Goal: Task Accomplishment & Management: Manage account settings

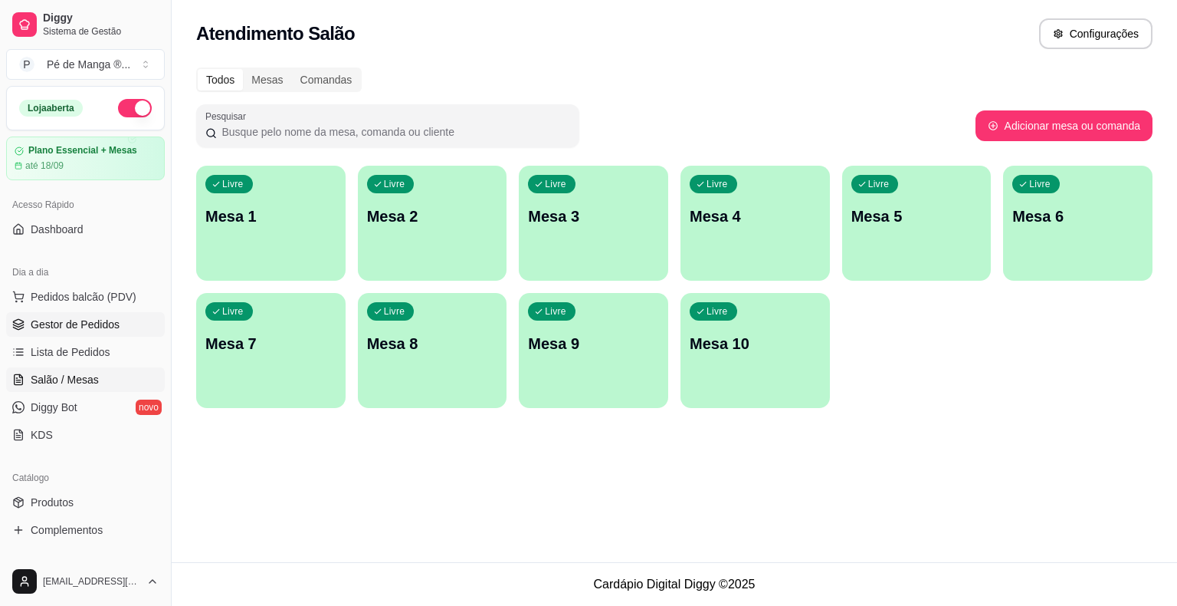
click at [86, 327] on span "Gestor de Pedidos" at bounding box center [75, 324] width 89 height 15
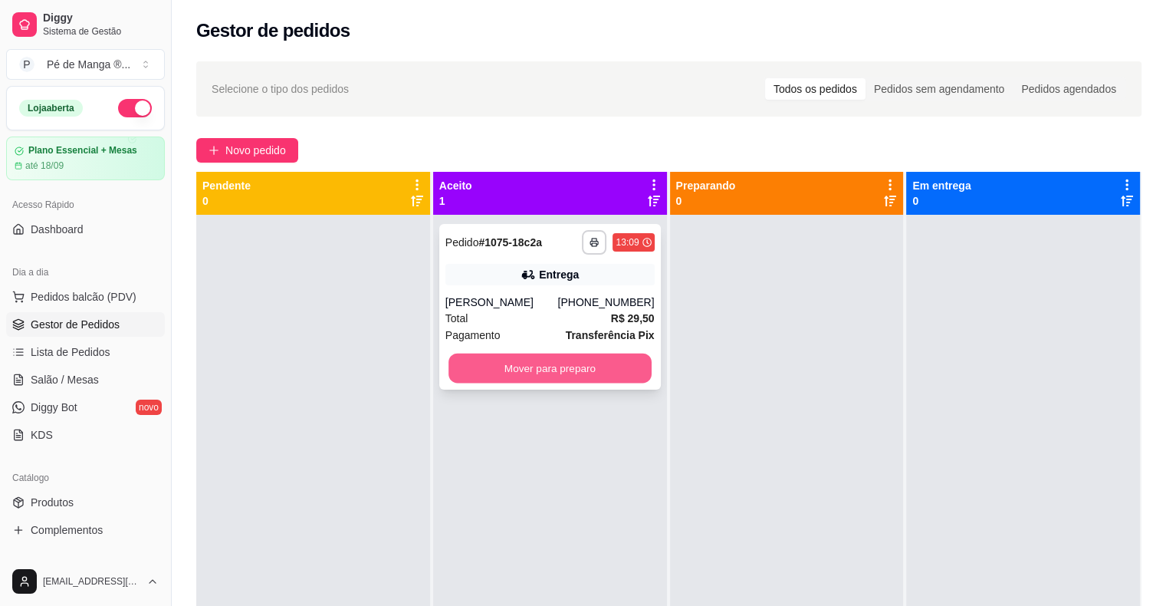
click at [494, 357] on button "Mover para preparo" at bounding box center [549, 368] width 203 height 30
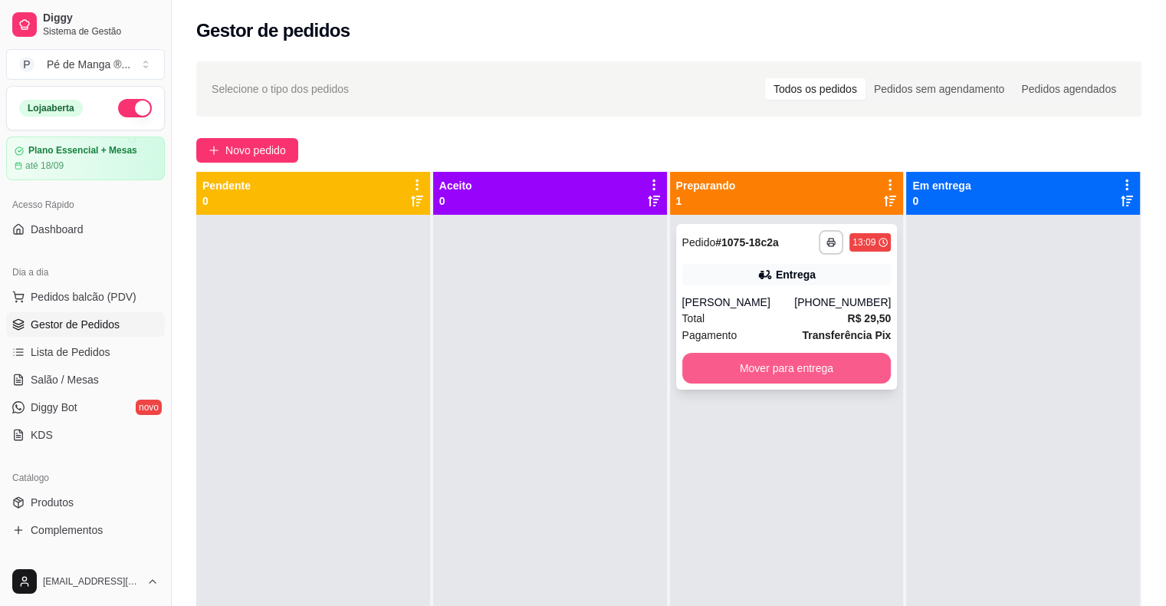
click at [785, 373] on button "Mover para entrega" at bounding box center [786, 368] width 209 height 31
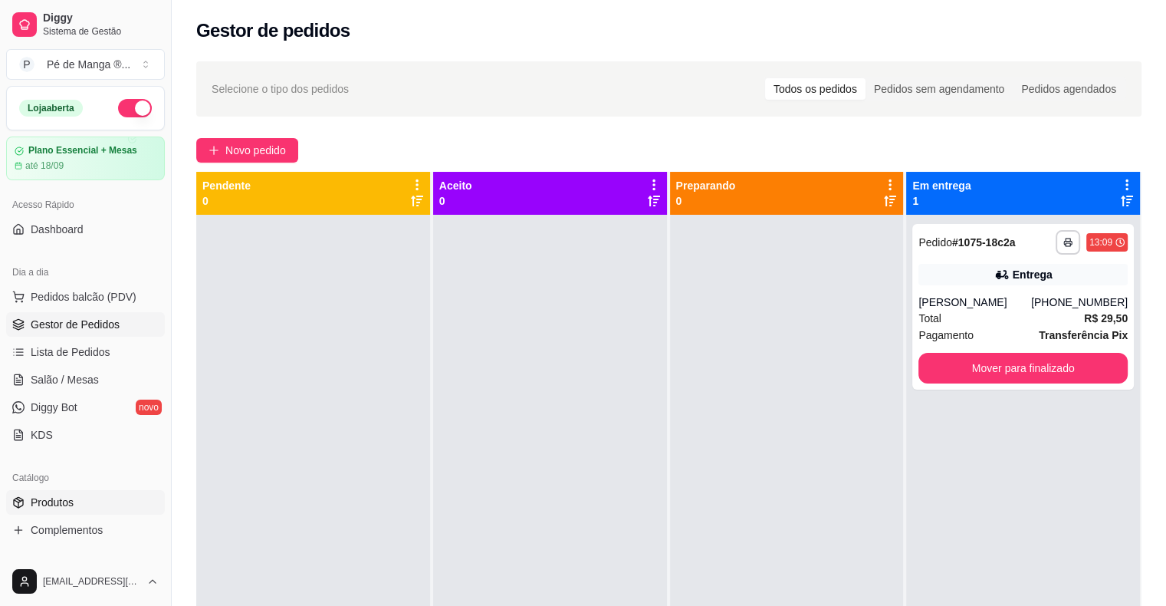
click at [132, 500] on link "Produtos" at bounding box center [85, 502] width 159 height 25
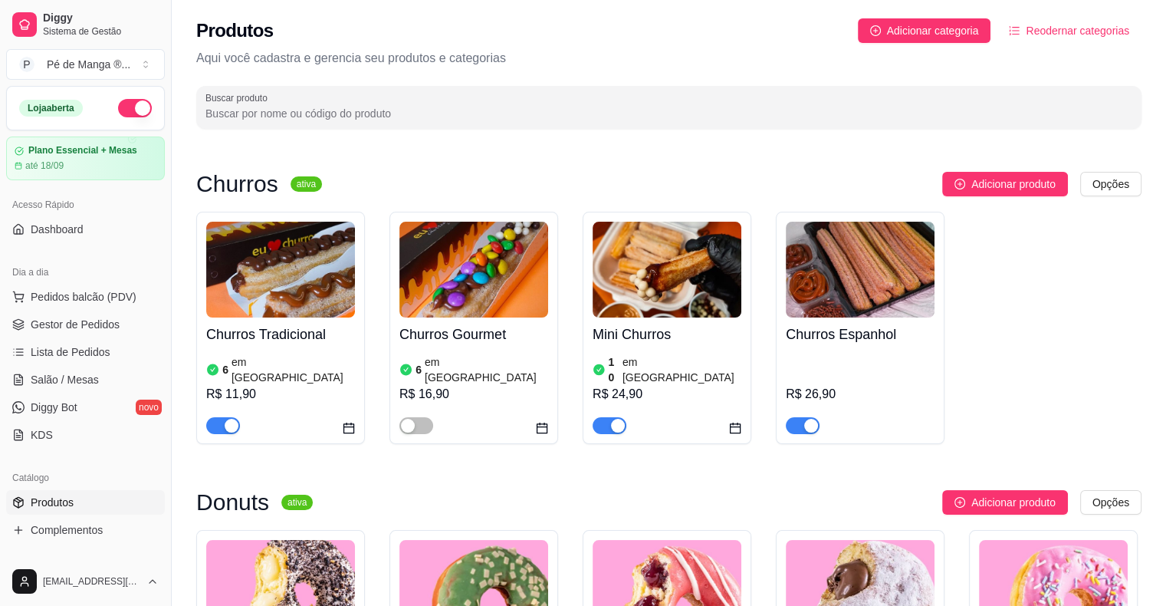
click at [129, 507] on link "Produtos" at bounding box center [85, 502] width 159 height 25
click at [669, 316] on img at bounding box center [667, 270] width 149 height 96
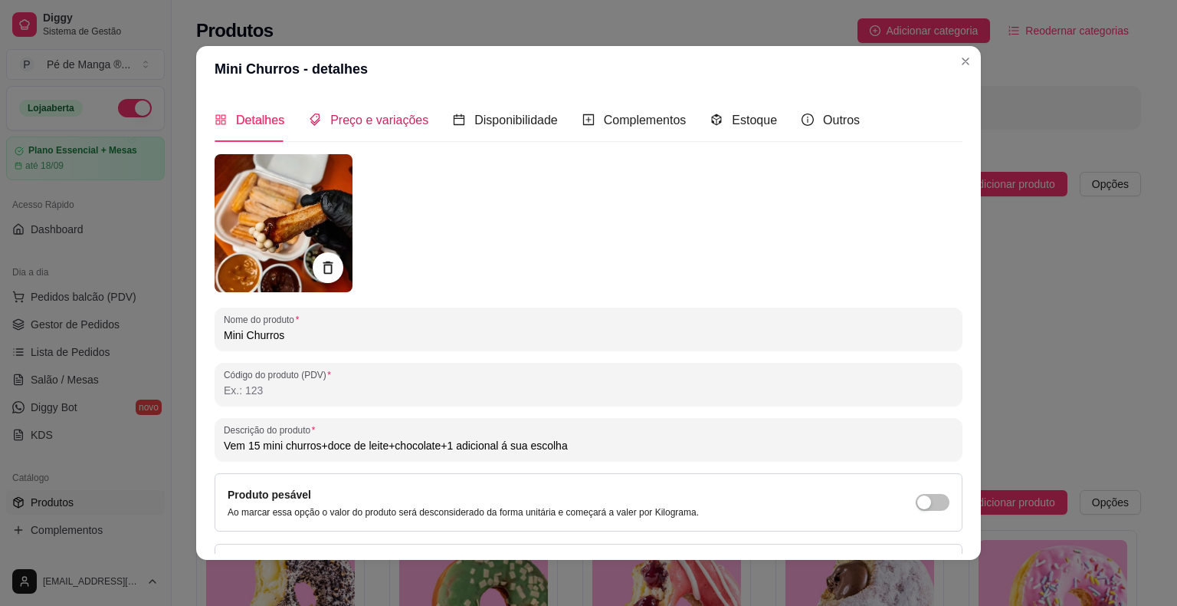
click at [369, 118] on span "Preço e variações" at bounding box center [379, 119] width 98 height 13
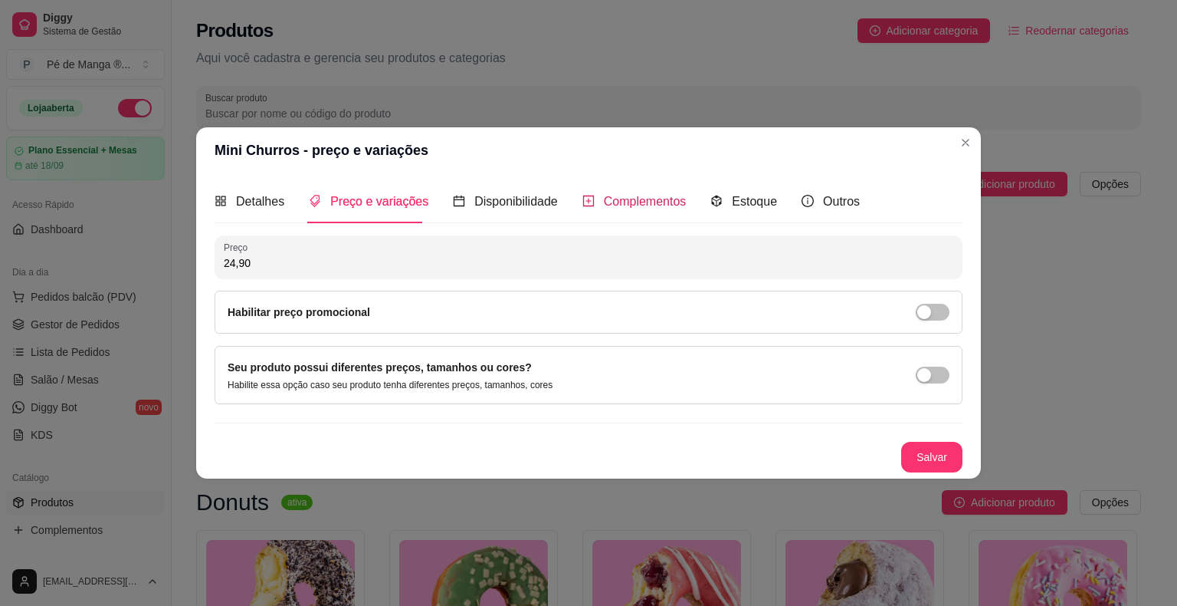
click at [632, 203] on span "Complementos" at bounding box center [645, 201] width 83 height 13
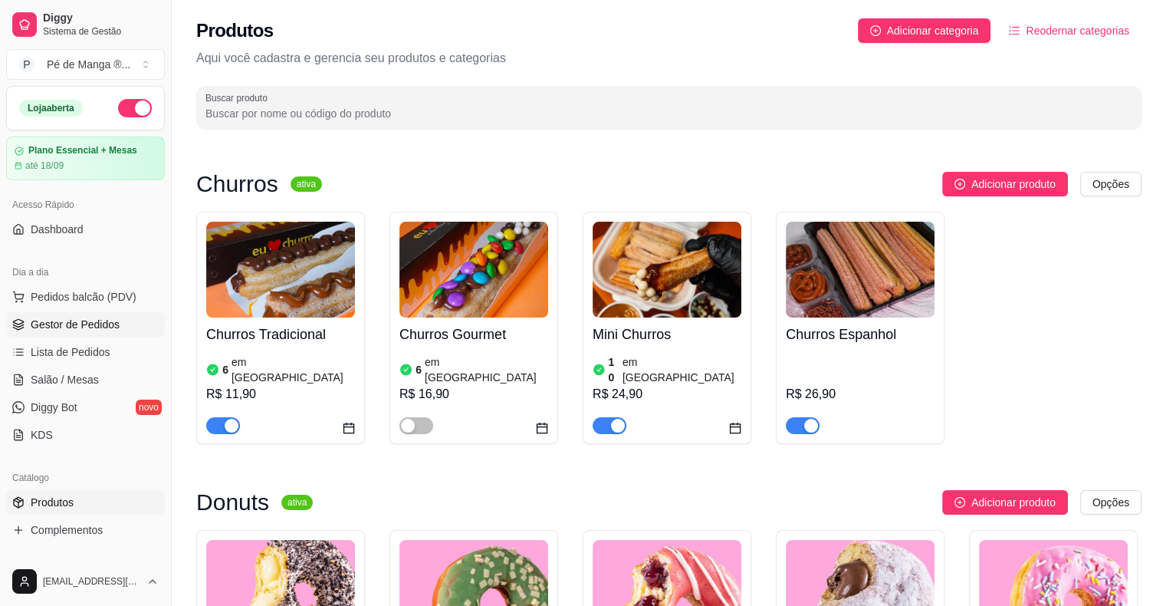
click at [98, 322] on span "Gestor de Pedidos" at bounding box center [75, 324] width 89 height 15
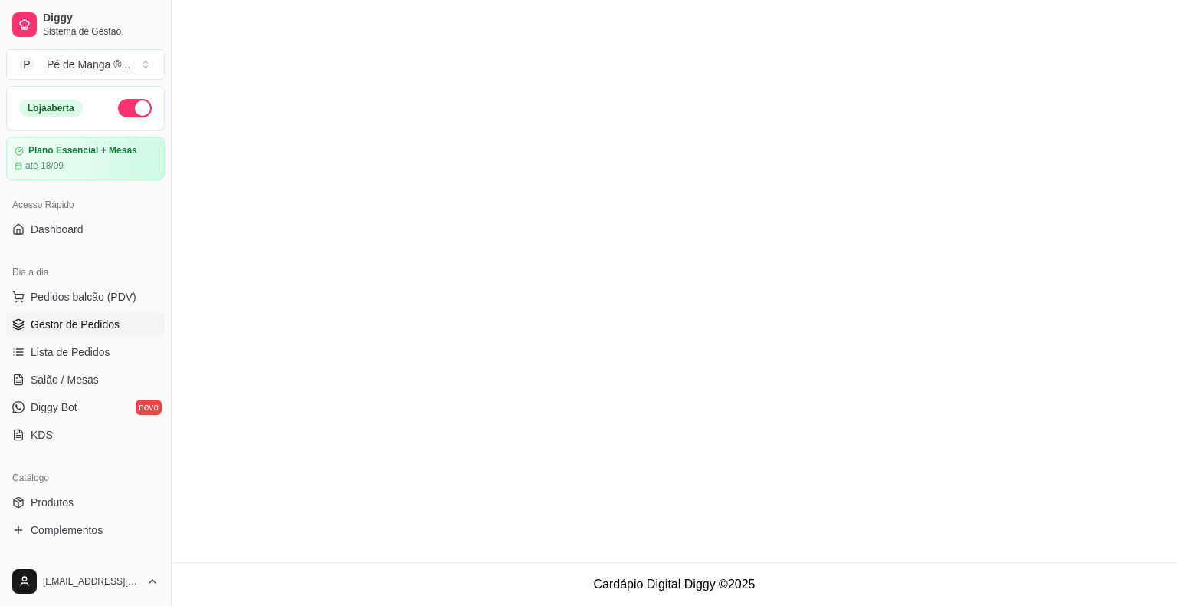
click at [98, 321] on span "Gestor de Pedidos" at bounding box center [75, 324] width 89 height 15
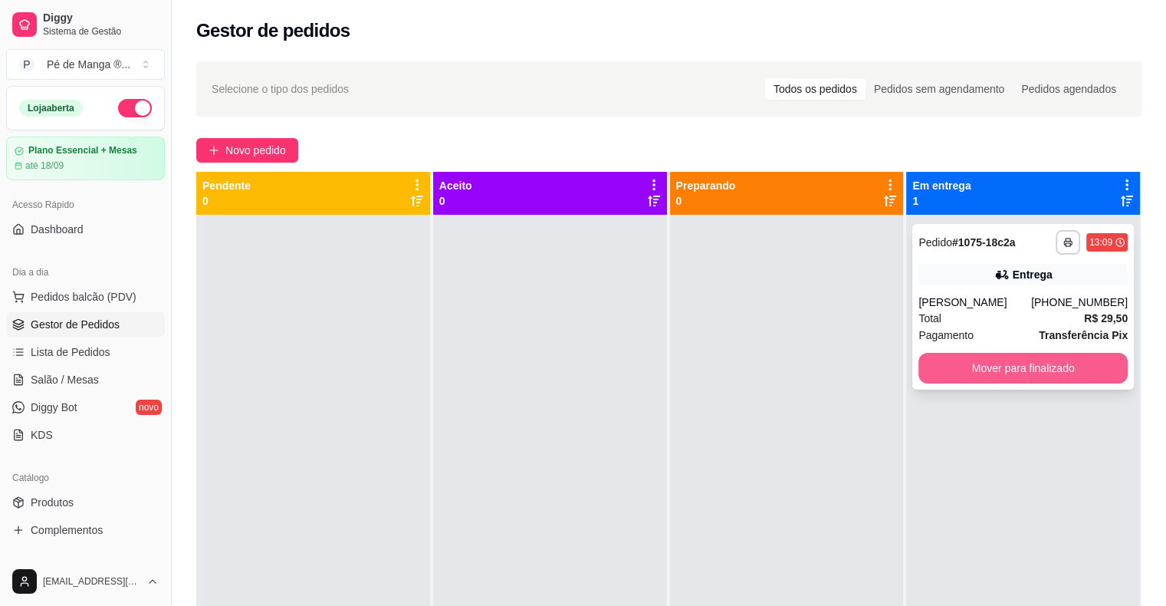
click at [1030, 402] on div "**********" at bounding box center [1023, 518] width 234 height 606
click at [1000, 363] on button "Mover para finalizado" at bounding box center [1022, 368] width 203 height 30
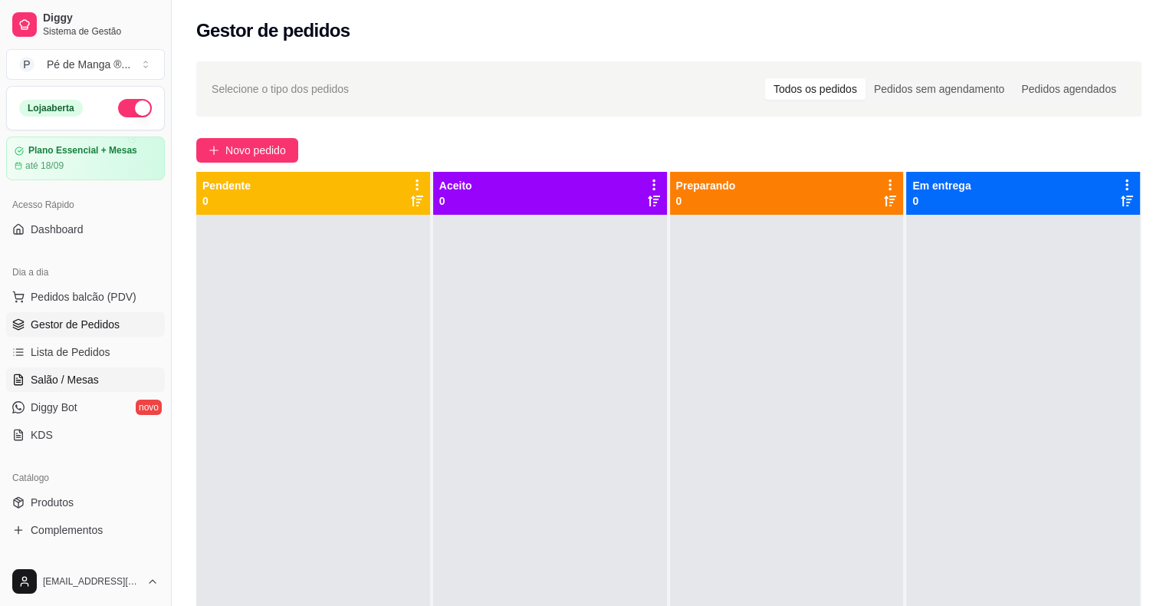
click at [25, 370] on link "Salão / Mesas" at bounding box center [85, 379] width 159 height 25
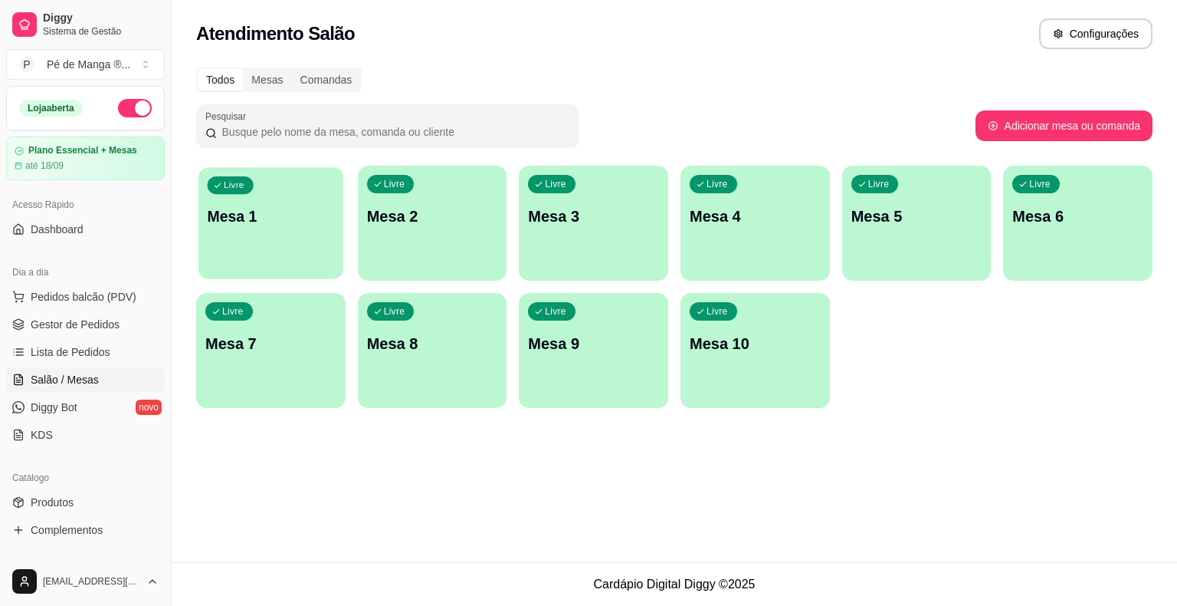
click at [304, 251] on div "Livre Mesa 1" at bounding box center [271, 214] width 145 height 94
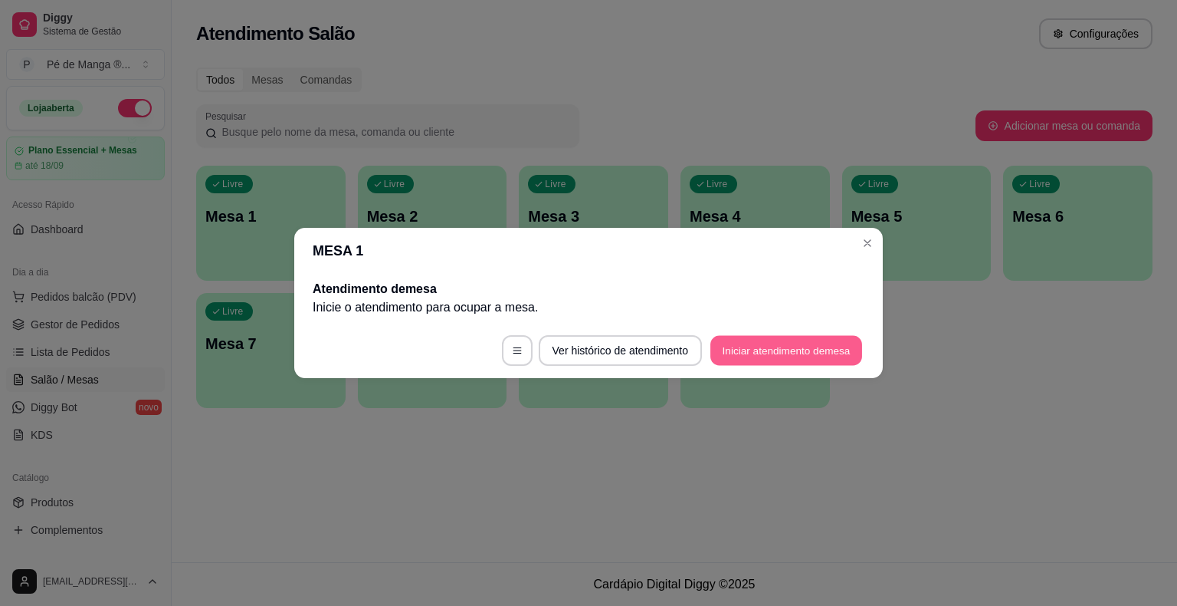
click at [792, 351] on button "Iniciar atendimento de mesa" at bounding box center [787, 351] width 152 height 30
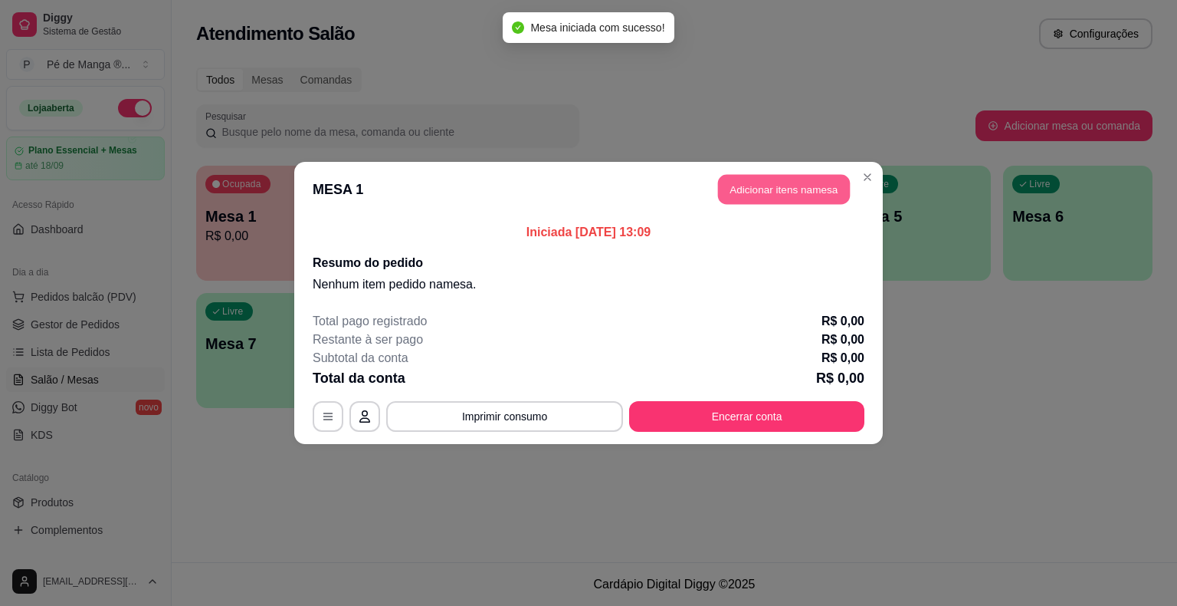
click at [776, 198] on button "Adicionar itens na mesa" at bounding box center [784, 190] width 132 height 30
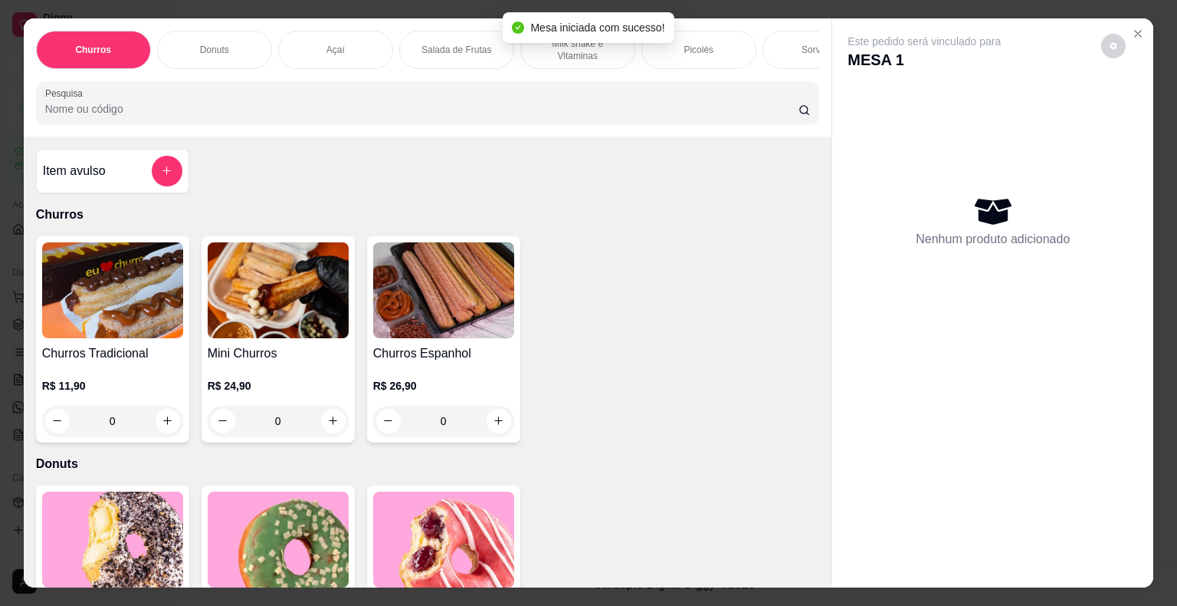
drag, startPoint x: 684, startPoint y: 51, endPoint x: 637, endPoint y: 78, distance: 54.6
click at [684, 53] on div "Picolés" at bounding box center [699, 50] width 115 height 38
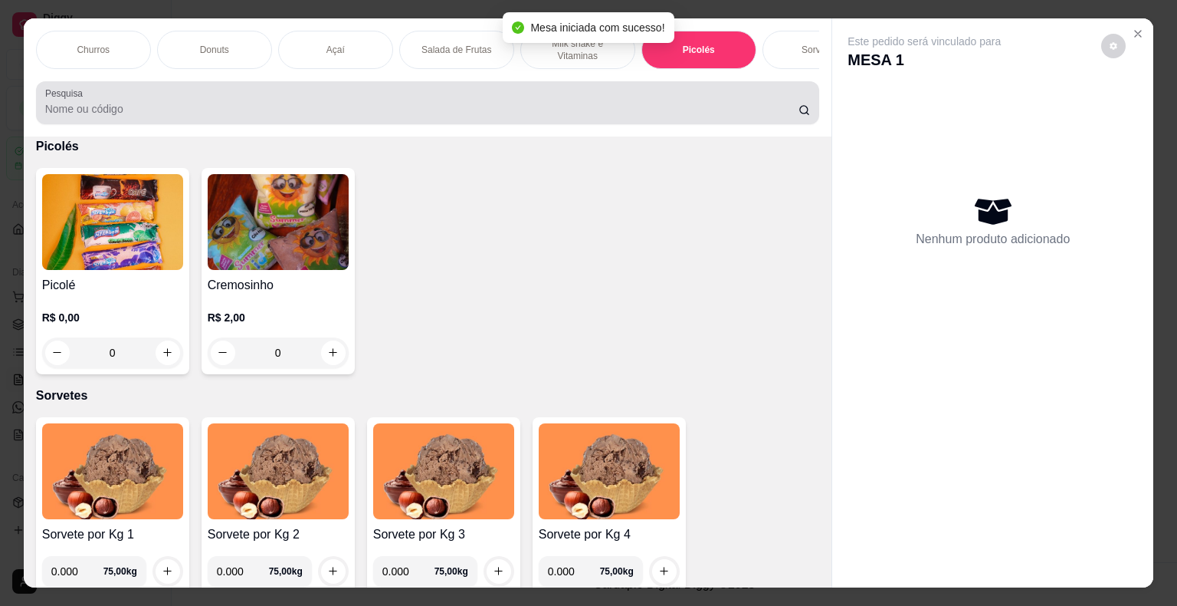
scroll to position [37, 0]
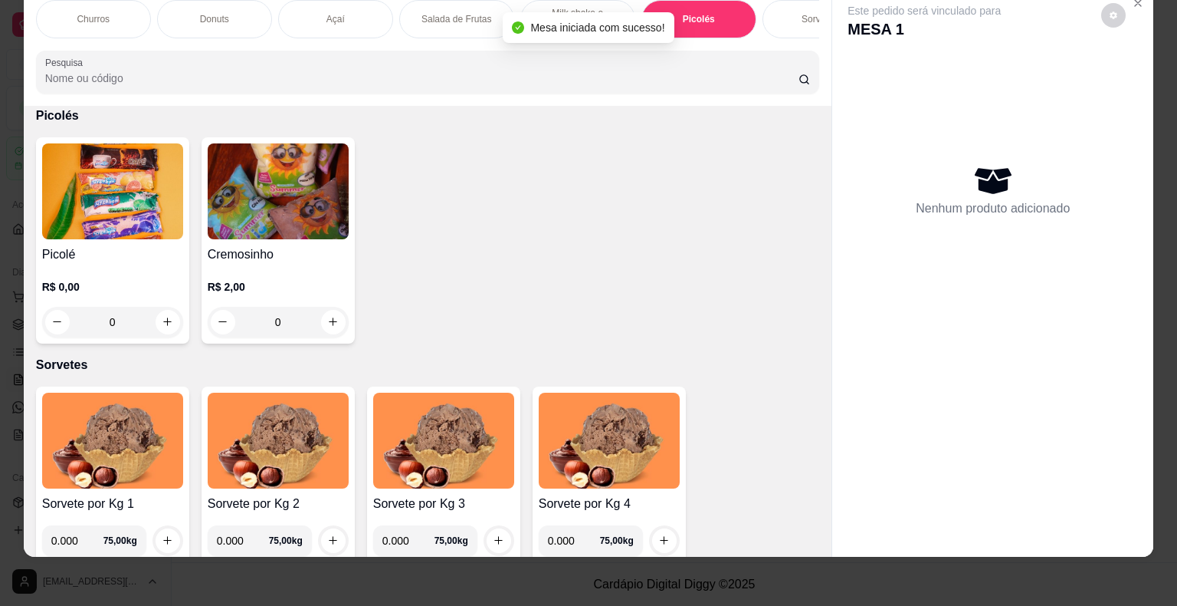
click at [166, 308] on div "0" at bounding box center [112, 322] width 141 height 31
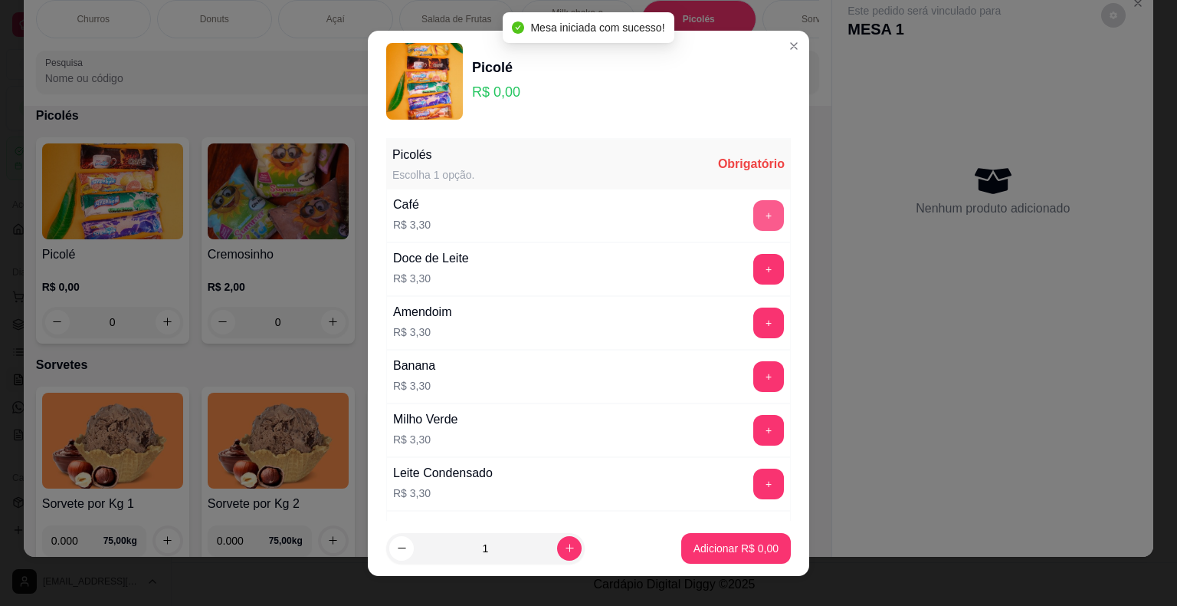
click at [758, 239] on div "Café R$ 3,30 +" at bounding box center [588, 216] width 405 height 54
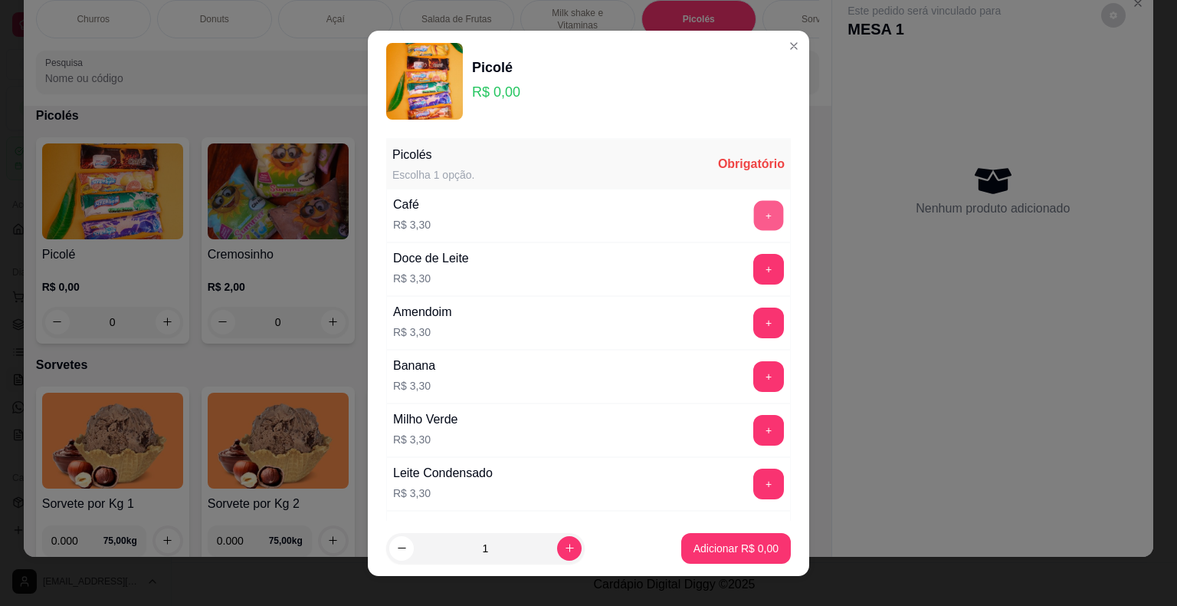
click at [754, 215] on button "+" at bounding box center [769, 215] width 30 height 30
click at [736, 547] on p "Adicionar R$ 3,30" at bounding box center [735, 547] width 83 height 15
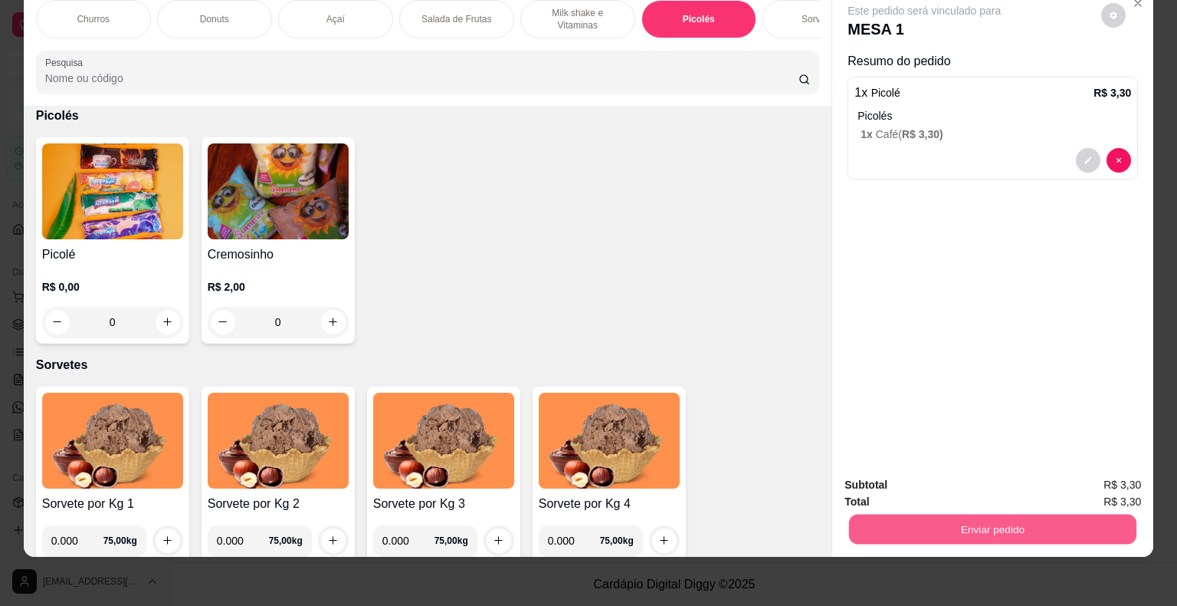
click at [924, 516] on button "Enviar pedido" at bounding box center [992, 529] width 287 height 30
click at [916, 474] on button "Não registrar e enviar pedido" at bounding box center [942, 479] width 155 height 28
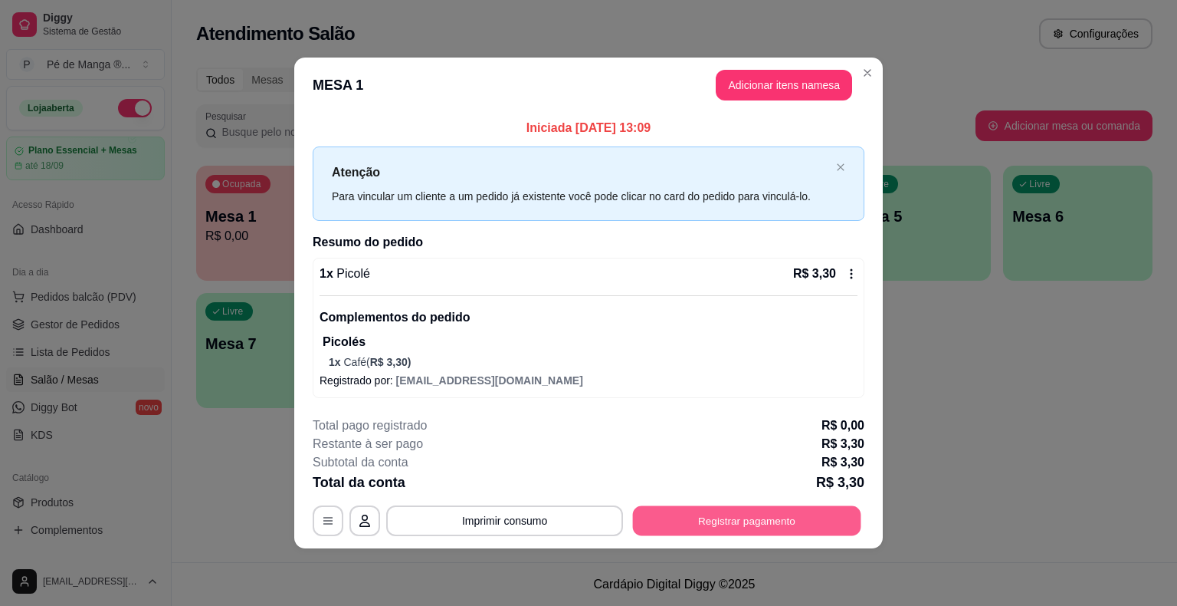
click at [803, 531] on button "Registrar pagamento" at bounding box center [747, 521] width 228 height 30
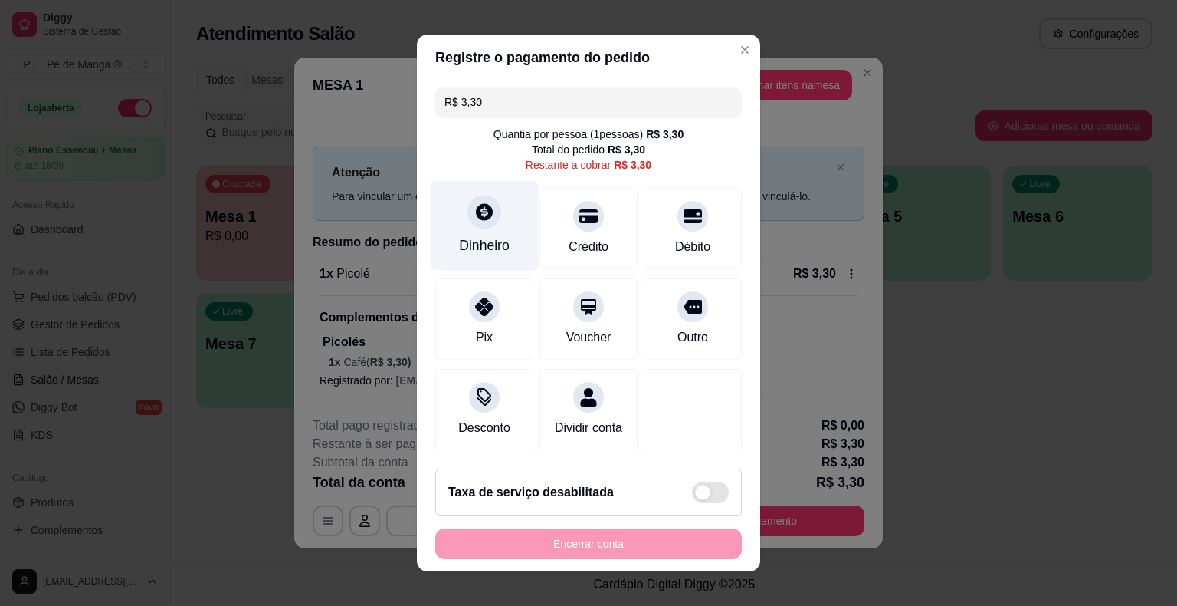
click at [465, 247] on div "Dinheiro" at bounding box center [484, 245] width 51 height 20
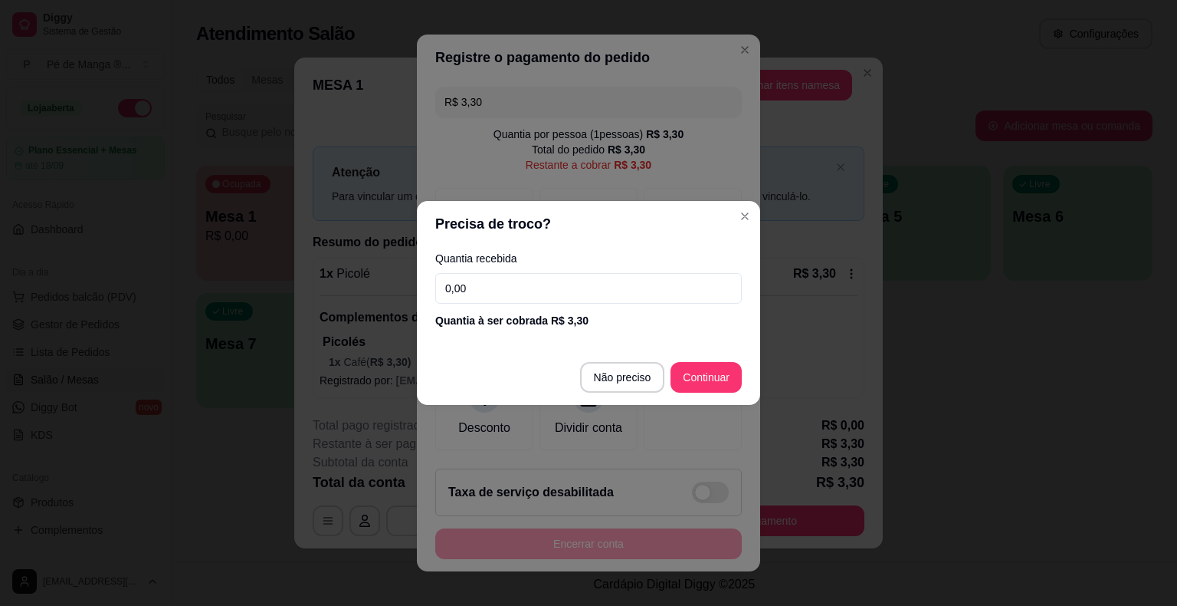
click at [516, 290] on input "0,00" at bounding box center [588, 288] width 307 height 31
type input "3,30"
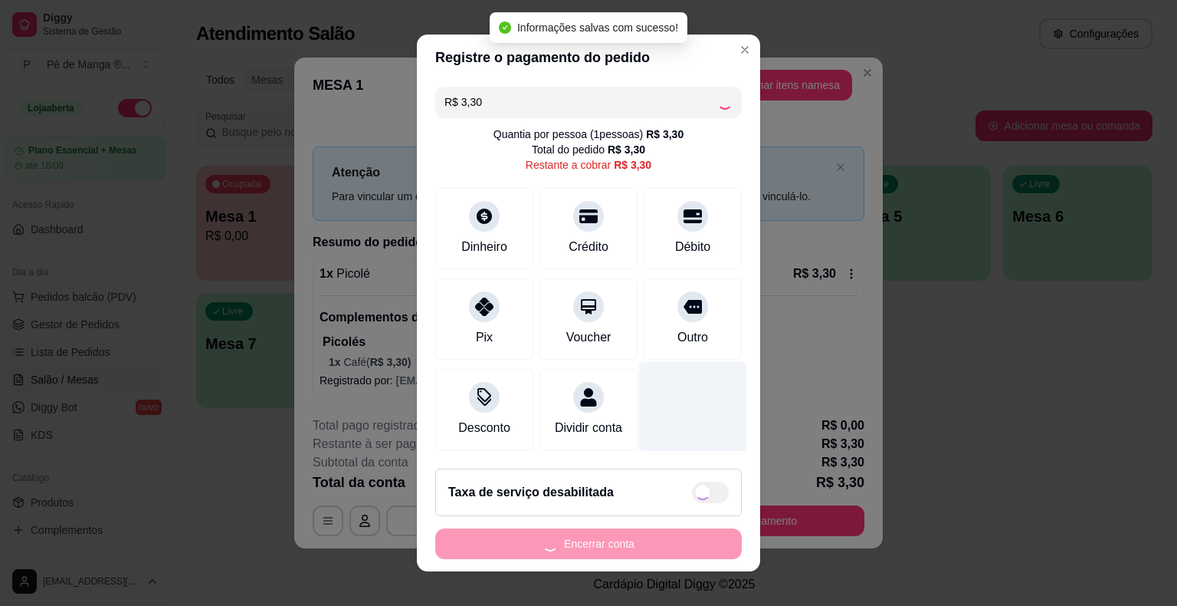
type input "R$ 0,00"
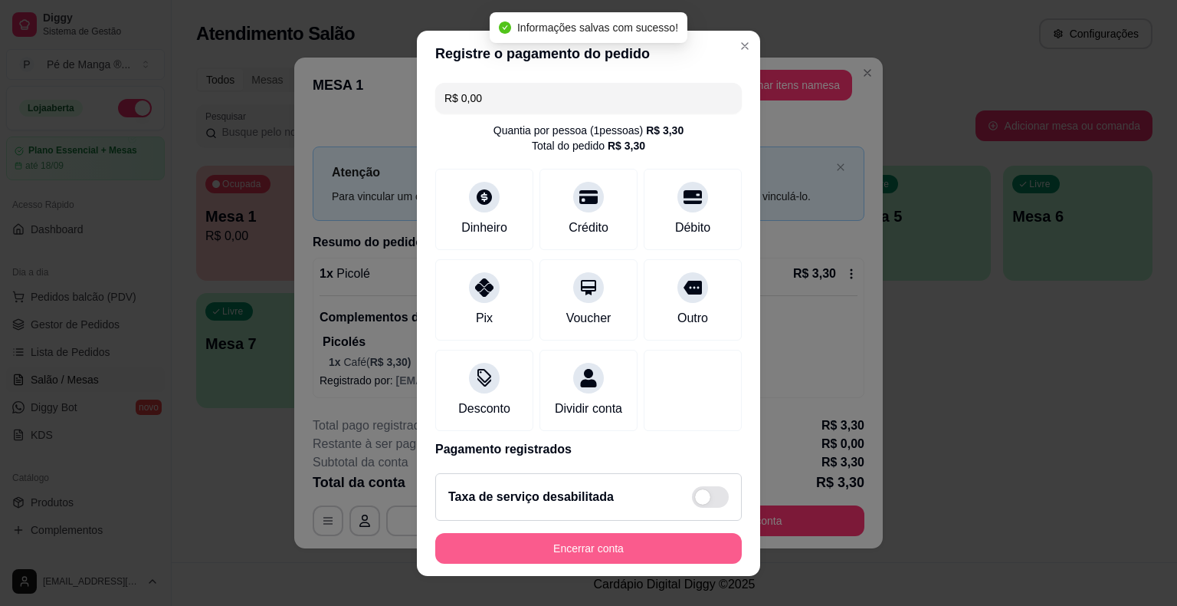
click at [652, 559] on button "Encerrar conta" at bounding box center [588, 548] width 307 height 31
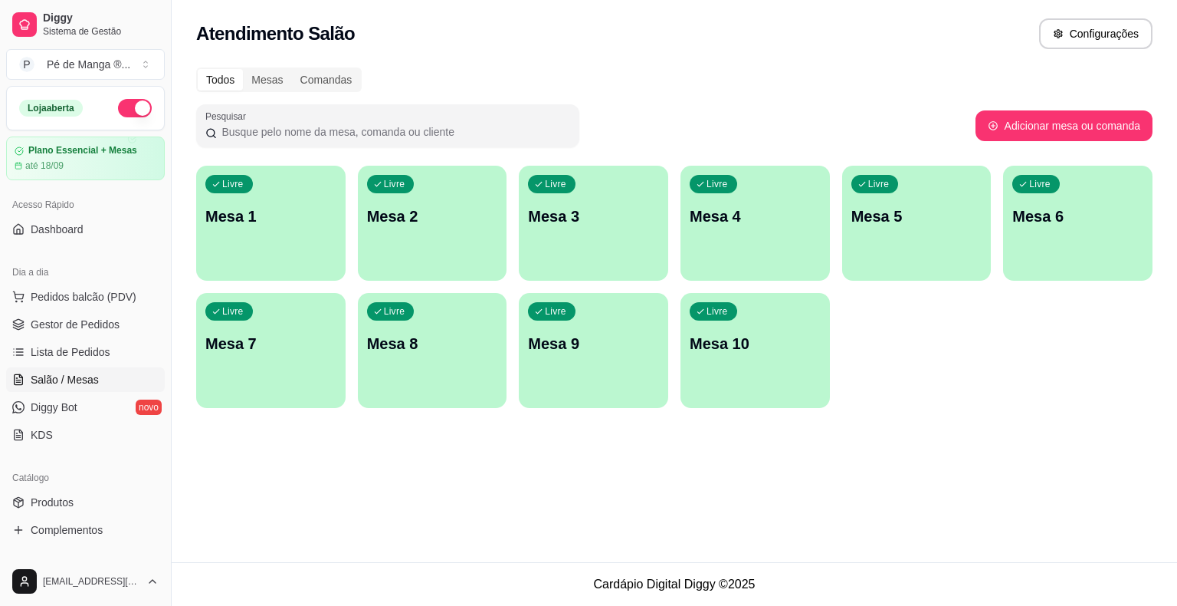
click at [250, 209] on p "Mesa 1" at bounding box center [270, 215] width 131 height 21
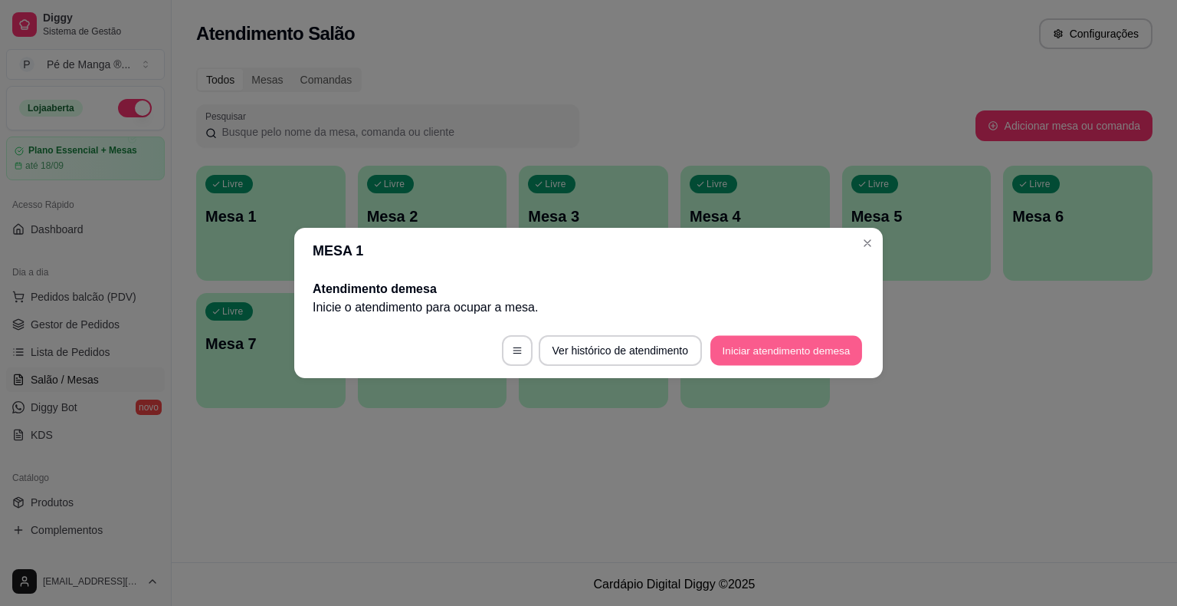
click at [782, 343] on button "Iniciar atendimento de mesa" at bounding box center [787, 351] width 152 height 30
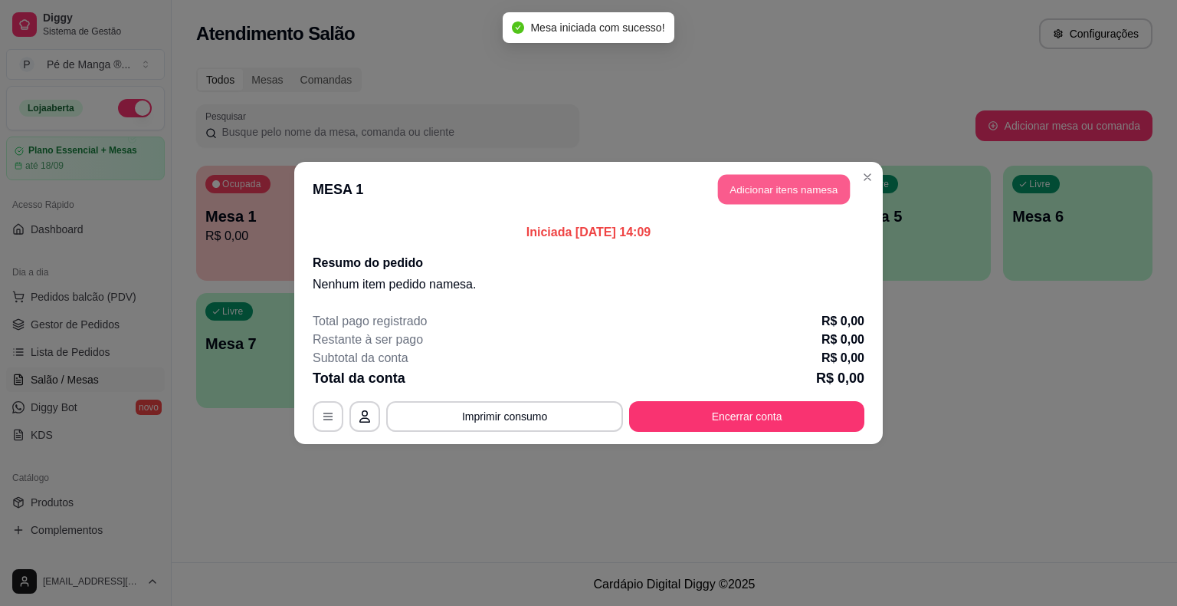
click at [769, 177] on button "Adicionar itens na mesa" at bounding box center [784, 190] width 132 height 30
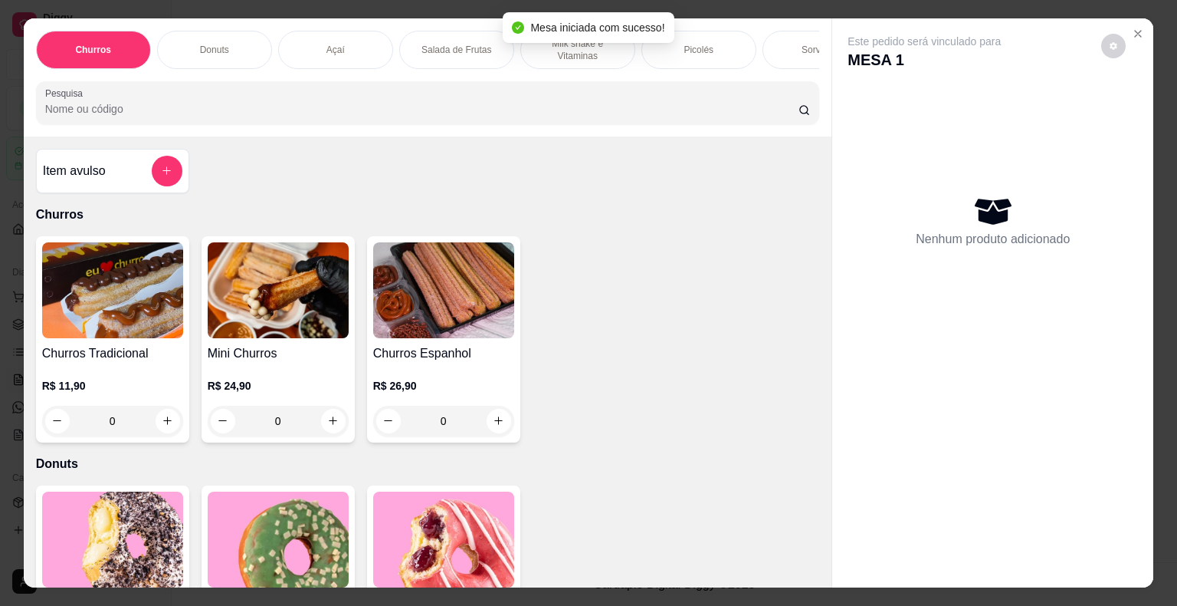
click at [706, 51] on div "Picolés" at bounding box center [699, 50] width 115 height 38
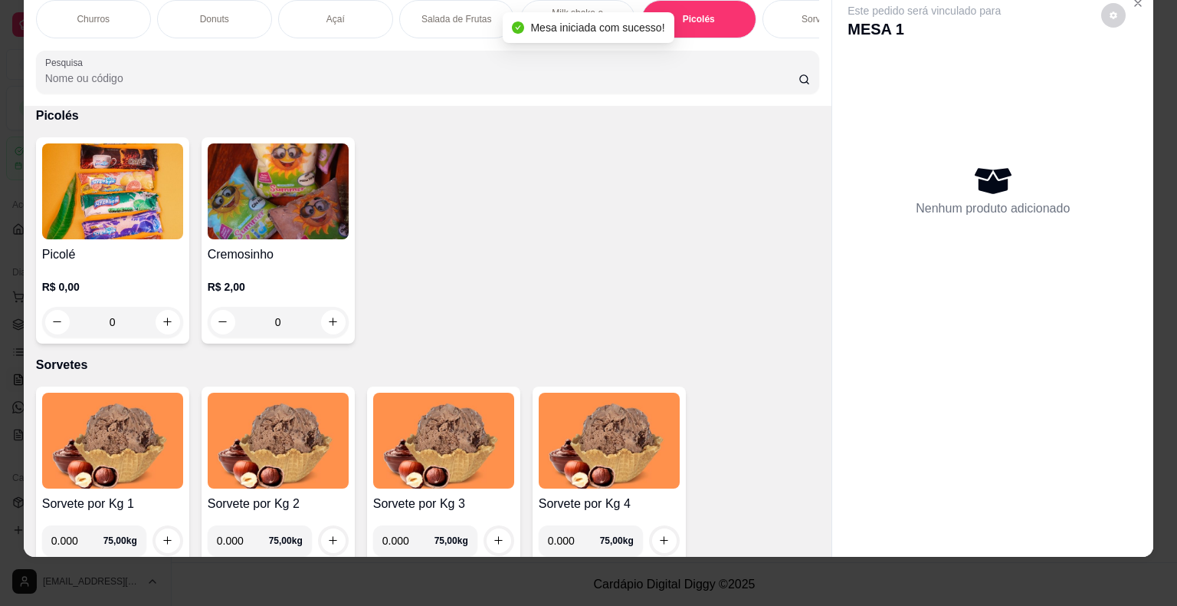
click at [170, 336] on div "Picolé R$ 0,00 0" at bounding box center [112, 240] width 153 height 206
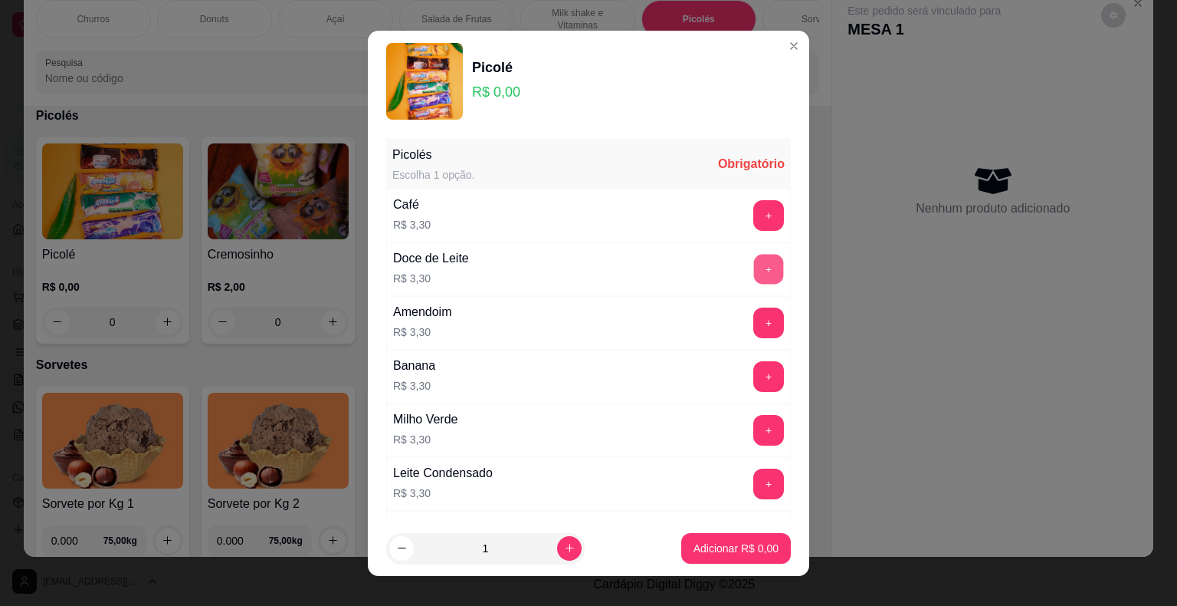
click at [754, 265] on button "+" at bounding box center [769, 269] width 30 height 30
click at [750, 538] on button "Adicionar R$ 3,30" at bounding box center [736, 548] width 110 height 31
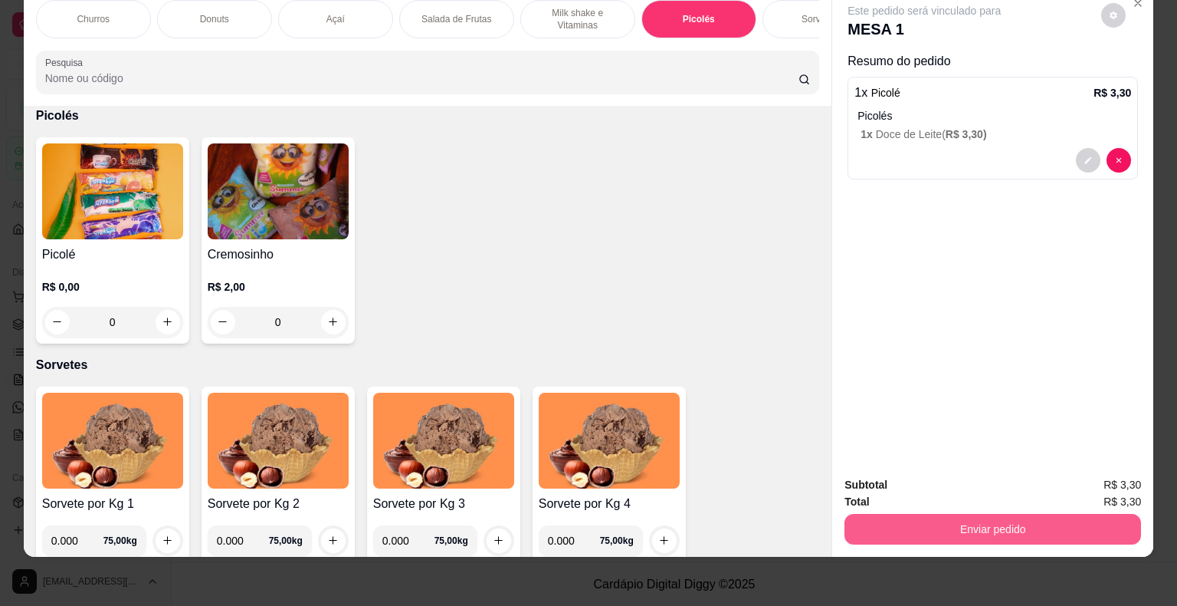
click at [952, 514] on button "Enviar pedido" at bounding box center [993, 529] width 297 height 31
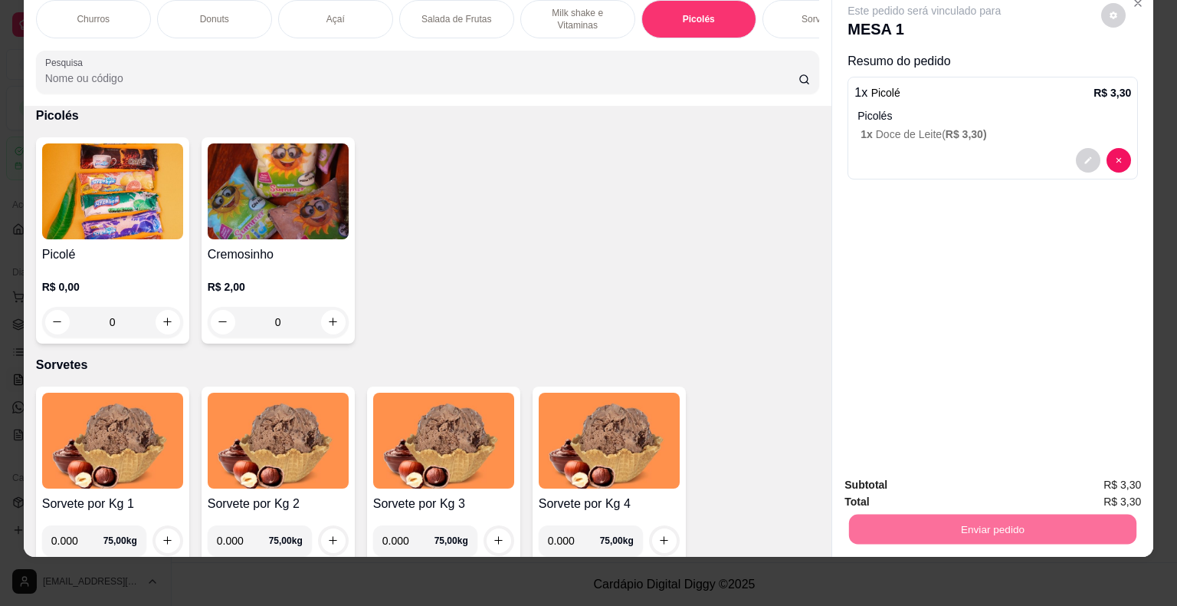
click at [936, 477] on button "Não registrar e enviar pedido" at bounding box center [942, 479] width 155 height 28
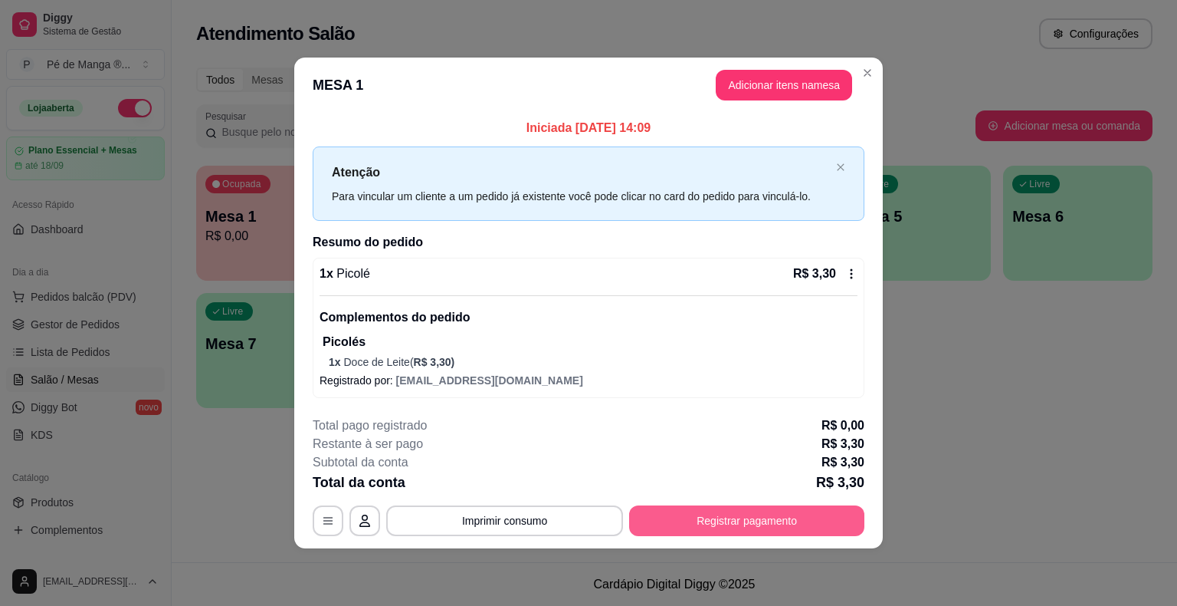
click at [783, 517] on button "Registrar pagamento" at bounding box center [746, 520] width 235 height 31
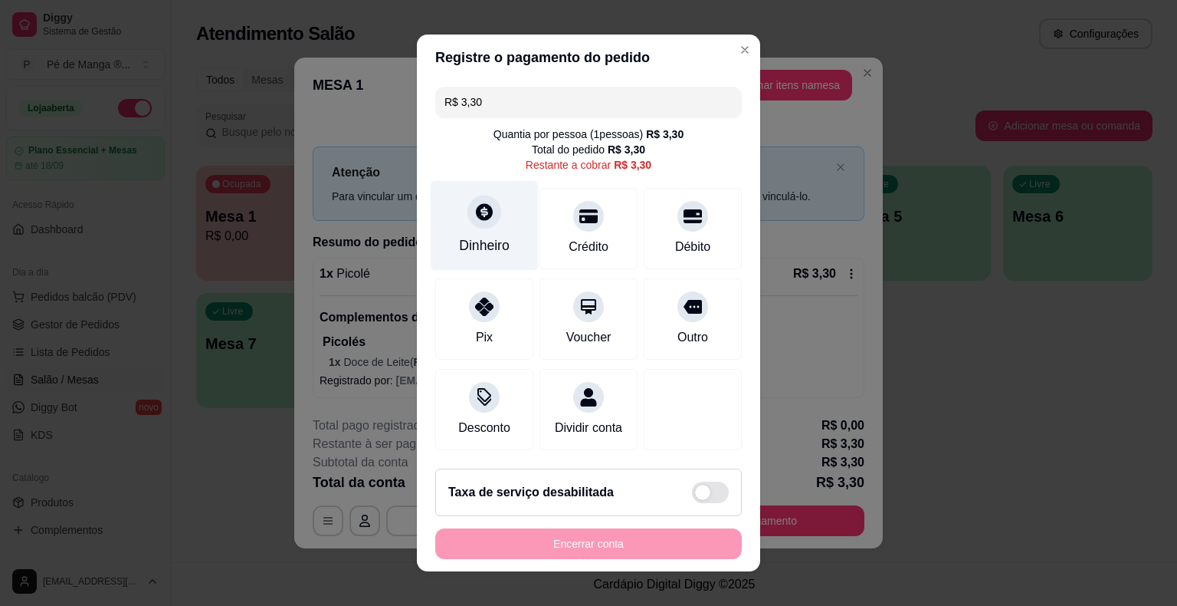
click at [491, 240] on div "Dinheiro" at bounding box center [484, 245] width 51 height 20
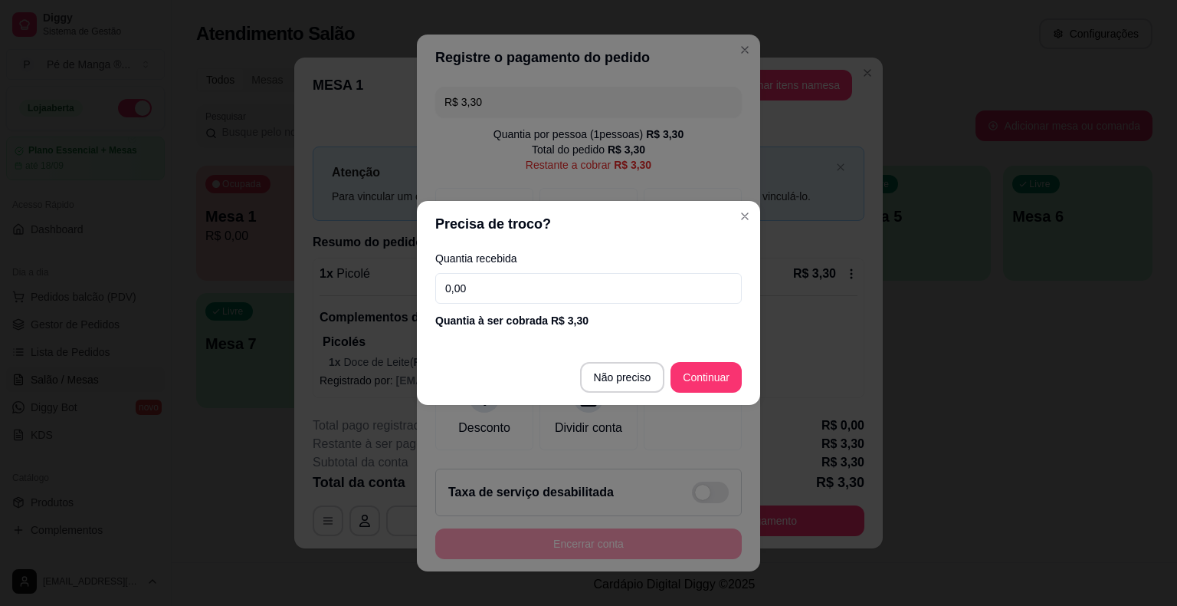
click at [475, 290] on input "0,00" at bounding box center [588, 288] width 307 height 31
type input "3,30"
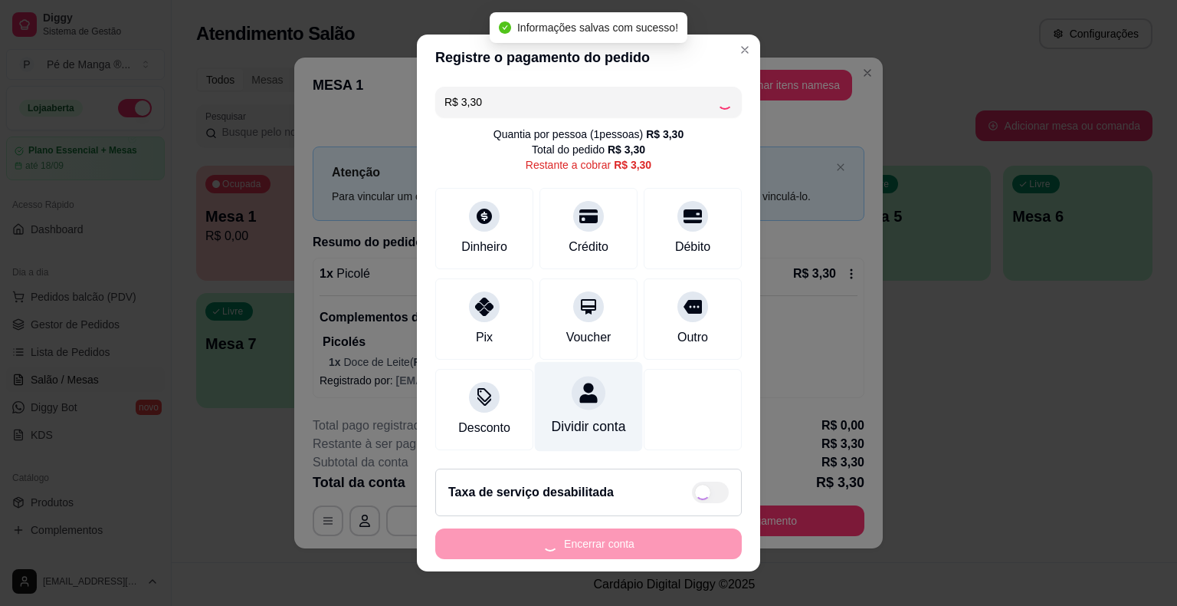
type input "R$ 0,00"
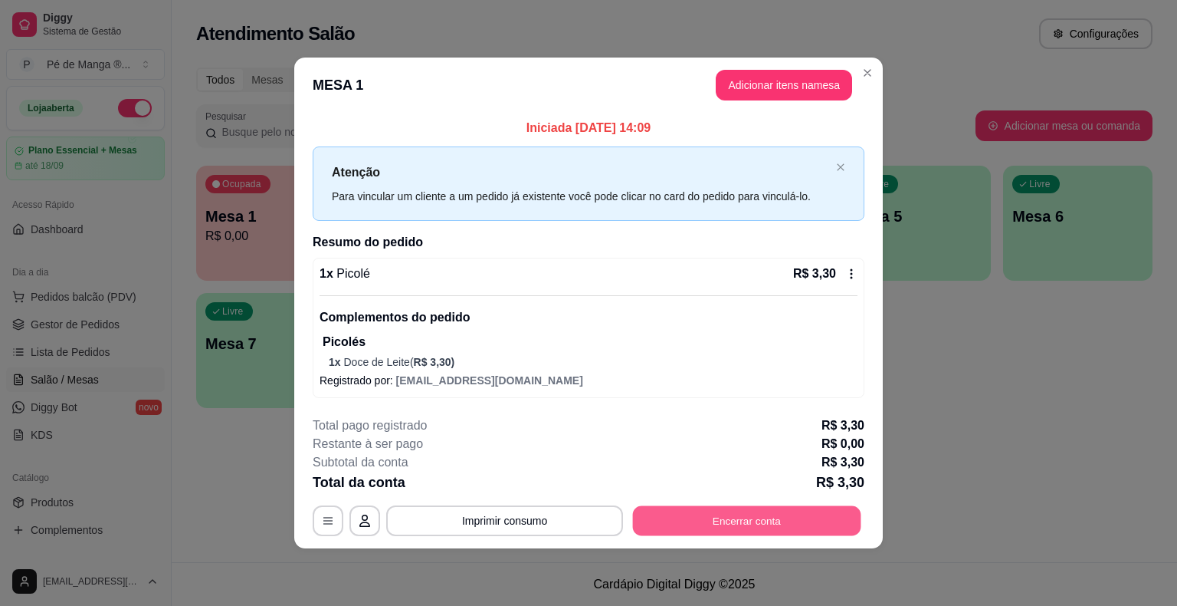
click at [749, 506] on button "Encerrar conta" at bounding box center [747, 521] width 228 height 30
click at [767, 527] on button "Encerrar conta" at bounding box center [747, 521] width 228 height 30
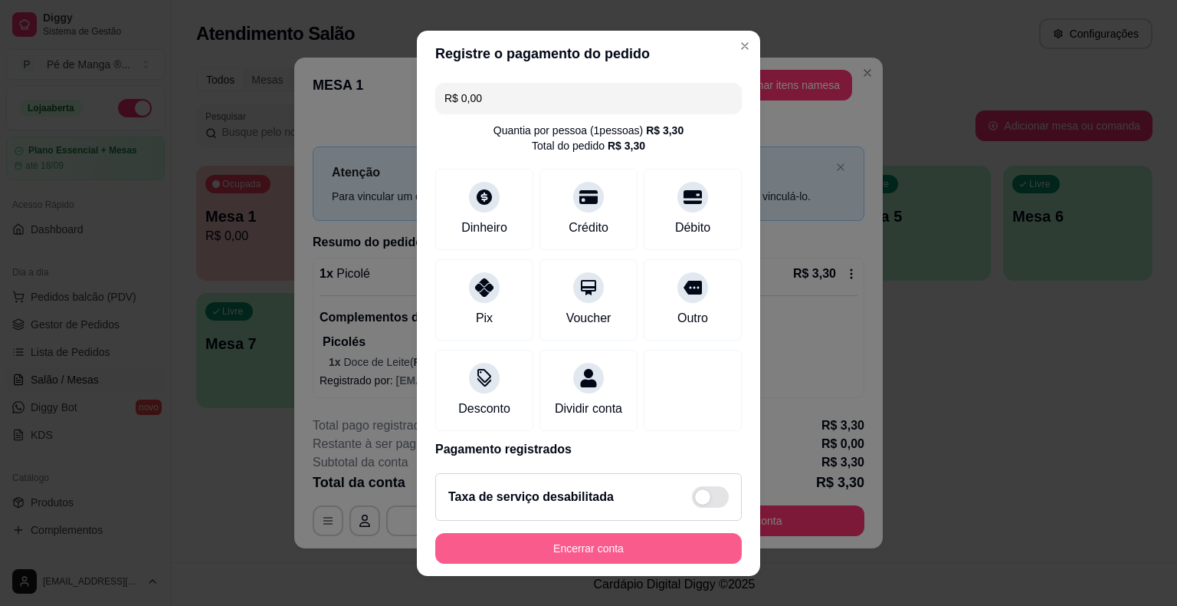
click at [684, 540] on button "Encerrar conta" at bounding box center [588, 548] width 307 height 31
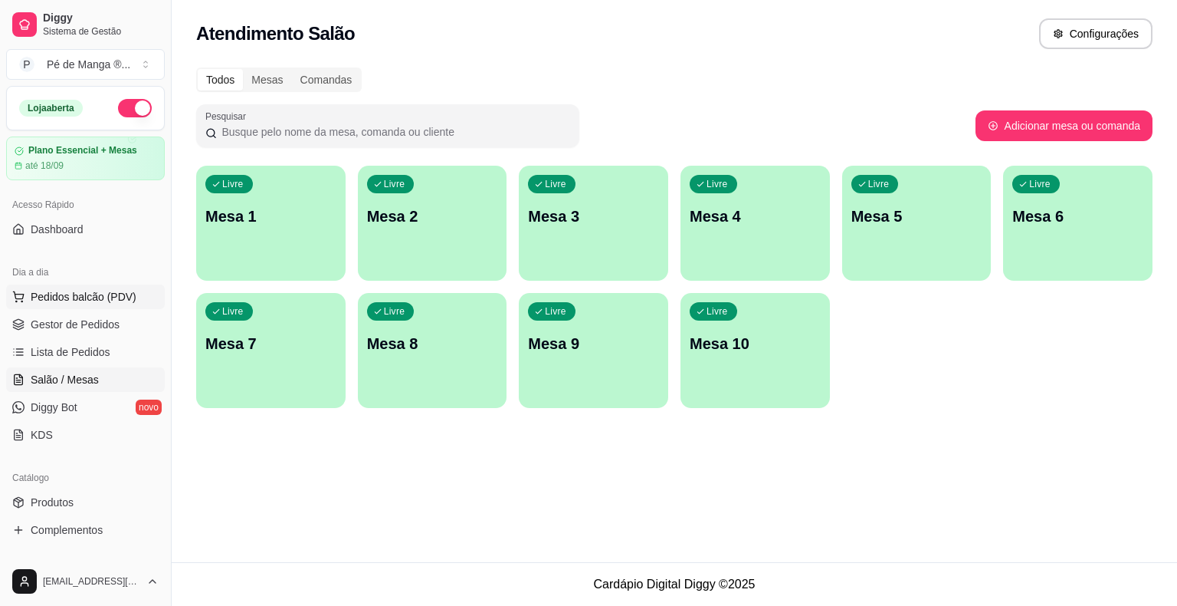
click at [95, 291] on span "Pedidos balcão (PDV)" at bounding box center [84, 296] width 106 height 15
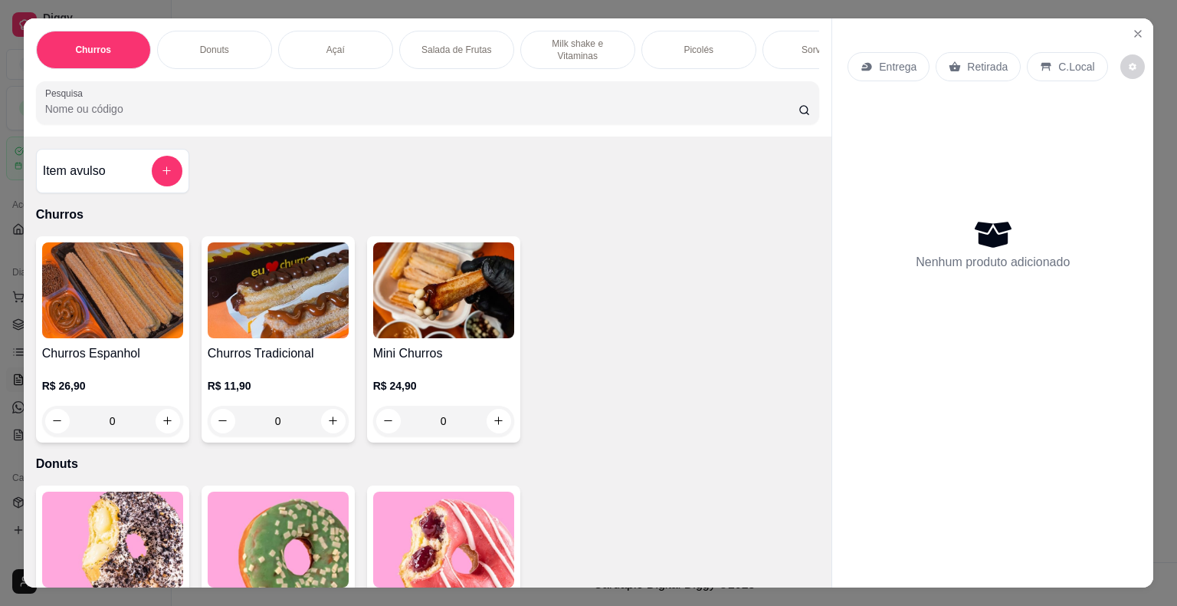
click at [329, 46] on p "Açaí" at bounding box center [336, 50] width 18 height 12
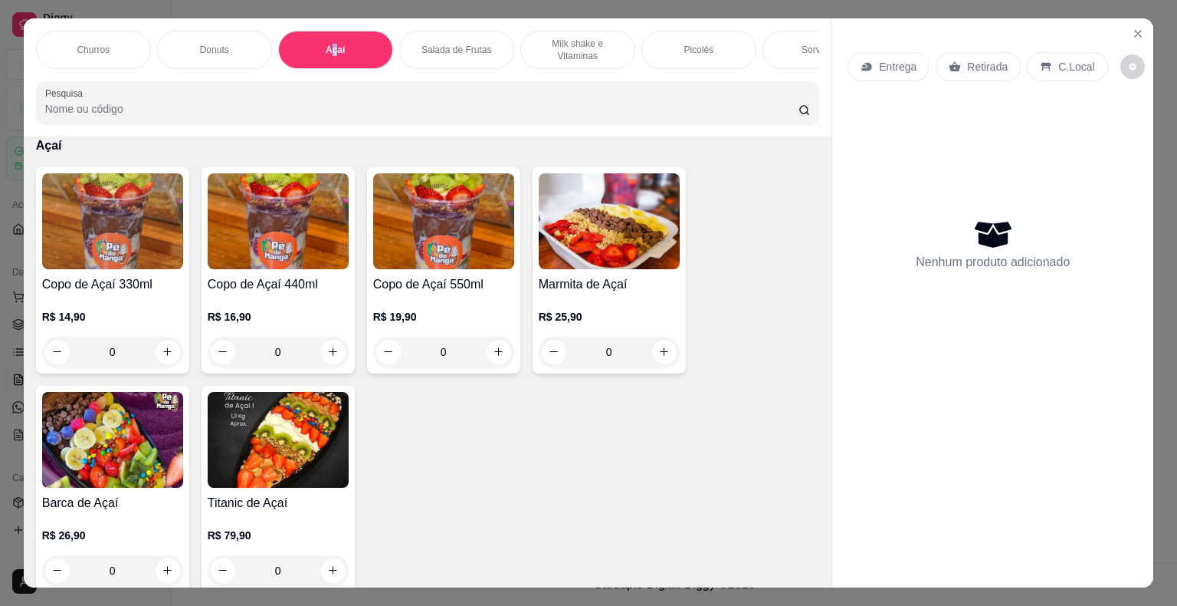
scroll to position [37, 0]
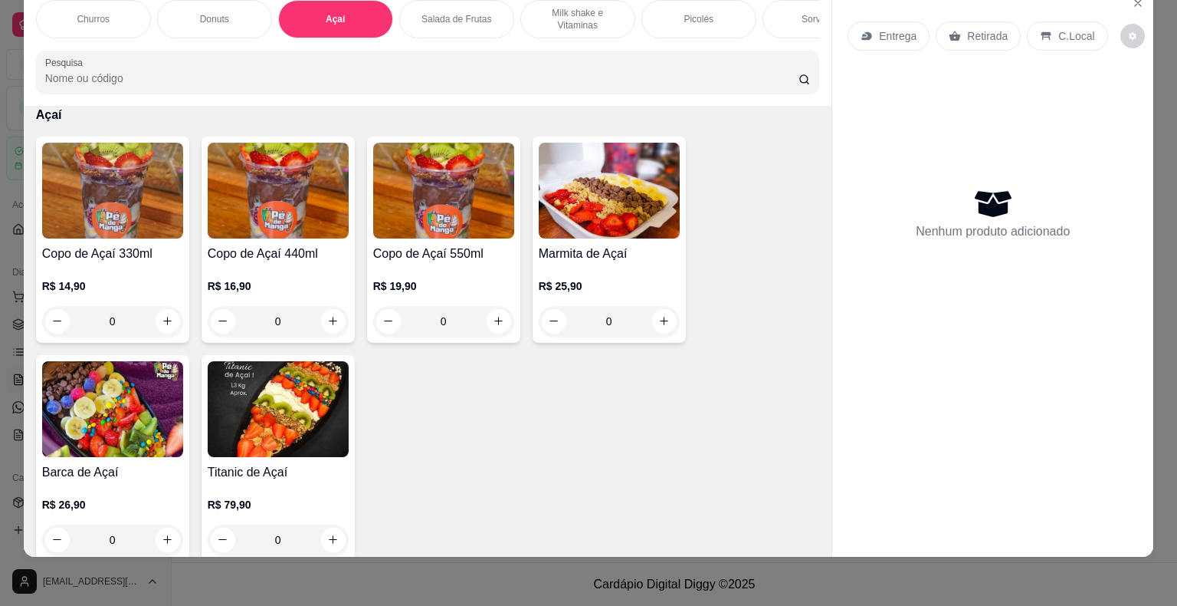
click at [497, 323] on div "0" at bounding box center [443, 321] width 141 height 31
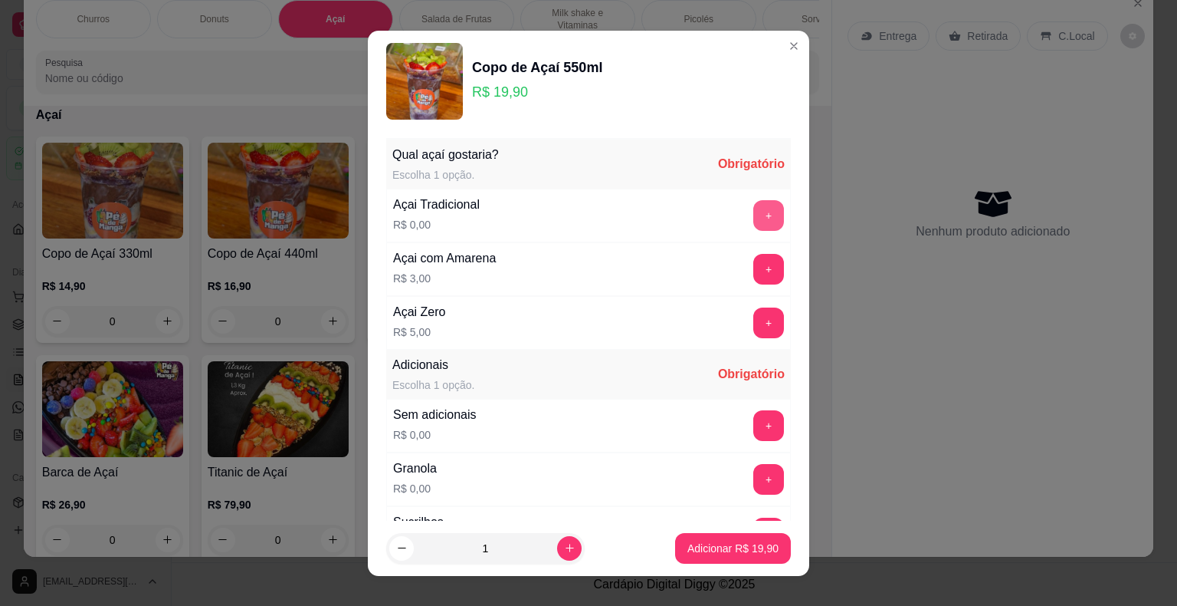
click at [753, 207] on button "+" at bounding box center [768, 215] width 31 height 31
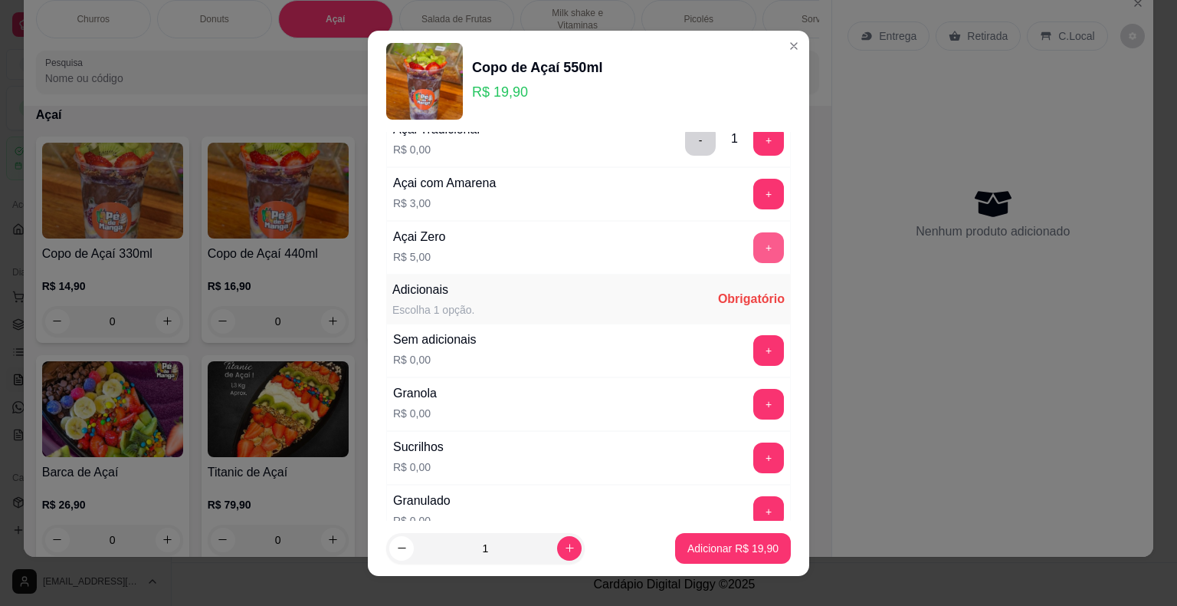
scroll to position [153, 0]
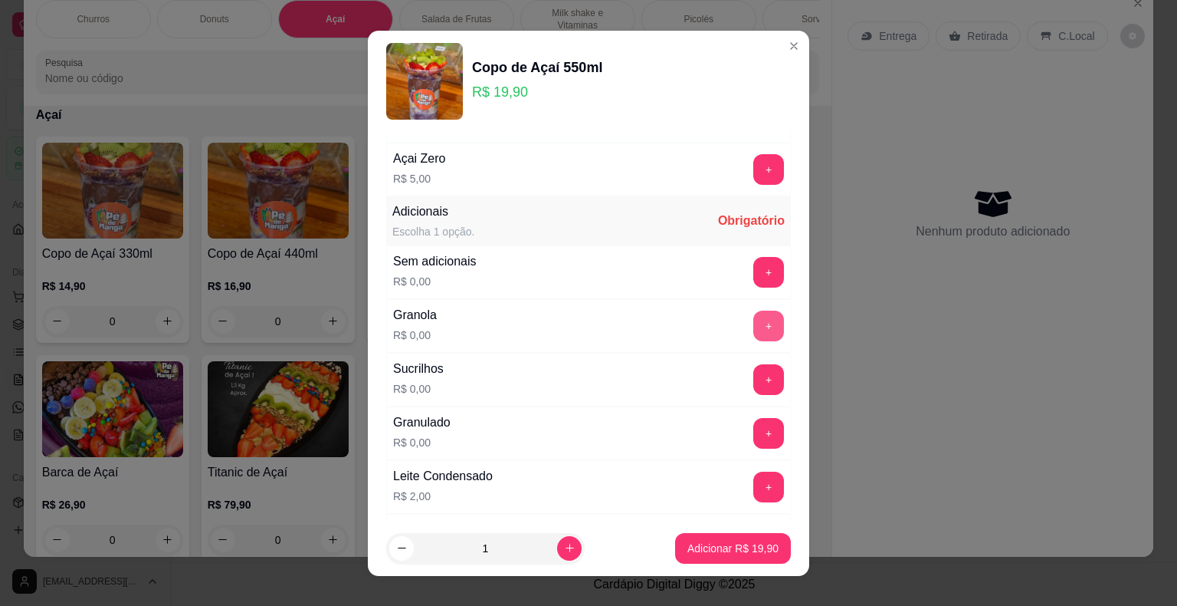
click at [753, 321] on button "+" at bounding box center [768, 325] width 31 height 31
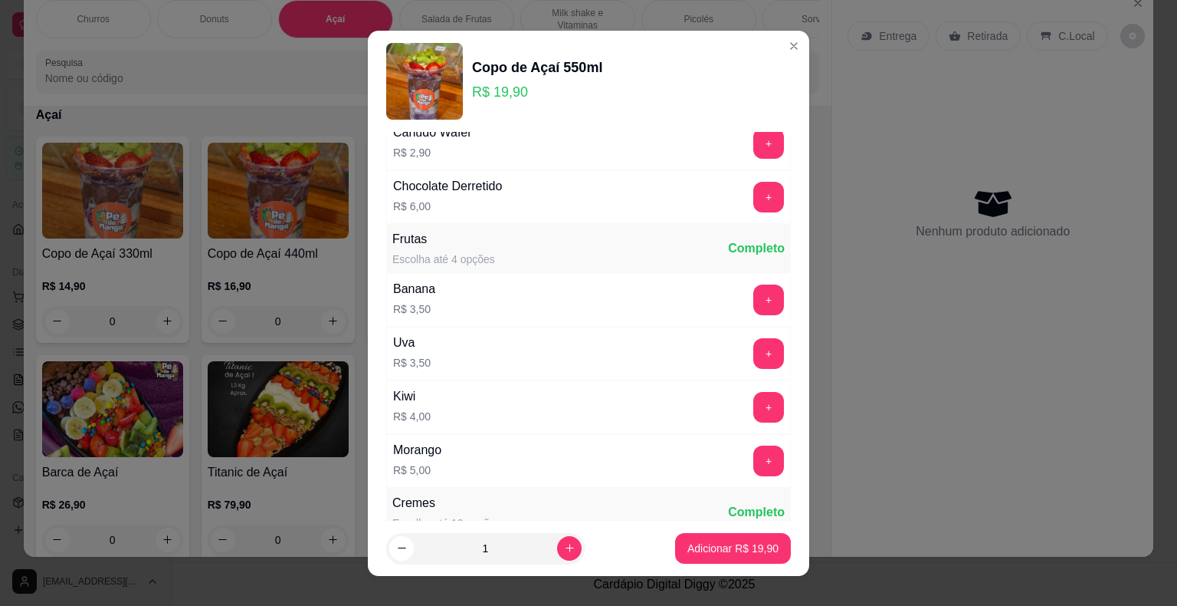
scroll to position [1150, 0]
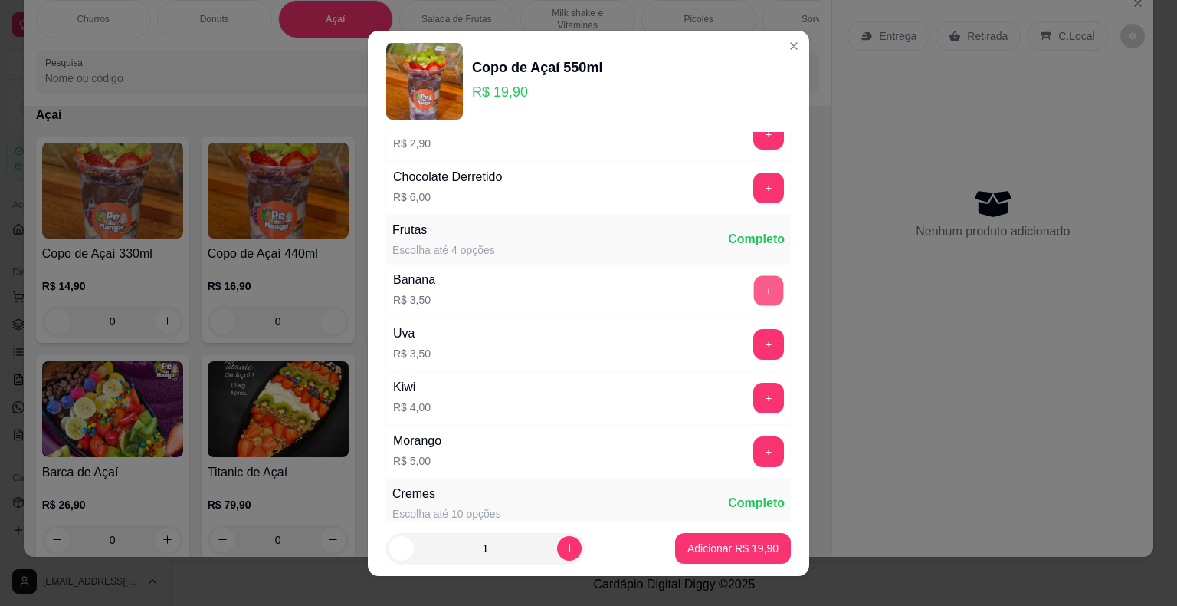
click at [754, 275] on button "+" at bounding box center [769, 290] width 30 height 30
click at [717, 544] on p "Adicionar R$ 23,40" at bounding box center [733, 547] width 89 height 15
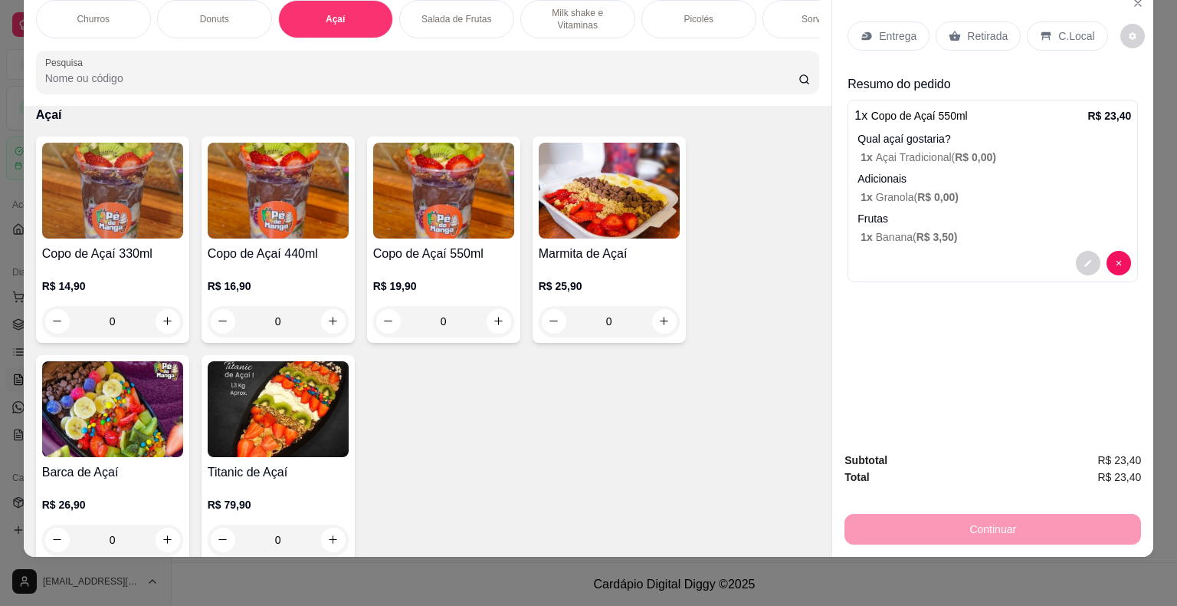
click at [334, 323] on div "0" at bounding box center [278, 321] width 141 height 31
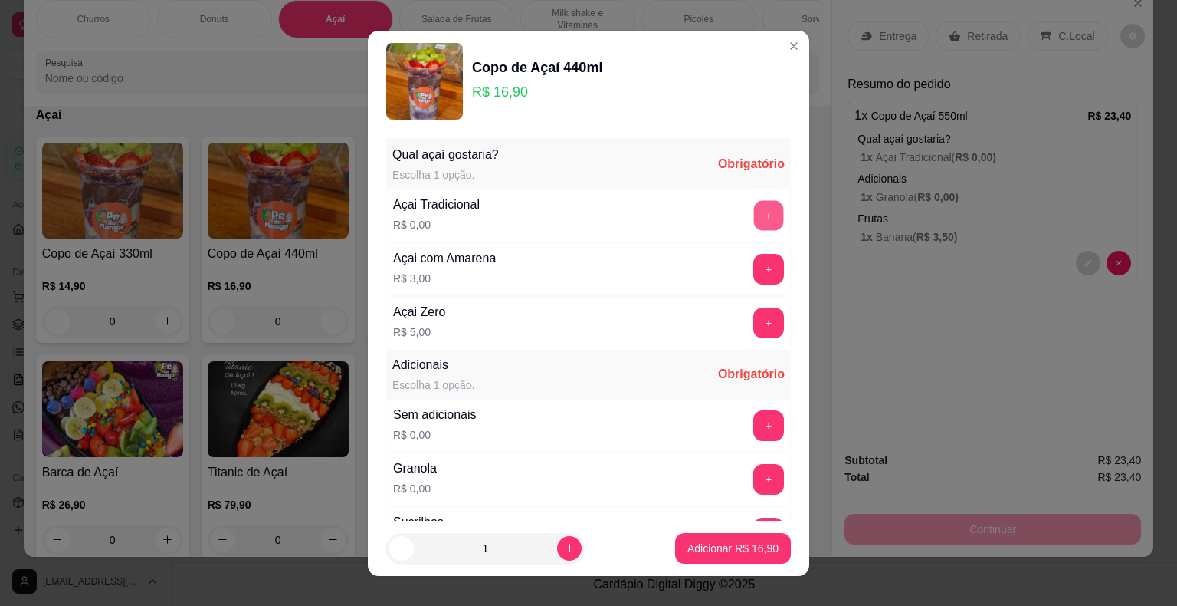
click at [754, 209] on button "+" at bounding box center [769, 215] width 30 height 30
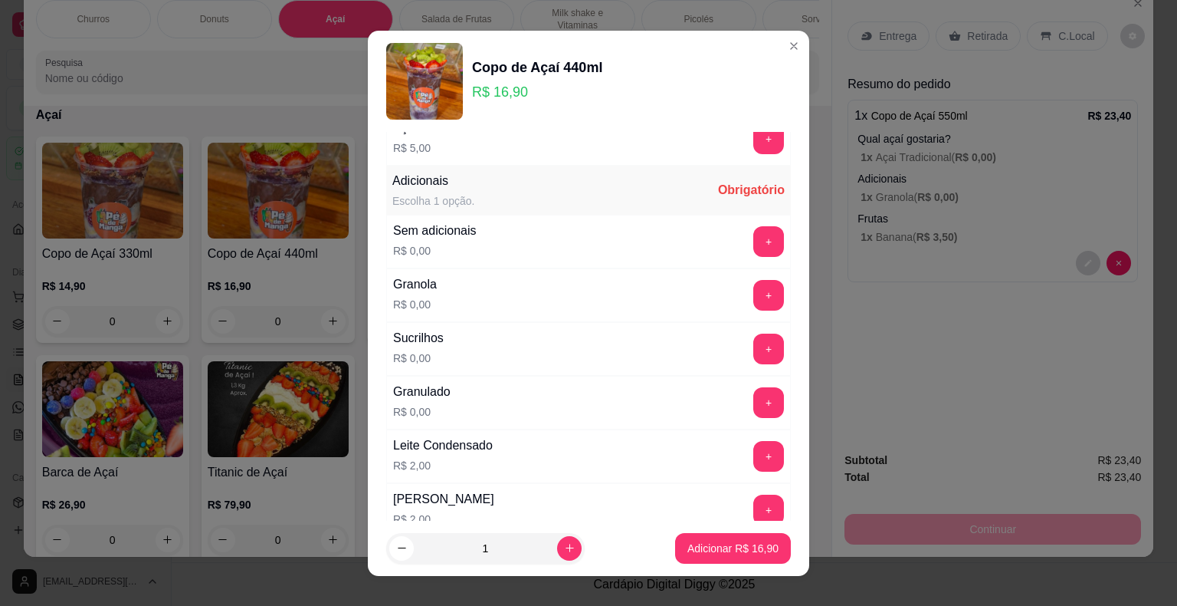
scroll to position [690, 0]
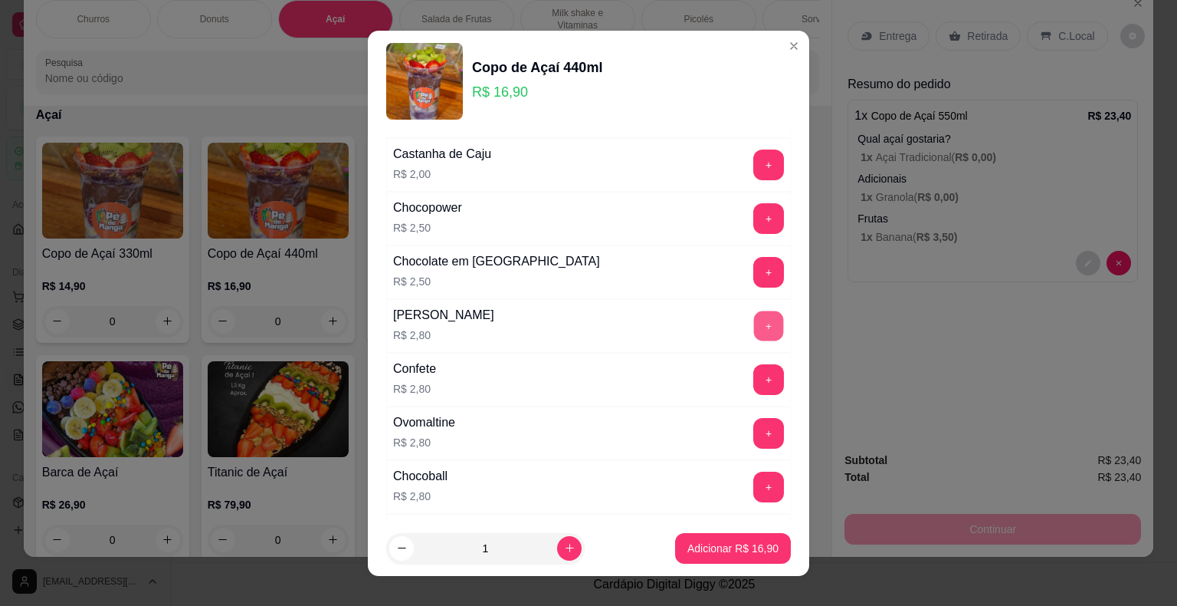
click at [754, 310] on button "+" at bounding box center [769, 325] width 30 height 30
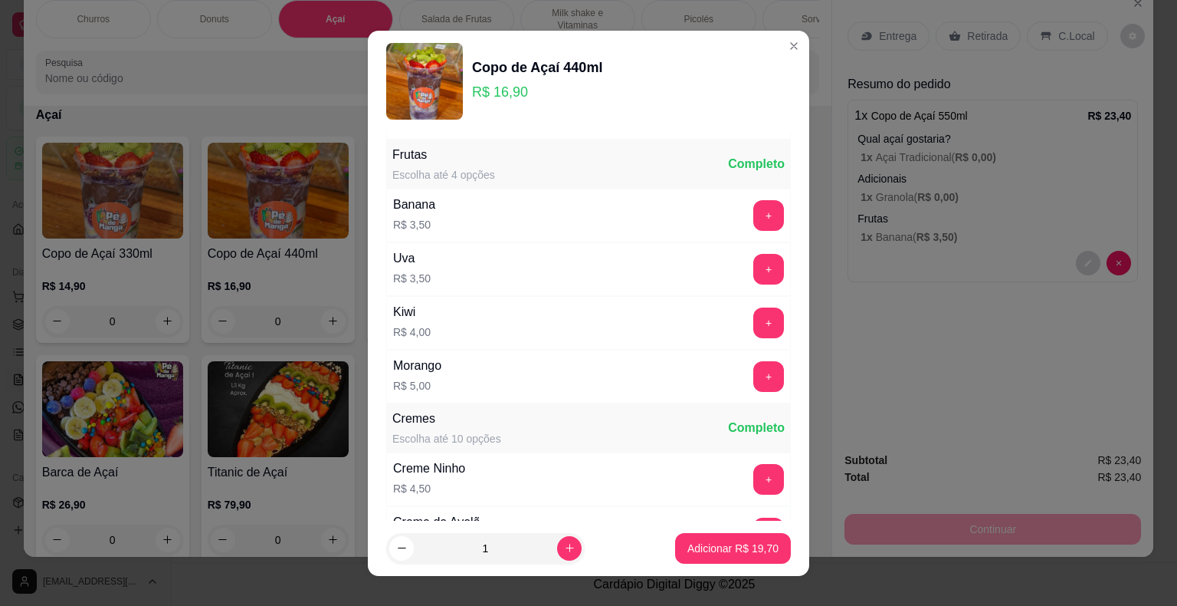
scroll to position [1226, 0]
click at [753, 199] on button "+" at bounding box center [768, 214] width 31 height 31
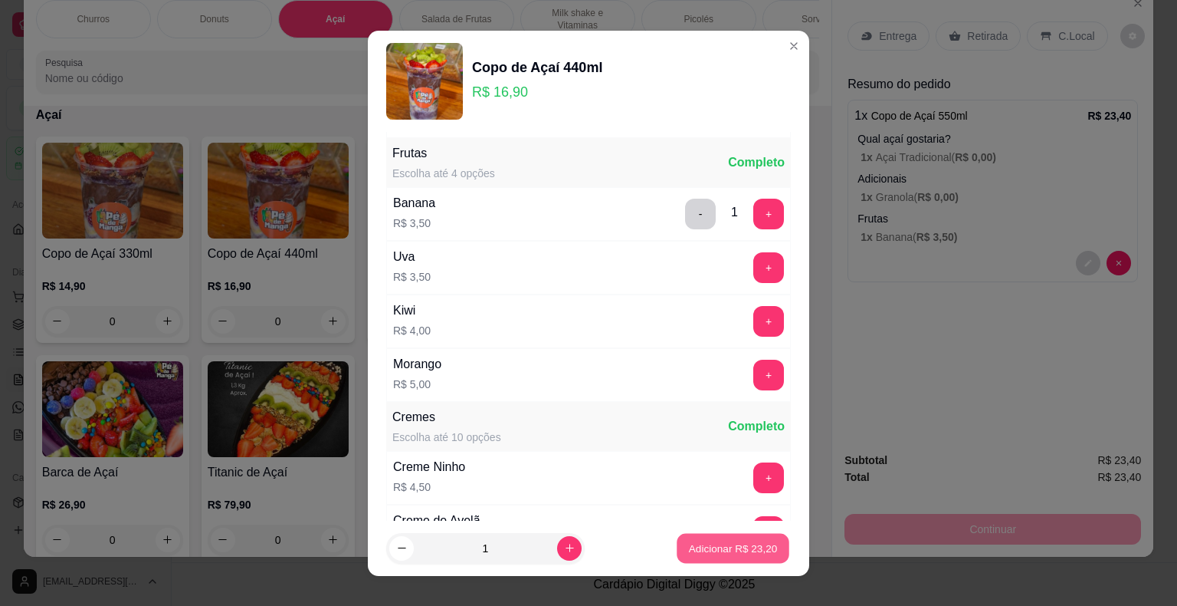
click at [717, 548] on p "Adicionar R$ 23,20" at bounding box center [733, 547] width 89 height 15
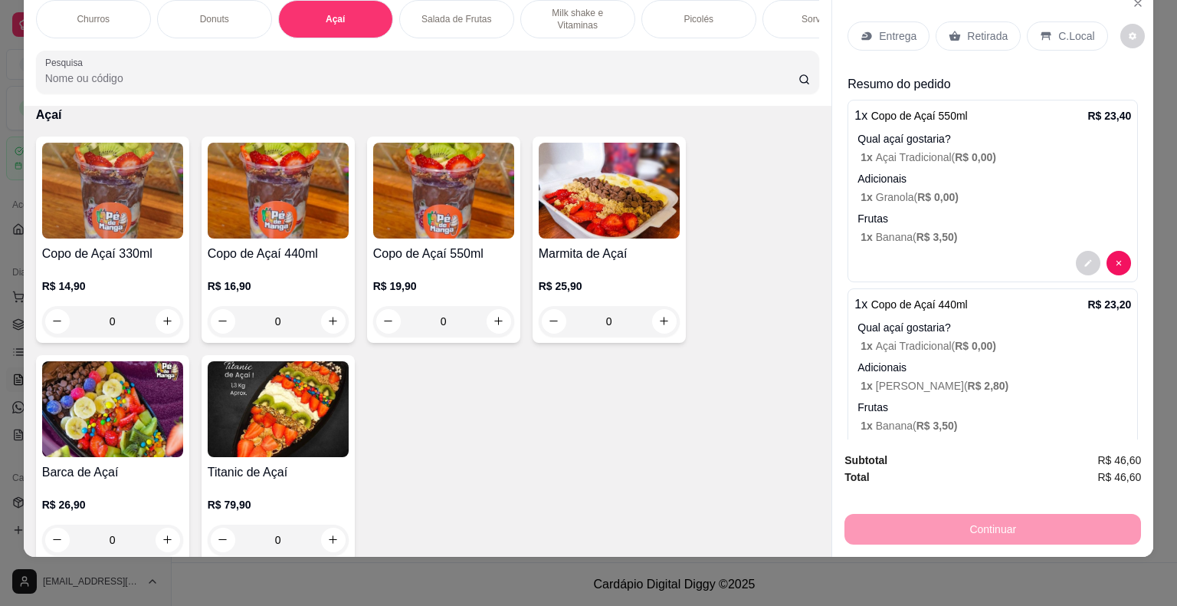
click at [880, 28] on p "Entrega" at bounding box center [898, 35] width 38 height 15
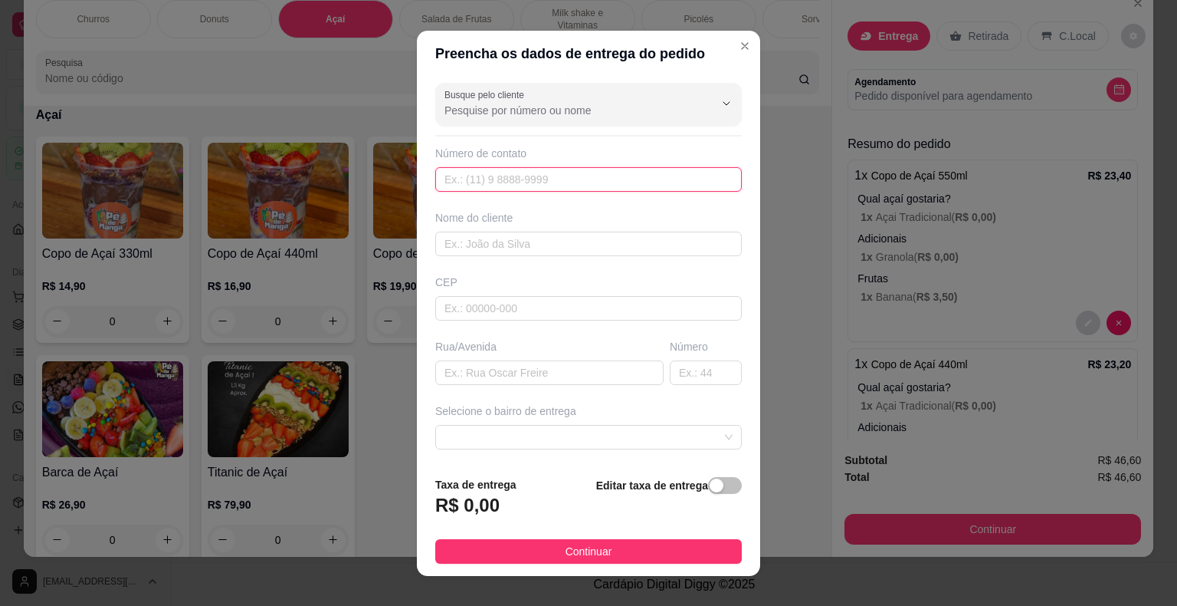
click at [531, 189] on input "text" at bounding box center [588, 179] width 307 height 25
click at [543, 107] on input "Busque pelo cliente" at bounding box center [567, 110] width 245 height 15
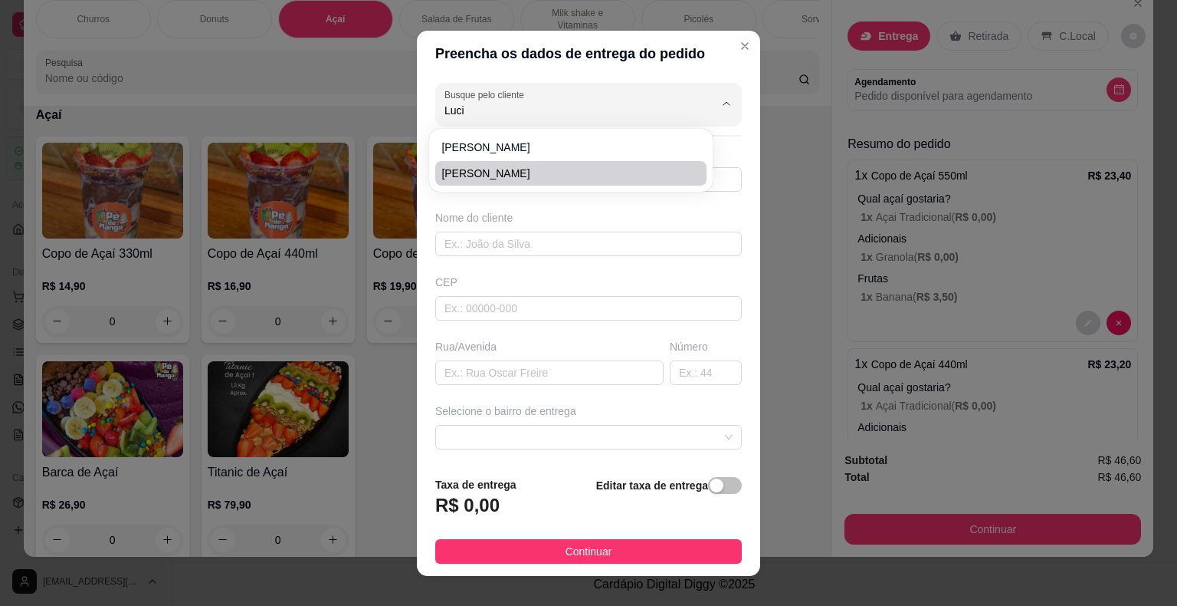
click at [560, 173] on span "[PERSON_NAME]" at bounding box center [564, 173] width 244 height 15
type input "[PERSON_NAME]"
type input "15996554214"
type input "[PERSON_NAME]"
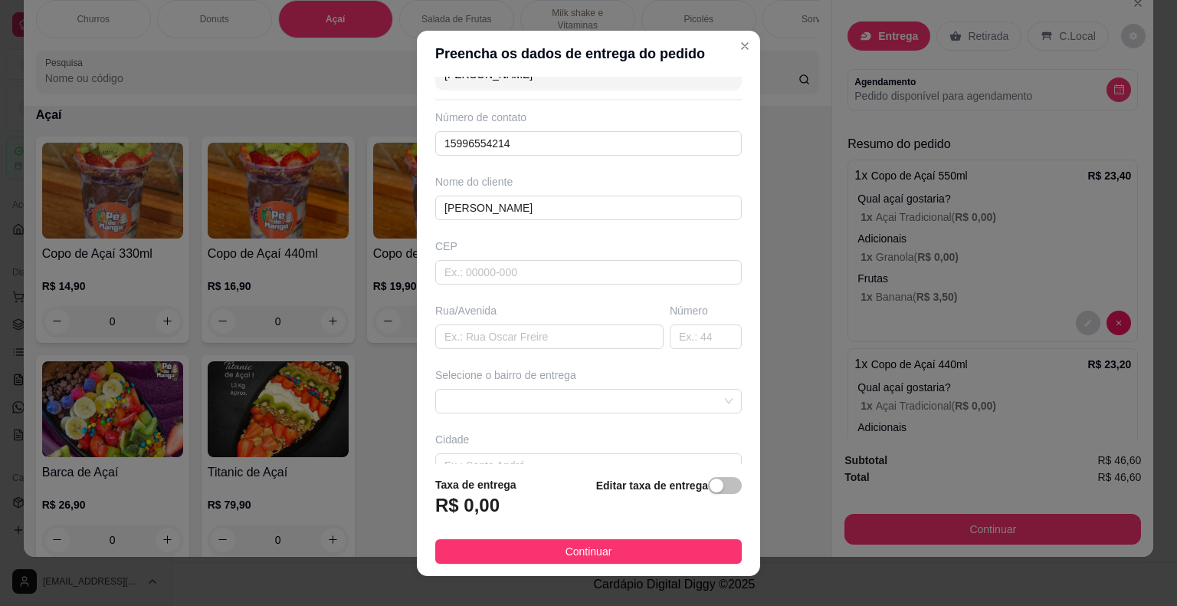
scroll to position [126, 0]
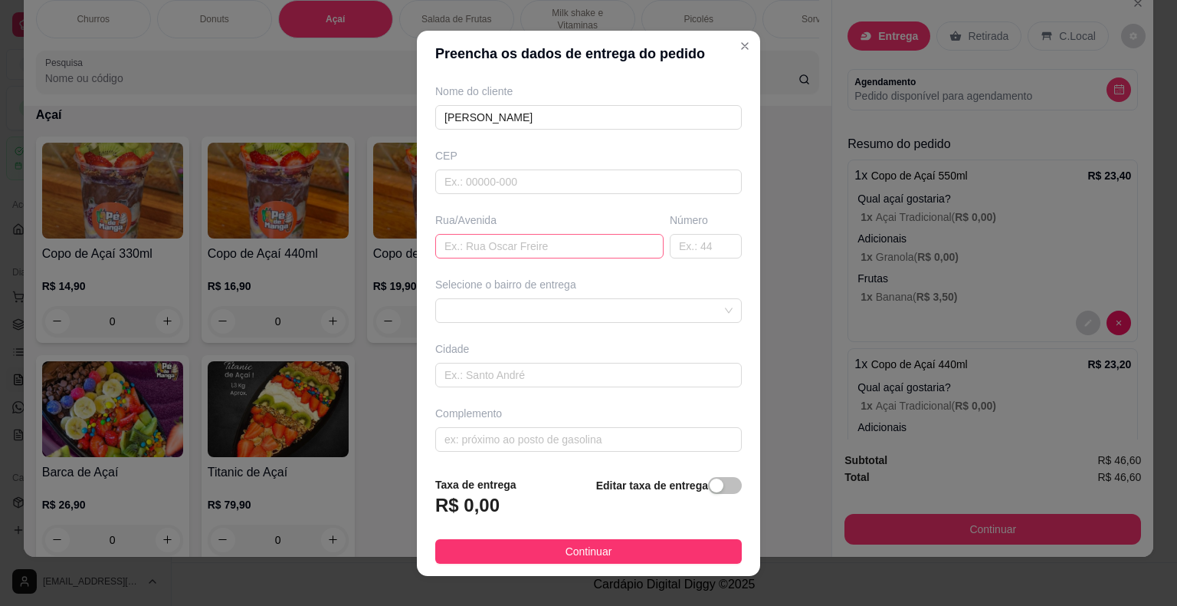
type input "[PERSON_NAME]"
click at [515, 247] on input "text" at bounding box center [549, 246] width 228 height 25
type input "[PERSON_NAME]"
click at [689, 249] on input "text" at bounding box center [706, 246] width 72 height 25
click at [580, 300] on span at bounding box center [589, 310] width 288 height 23
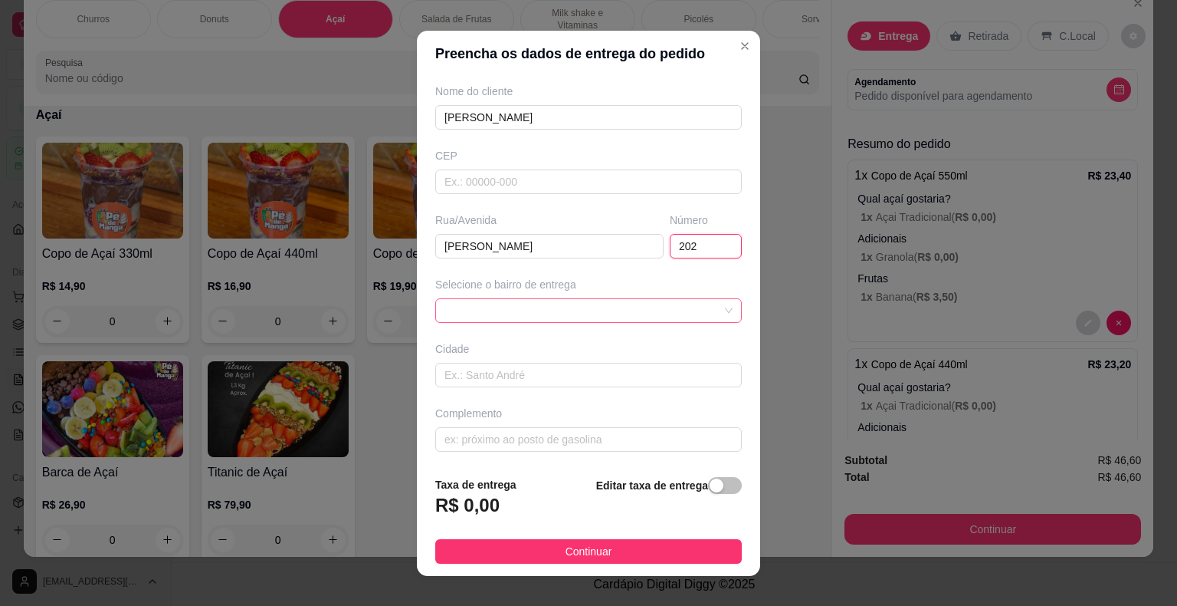
type input "202"
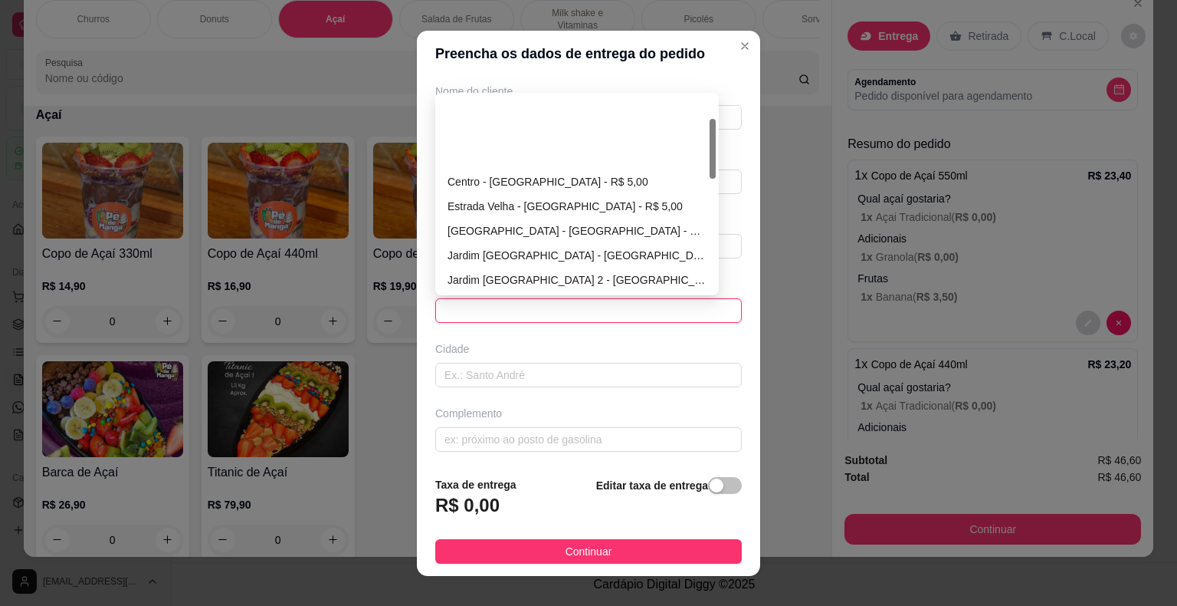
scroll to position [153, 0]
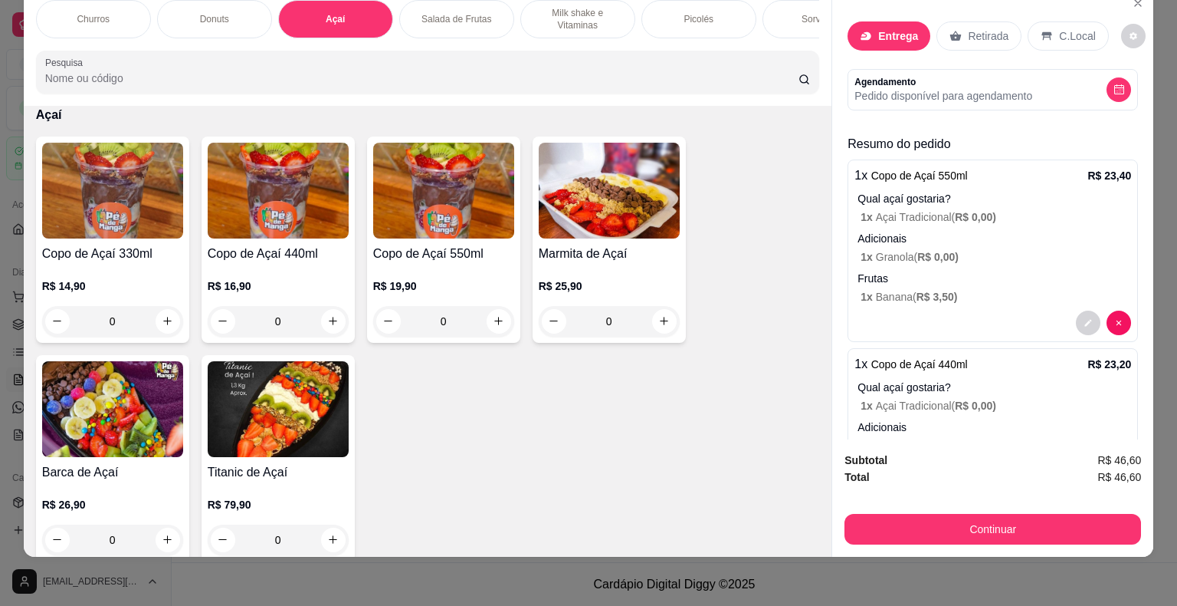
click at [892, 28] on p "Entrega" at bounding box center [898, 35] width 40 height 15
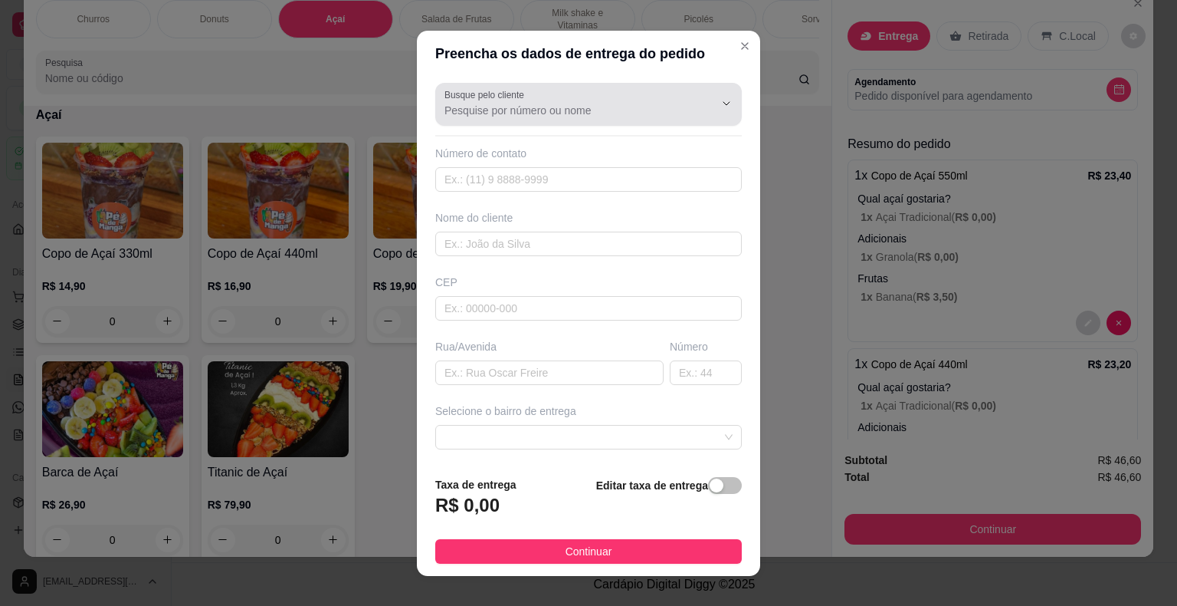
drag, startPoint x: 564, startPoint y: 86, endPoint x: 560, endPoint y: 97, distance: 12.1
click at [564, 87] on div "Busque pelo cliente" at bounding box center [588, 104] width 307 height 43
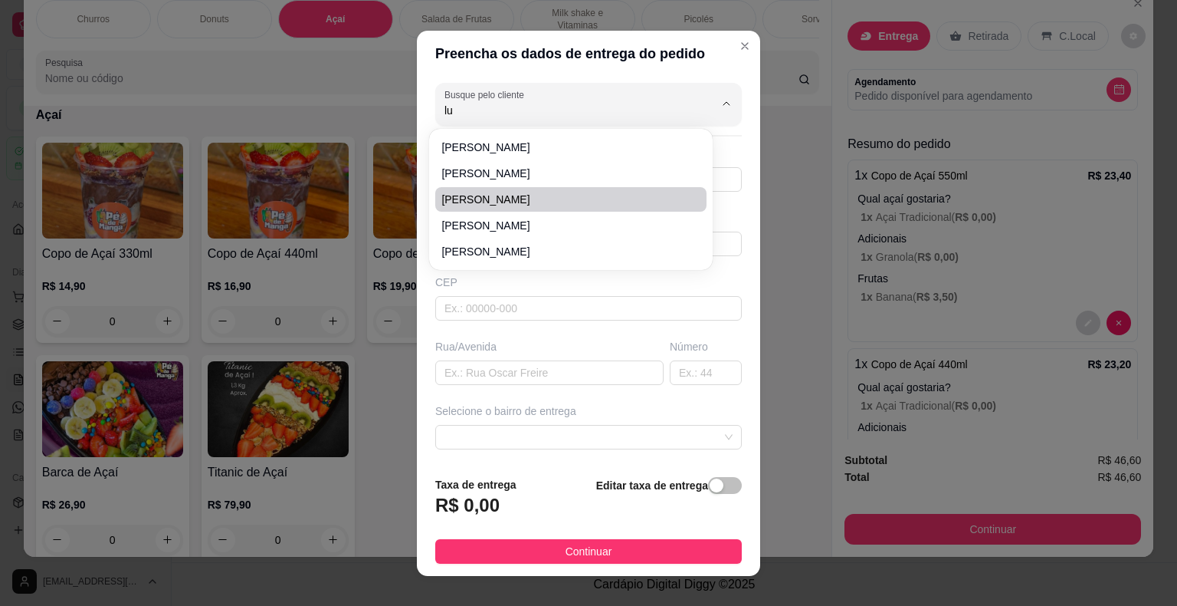
click at [517, 198] on span "[PERSON_NAME]" at bounding box center [564, 199] width 244 height 15
type input "[PERSON_NAME]"
type input "15996554214"
type input "[PERSON_NAME]"
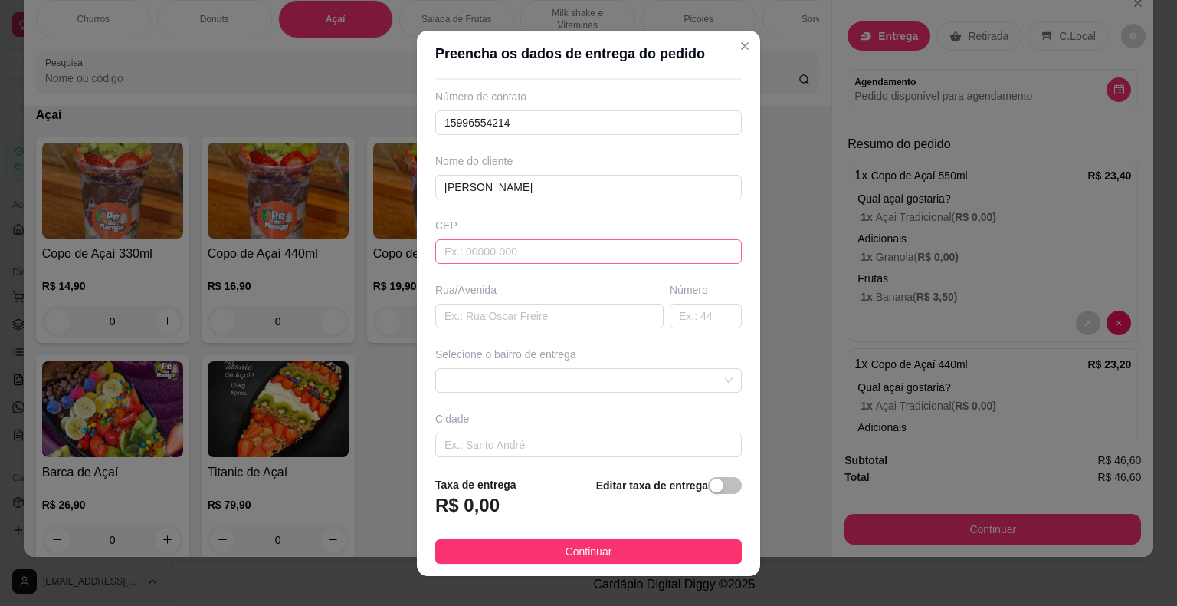
scroll to position [0, 0]
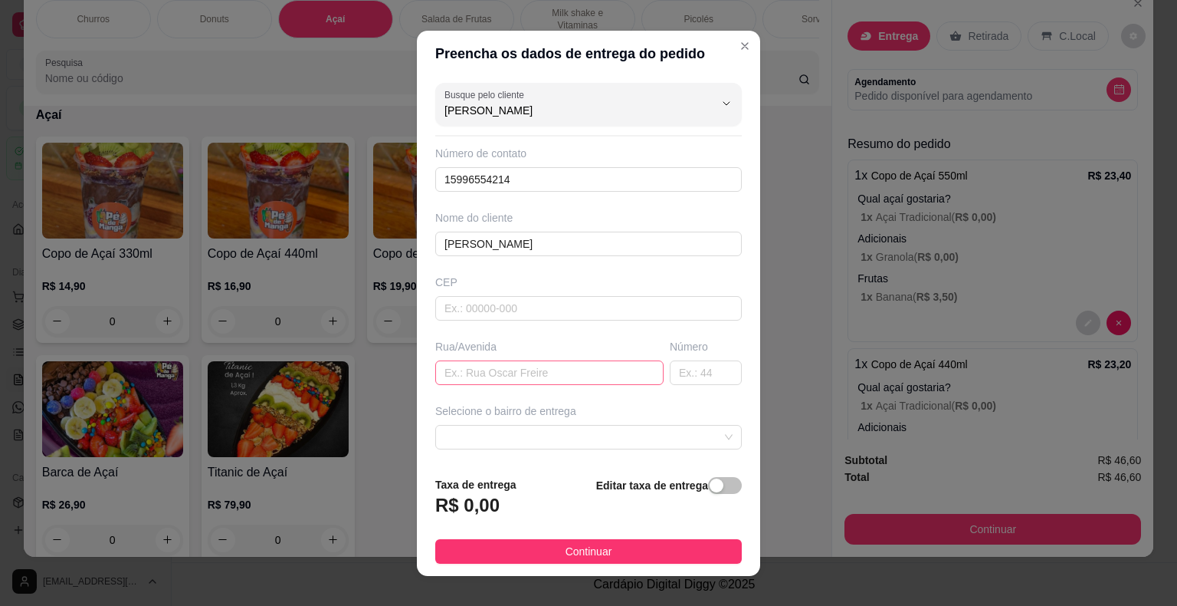
type input "[PERSON_NAME]"
drag, startPoint x: 487, startPoint y: 365, endPoint x: 494, endPoint y: 371, distance: 9.2
click at [488, 366] on input "text" at bounding box center [549, 372] width 228 height 25
type input "[PERSON_NAME]"
drag, startPoint x: 666, startPoint y: 376, endPoint x: 671, endPoint y: 382, distance: 8.1
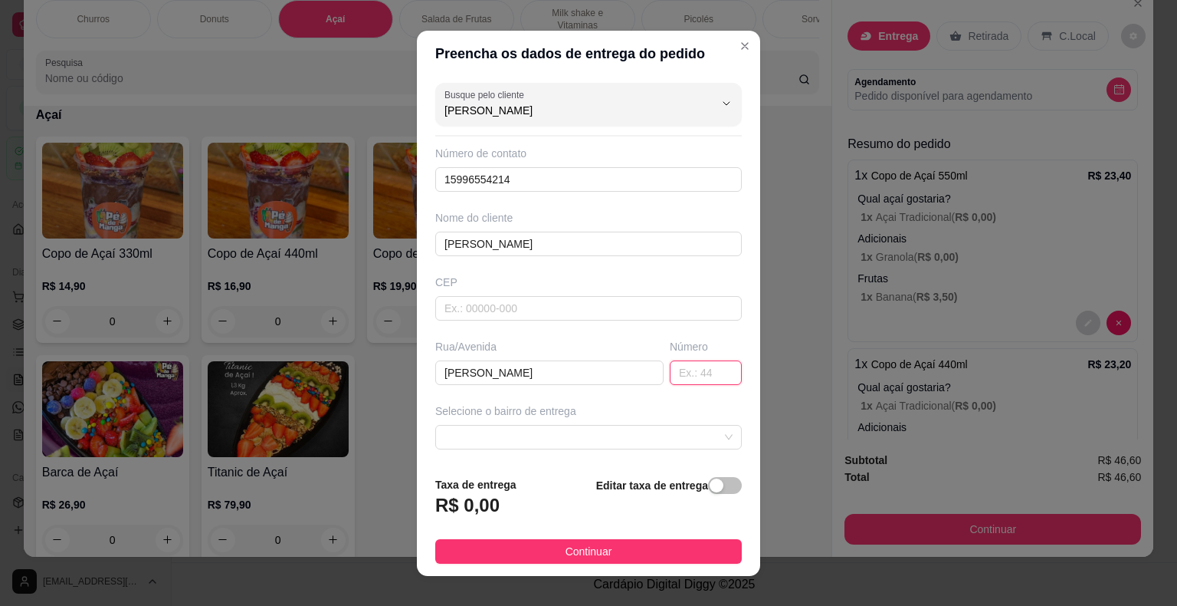
click at [670, 376] on input "text" at bounding box center [706, 372] width 72 height 25
click at [650, 432] on span at bounding box center [589, 436] width 288 height 23
type input "202"
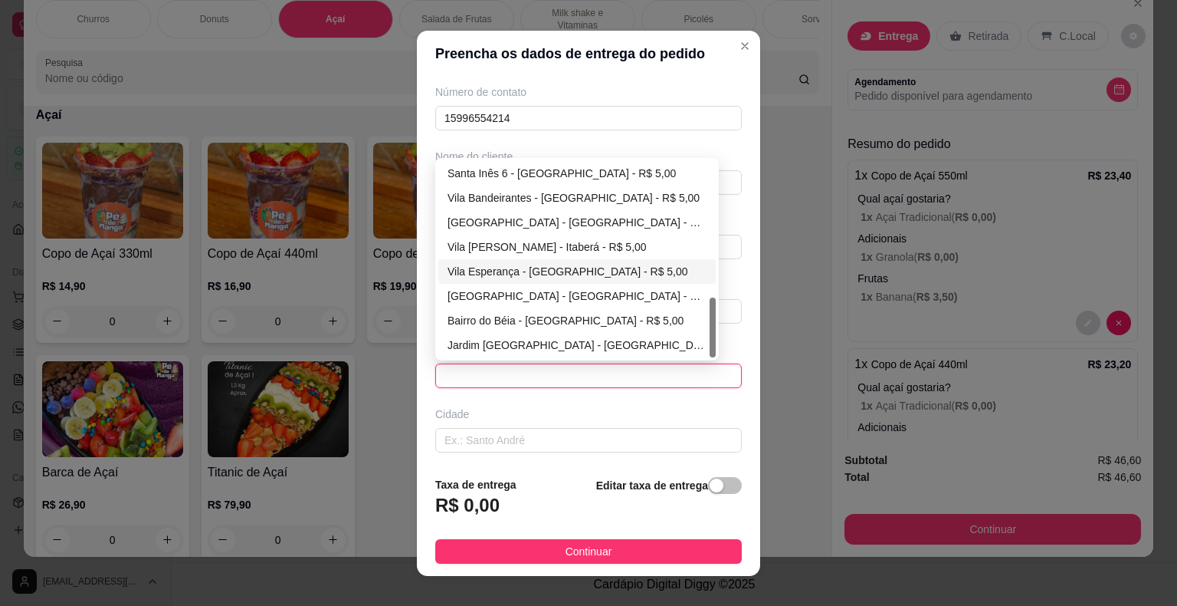
scroll to position [77, 0]
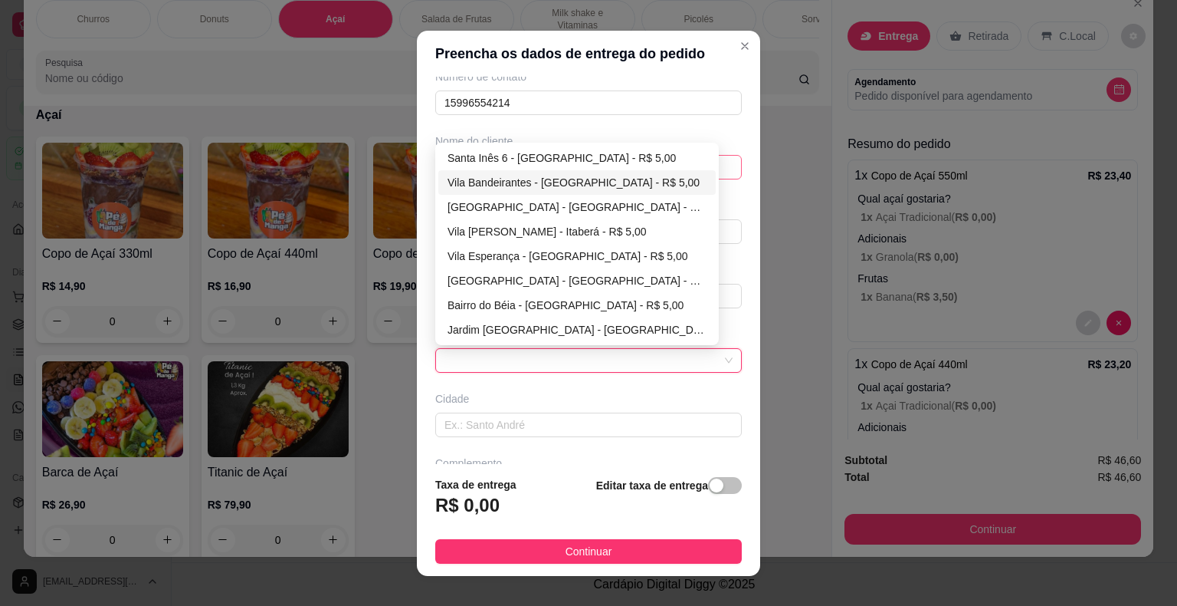
click at [534, 174] on div "Vila Bandeirantes - [GEOGRAPHIC_DATA] - R$ 5,00" at bounding box center [577, 182] width 259 height 17
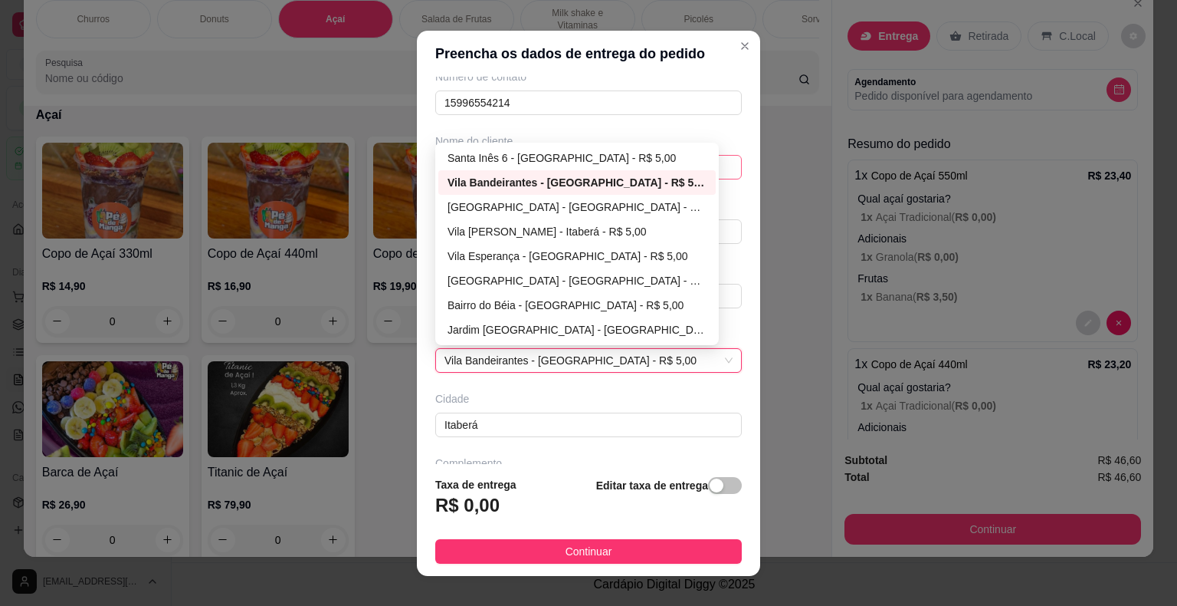
type input "Itaberá"
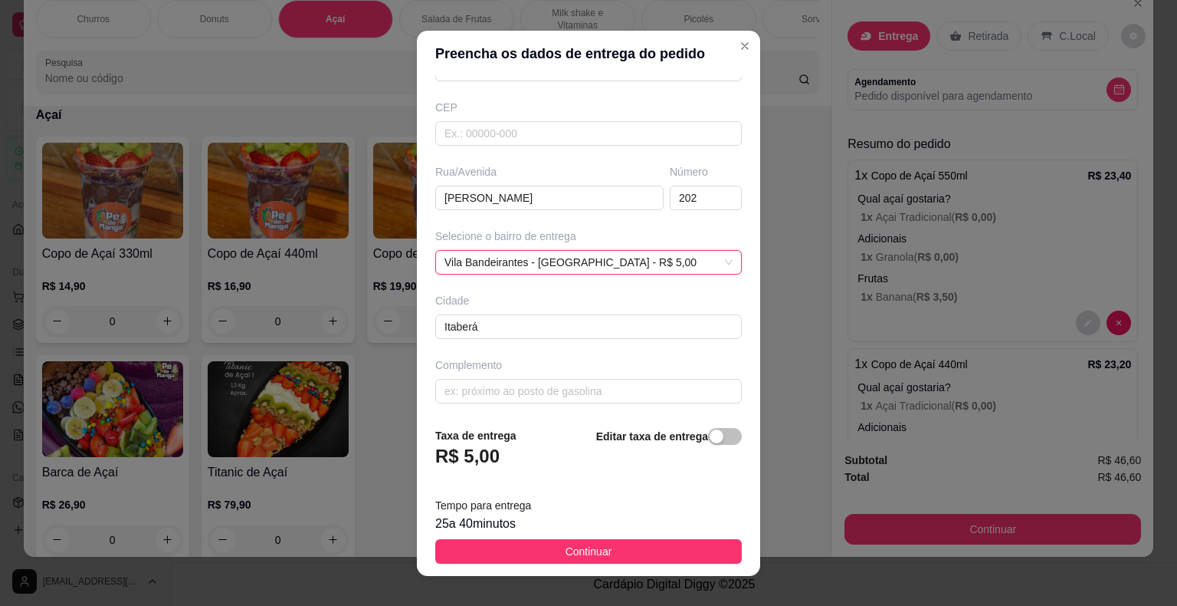
scroll to position [176, 0]
drag, startPoint x: 596, startPoint y: 550, endPoint x: 610, endPoint y: 538, distance: 18.5
click at [596, 548] on span "Continuar" at bounding box center [589, 551] width 47 height 17
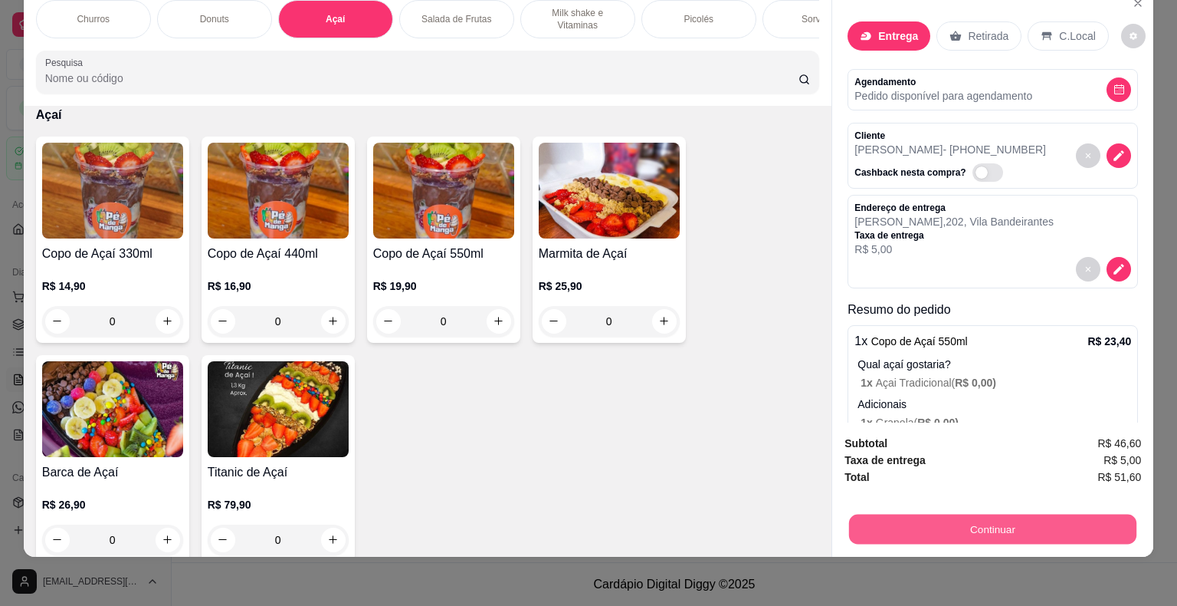
click at [921, 519] on button "Continuar" at bounding box center [992, 529] width 287 height 30
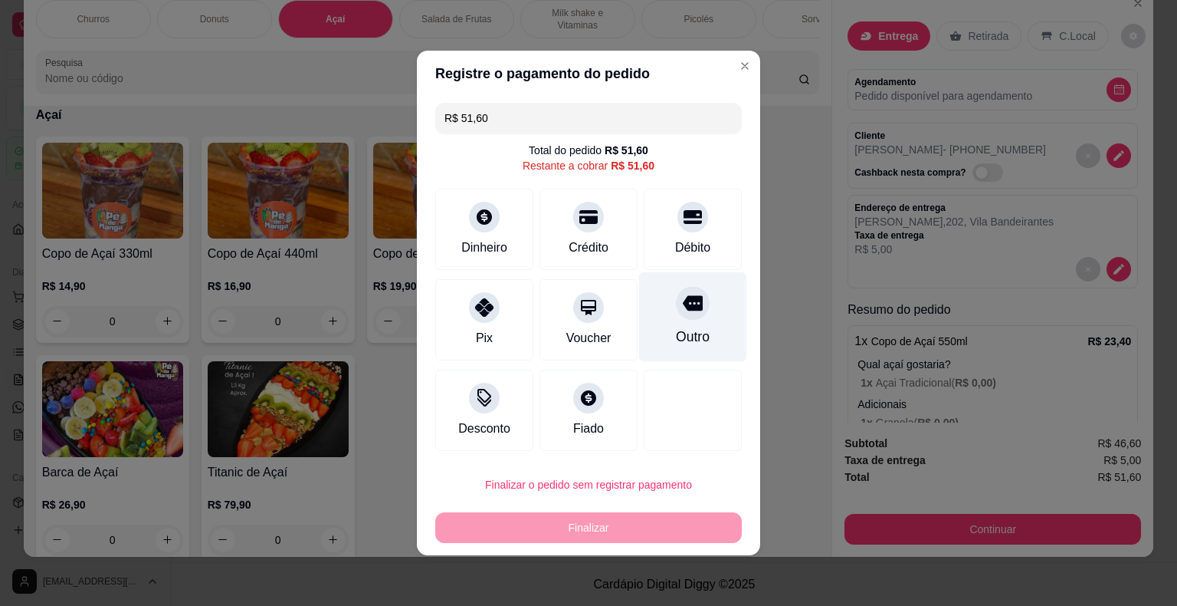
drag, startPoint x: 684, startPoint y: 244, endPoint x: 656, endPoint y: 327, distance: 87.3
click at [682, 247] on div "Débito" at bounding box center [692, 247] width 35 height 18
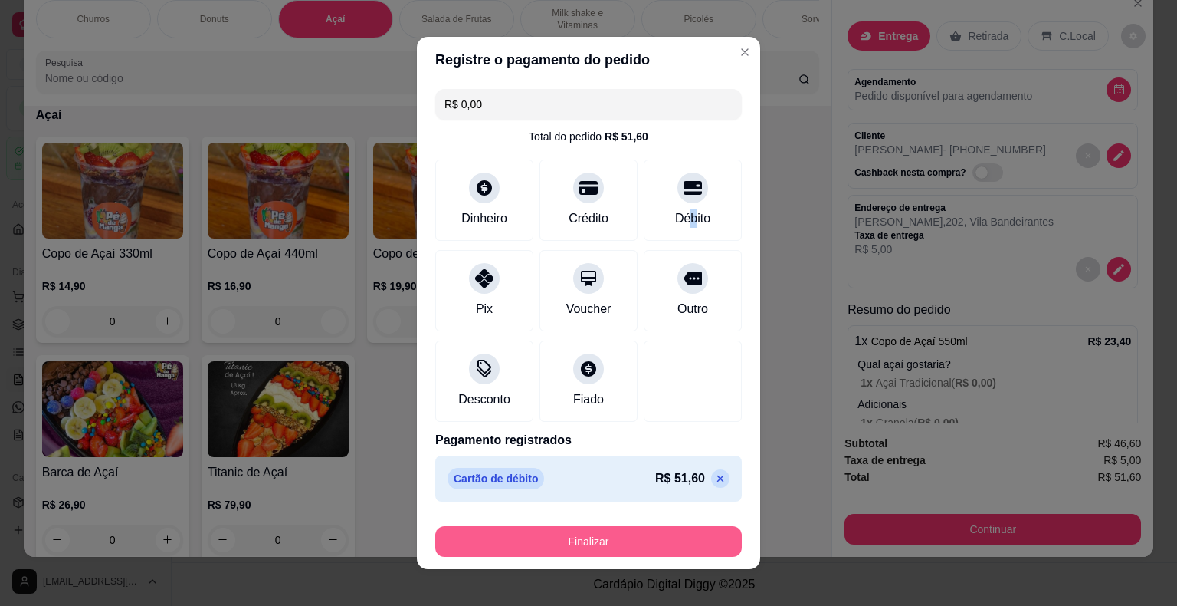
click at [612, 532] on button "Finalizar" at bounding box center [588, 541] width 307 height 31
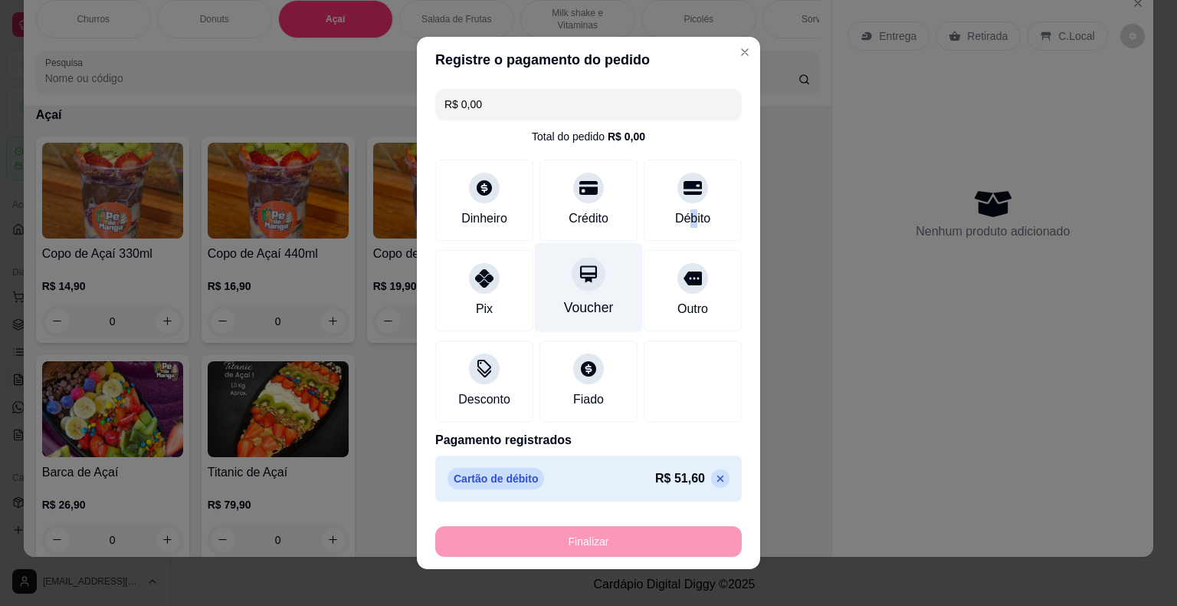
type input "-R$ 51,60"
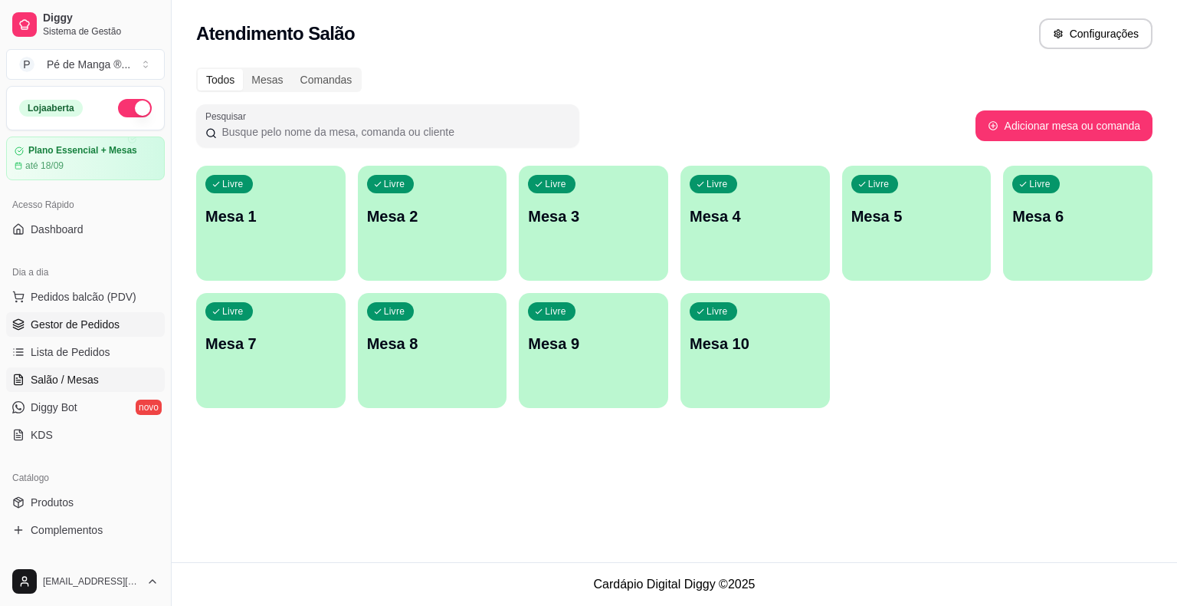
click at [79, 317] on span "Gestor de Pedidos" at bounding box center [75, 324] width 89 height 15
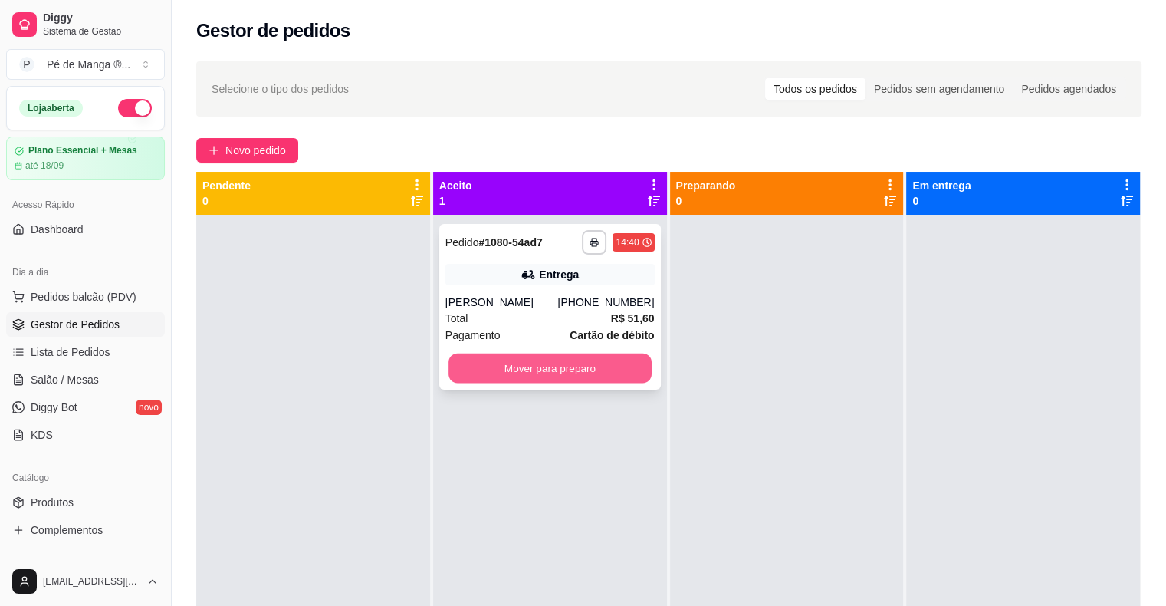
click at [546, 373] on button "Mover para preparo" at bounding box center [549, 368] width 203 height 30
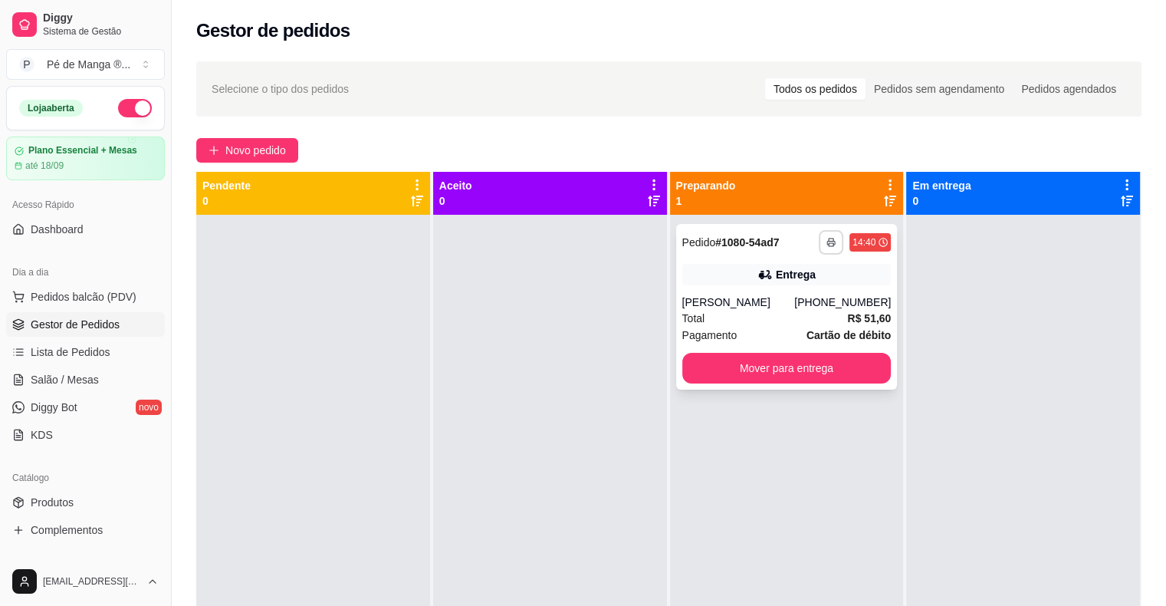
click at [826, 250] on button "button" at bounding box center [831, 242] width 25 height 25
click at [800, 296] on button "IMPRESSORA" at bounding box center [781, 296] width 107 height 24
click at [717, 290] on div "**********" at bounding box center [787, 307] width 222 height 166
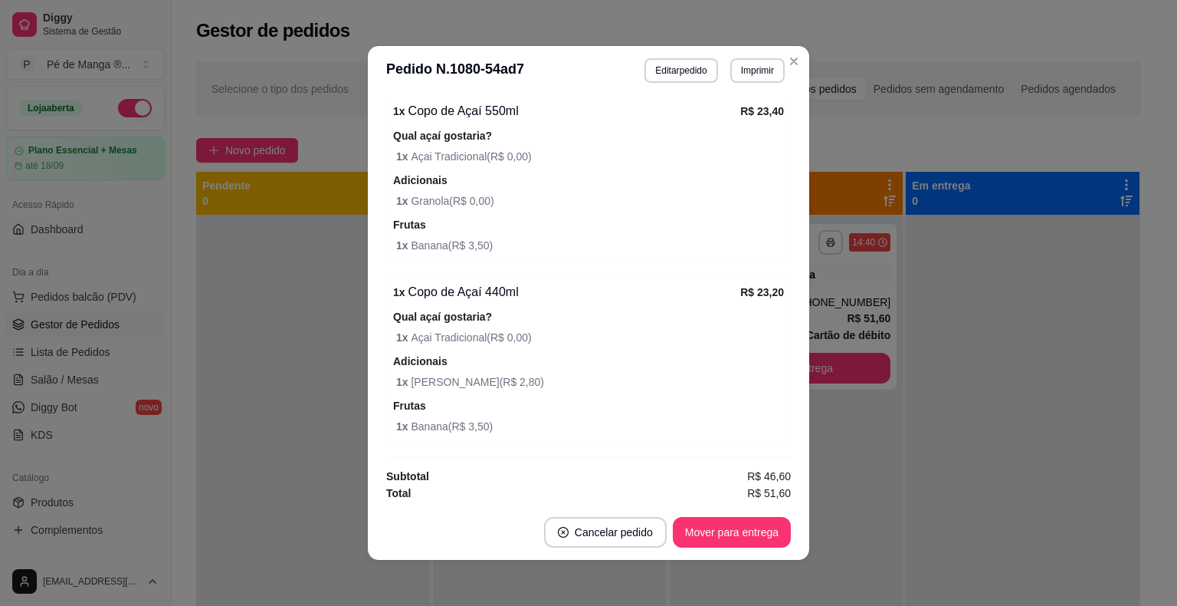
scroll to position [3, 0]
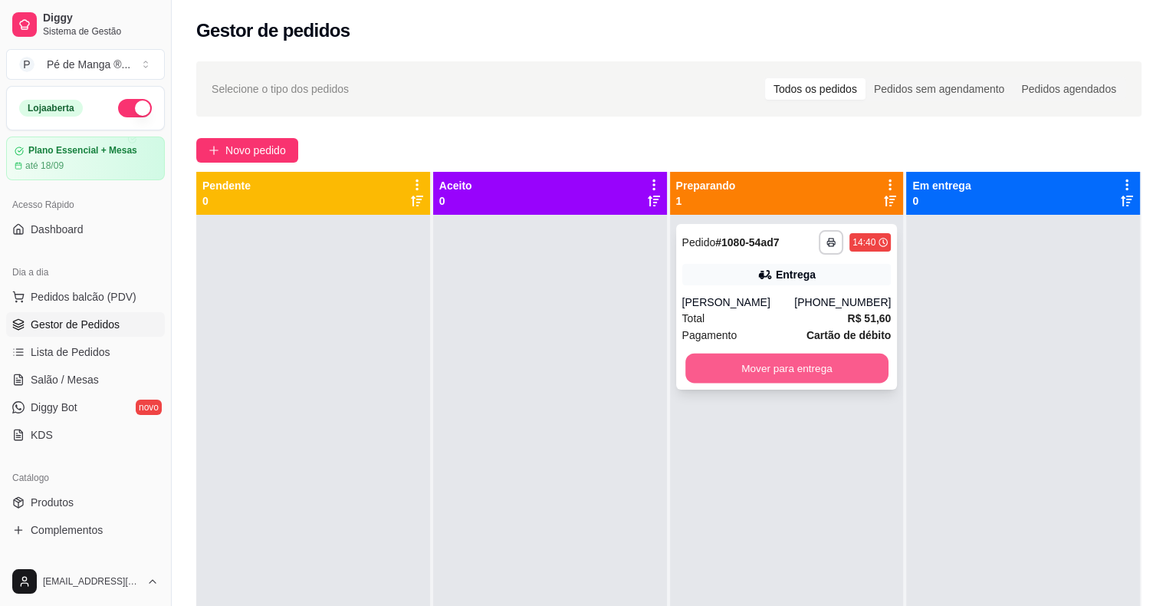
click at [828, 369] on button "Mover para entrega" at bounding box center [786, 368] width 203 height 30
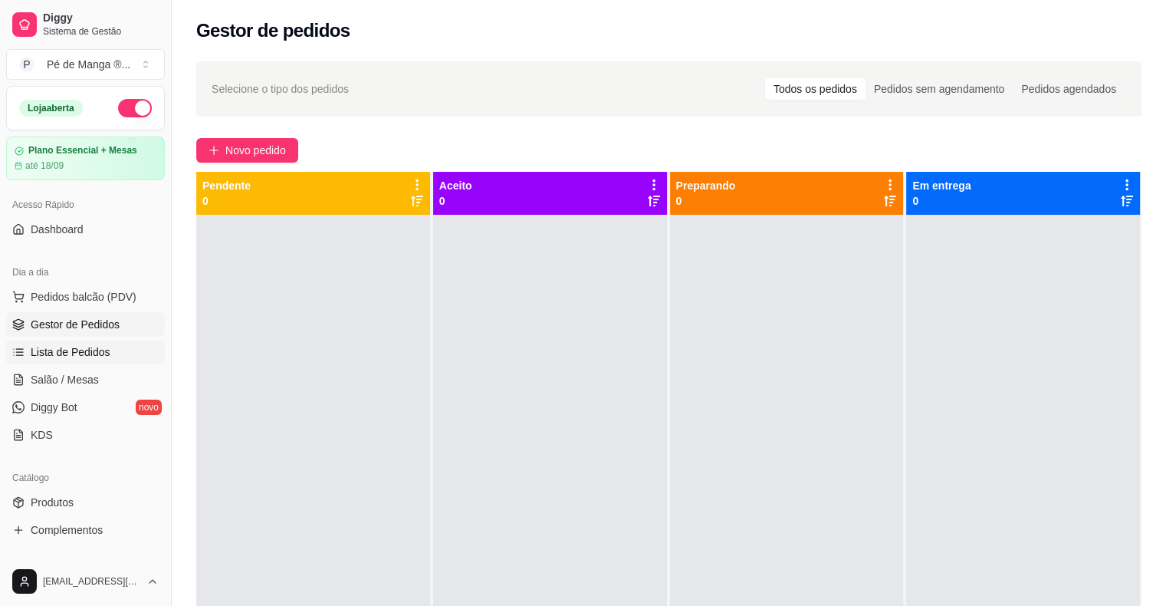
click at [43, 346] on span "Lista de Pedidos" at bounding box center [71, 351] width 80 height 15
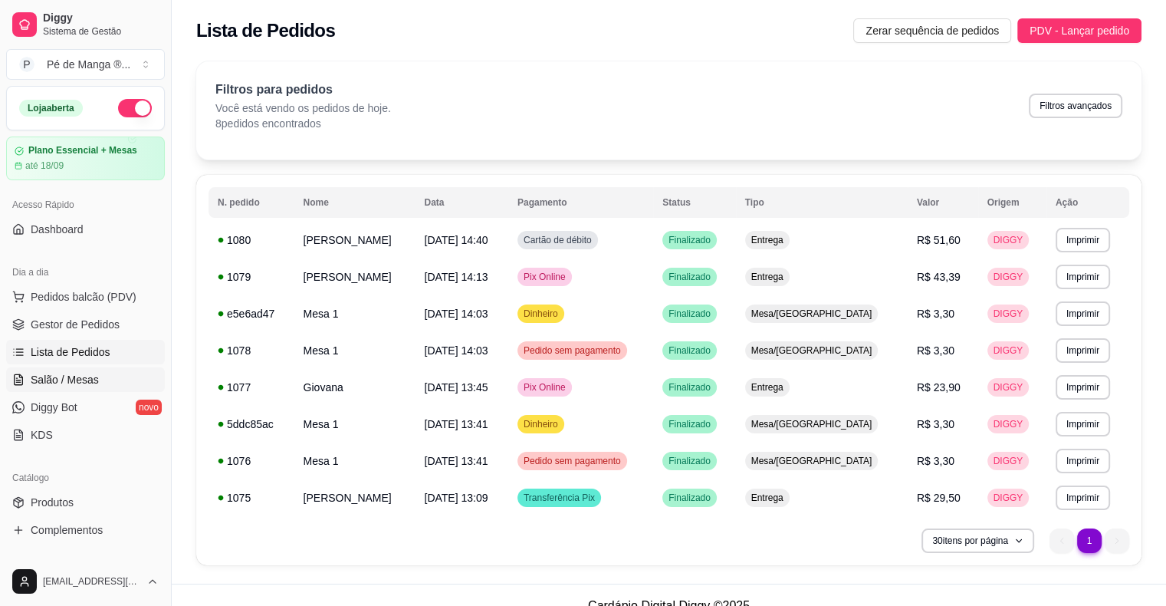
click at [64, 370] on link "Salão / Mesas" at bounding box center [85, 379] width 159 height 25
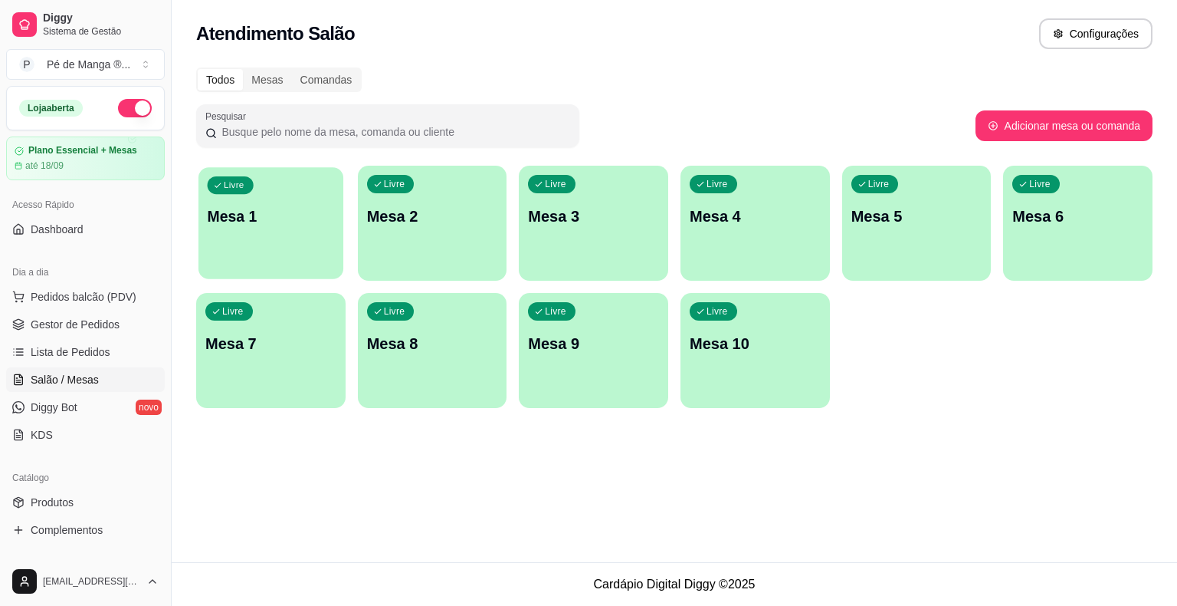
click at [306, 258] on div "Livre Mesa 1" at bounding box center [271, 214] width 145 height 94
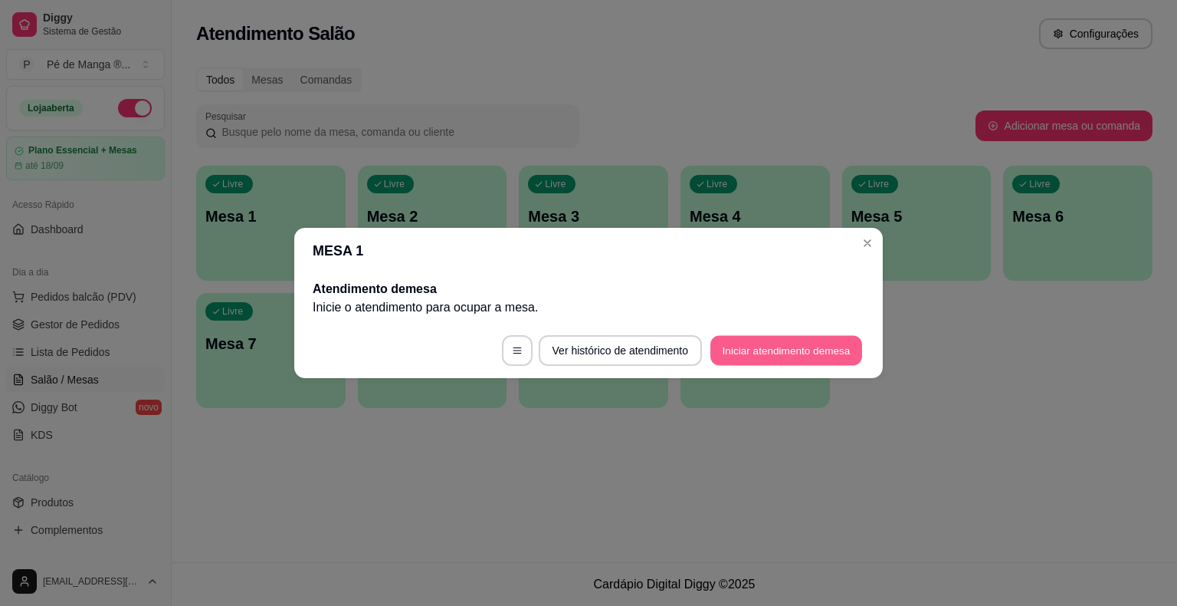
click at [780, 351] on button "Iniciar atendimento de mesa" at bounding box center [787, 351] width 152 height 30
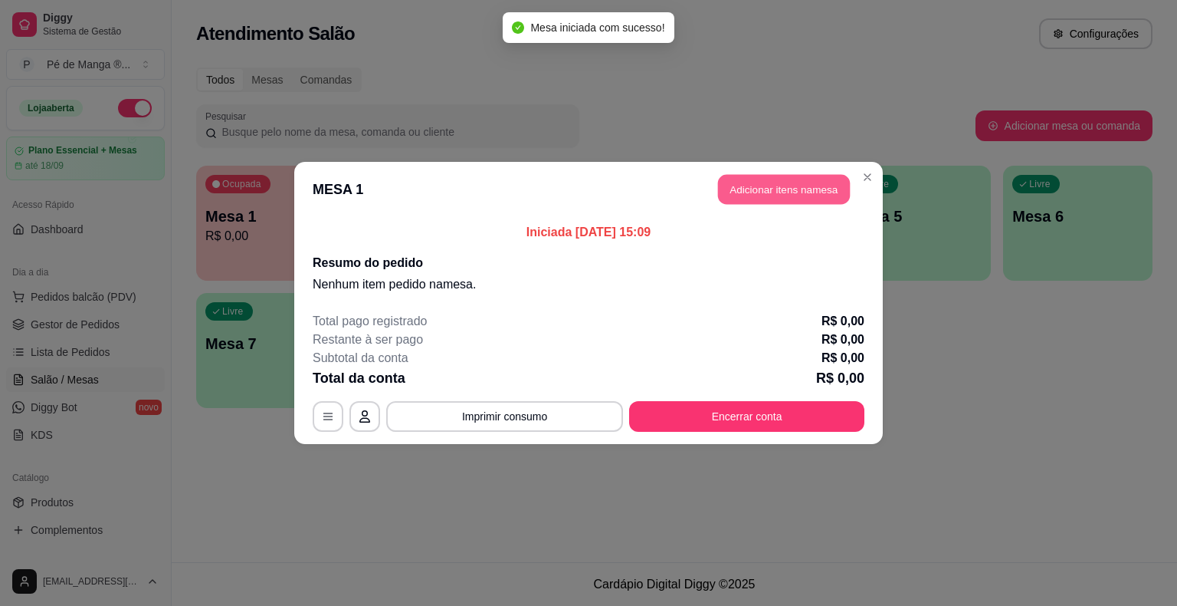
click at [755, 198] on button "Adicionar itens na mesa" at bounding box center [784, 190] width 132 height 30
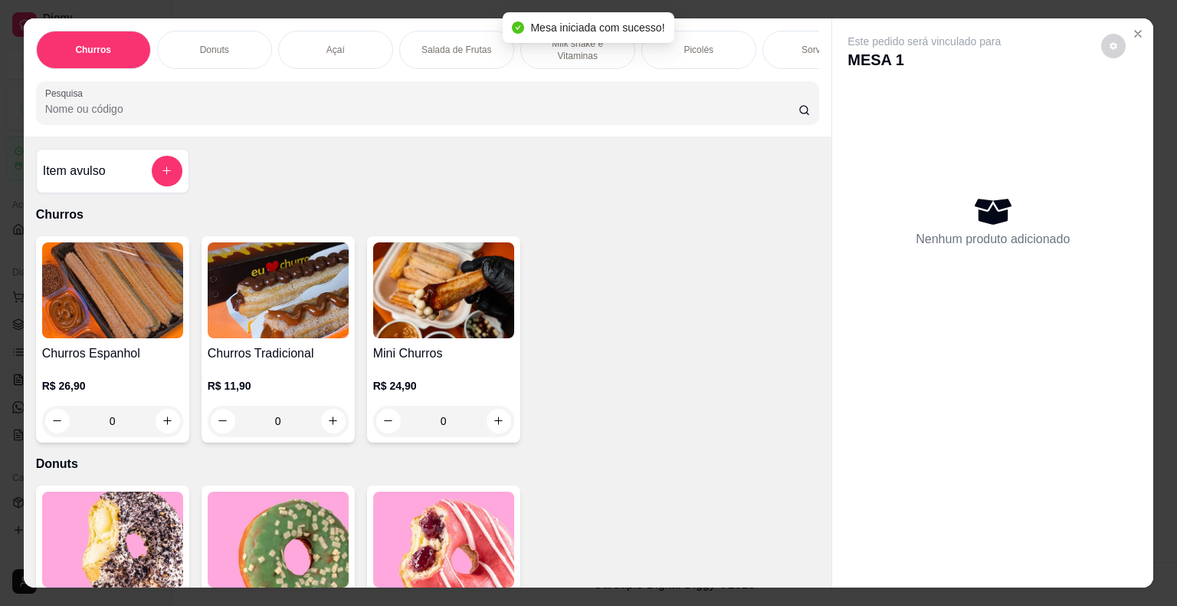
drag, startPoint x: 583, startPoint y: 46, endPoint x: 581, endPoint y: 57, distance: 10.8
click at [583, 48] on p "Milk shake e Vitaminas" at bounding box center [577, 50] width 89 height 25
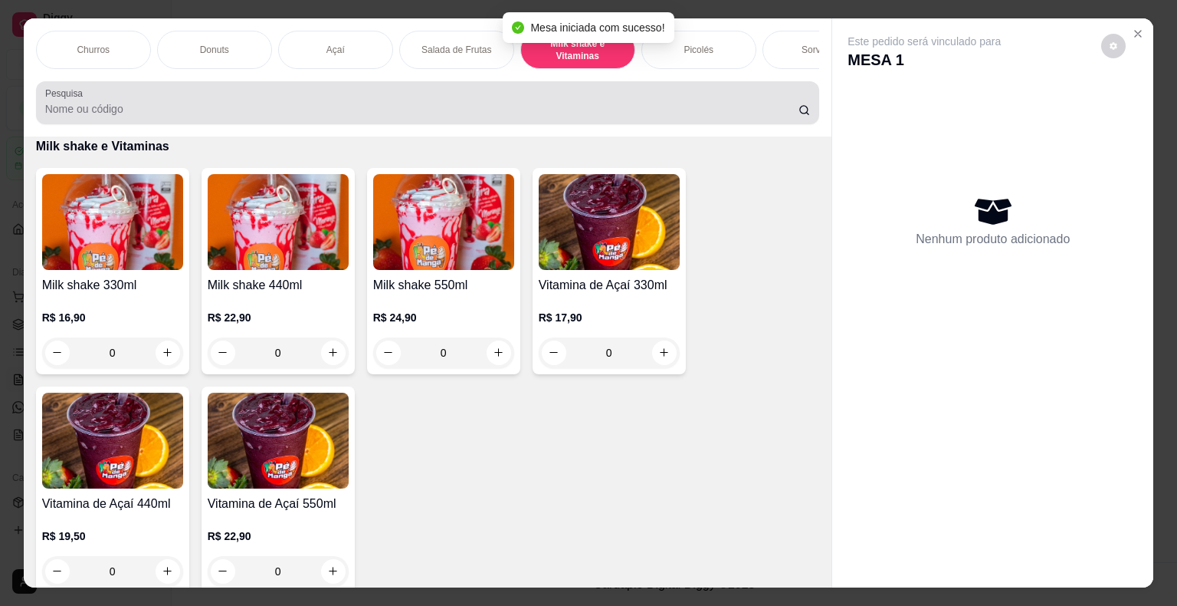
scroll to position [37, 0]
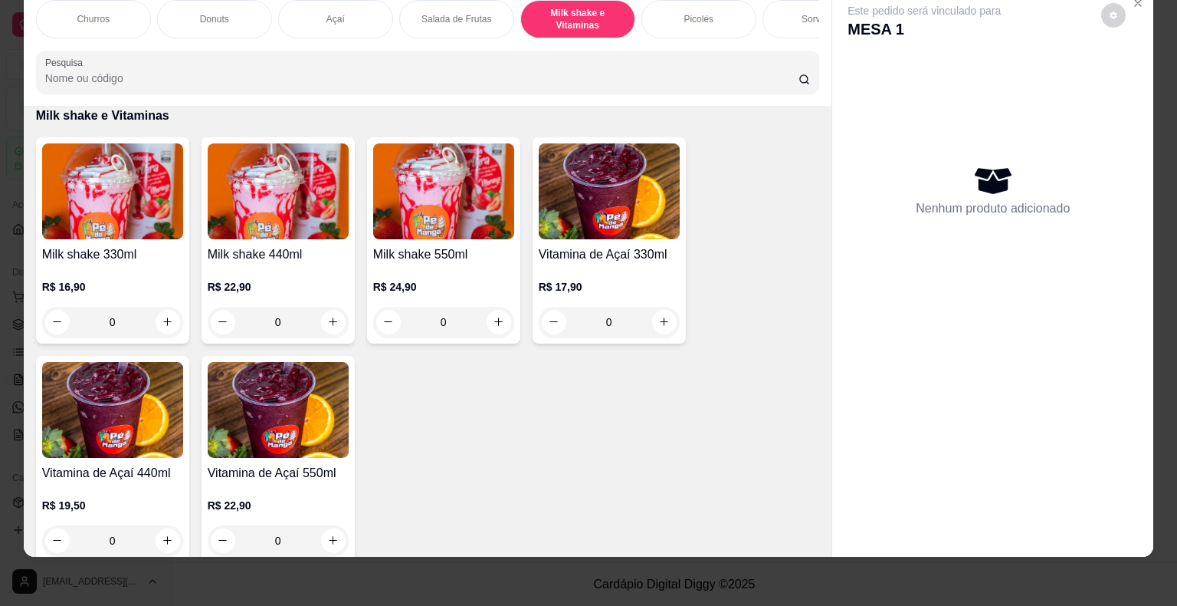
click at [166, 311] on div "0" at bounding box center [112, 322] width 141 height 31
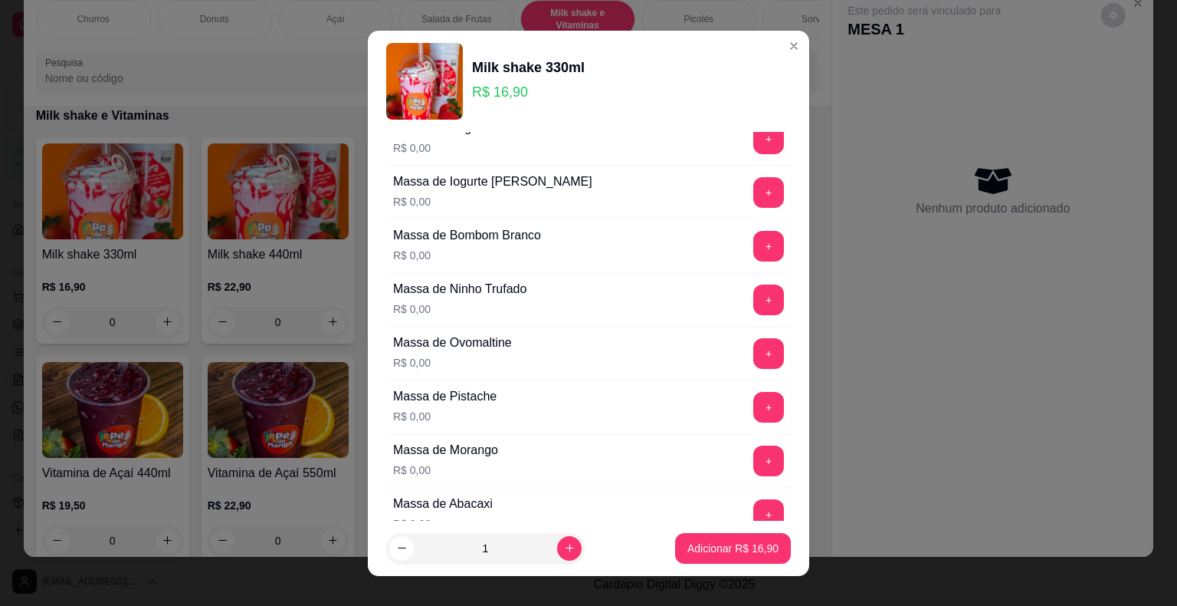
scroll to position [153, 0]
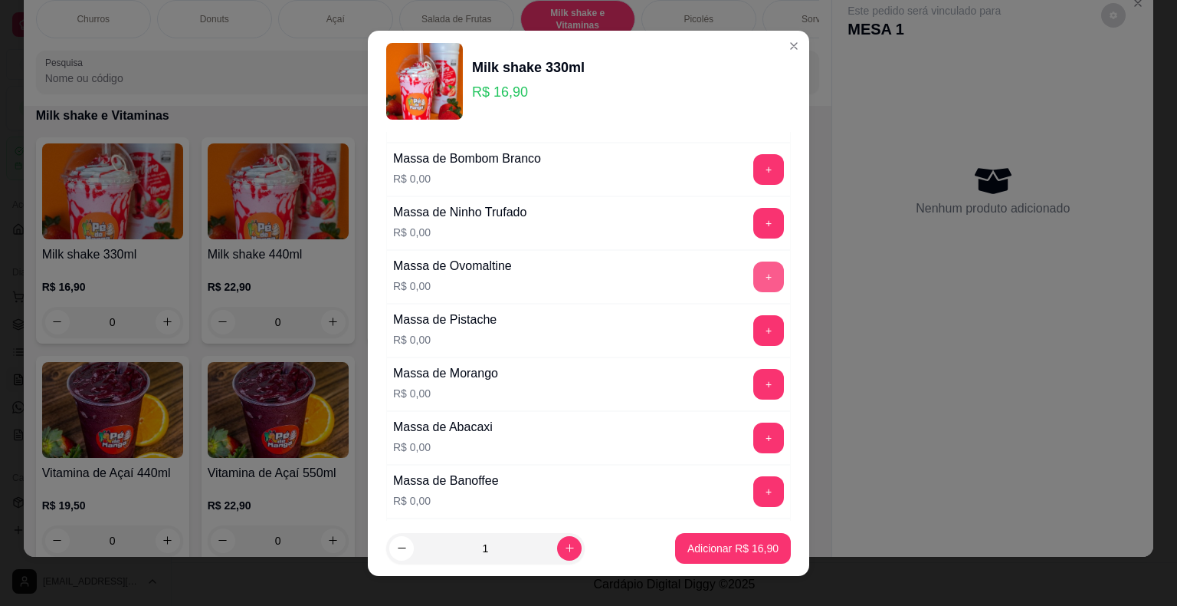
click at [753, 271] on button "+" at bounding box center [768, 276] width 31 height 31
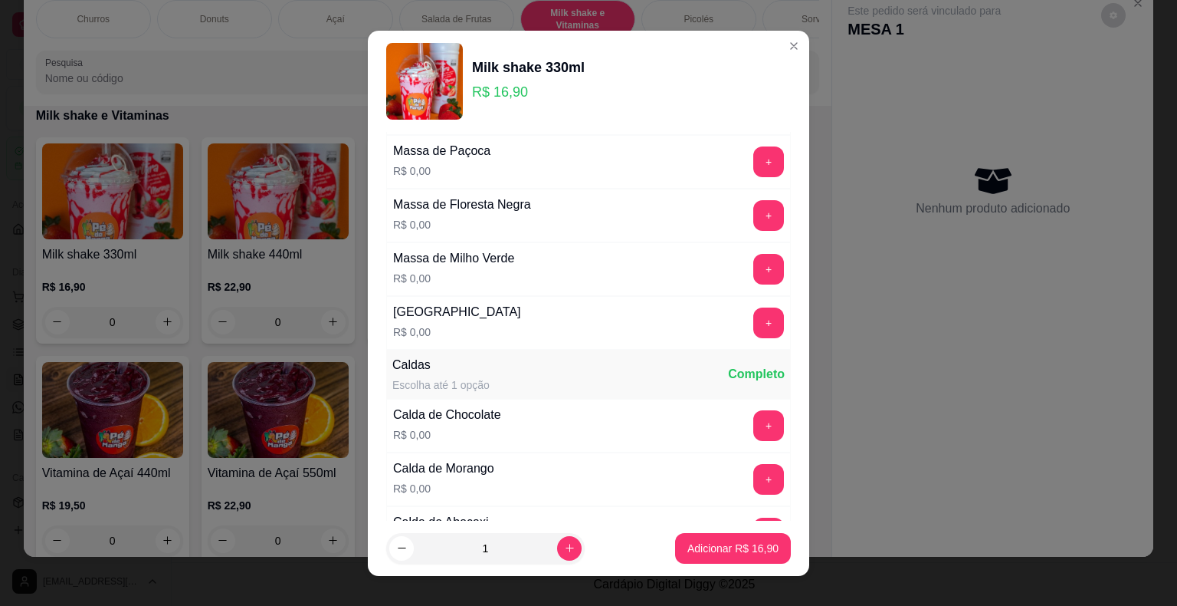
scroll to position [920, 0]
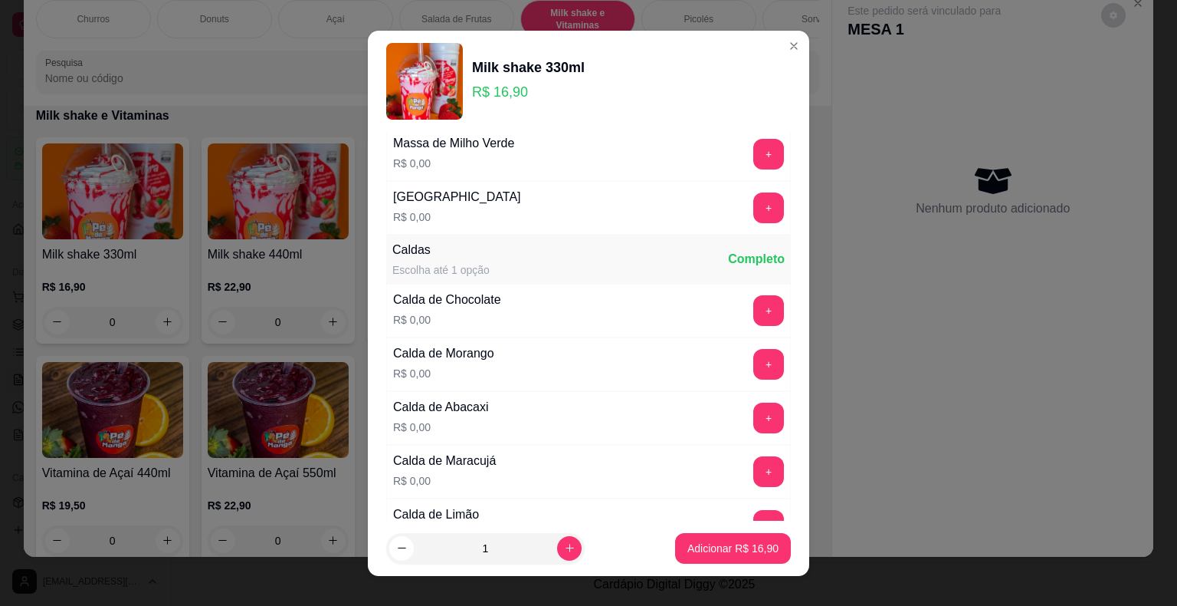
click at [747, 300] on div "+" at bounding box center [768, 310] width 43 height 31
click at [754, 311] on button "+" at bounding box center [769, 310] width 30 height 30
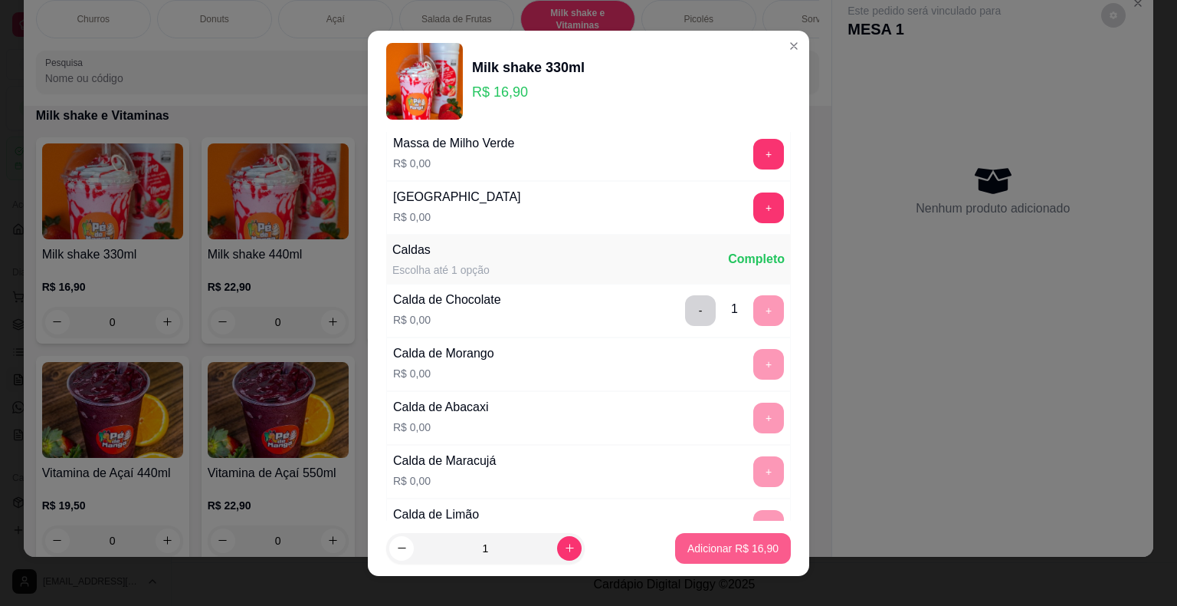
click at [679, 547] on button "Adicionar R$ 16,90" at bounding box center [733, 548] width 116 height 31
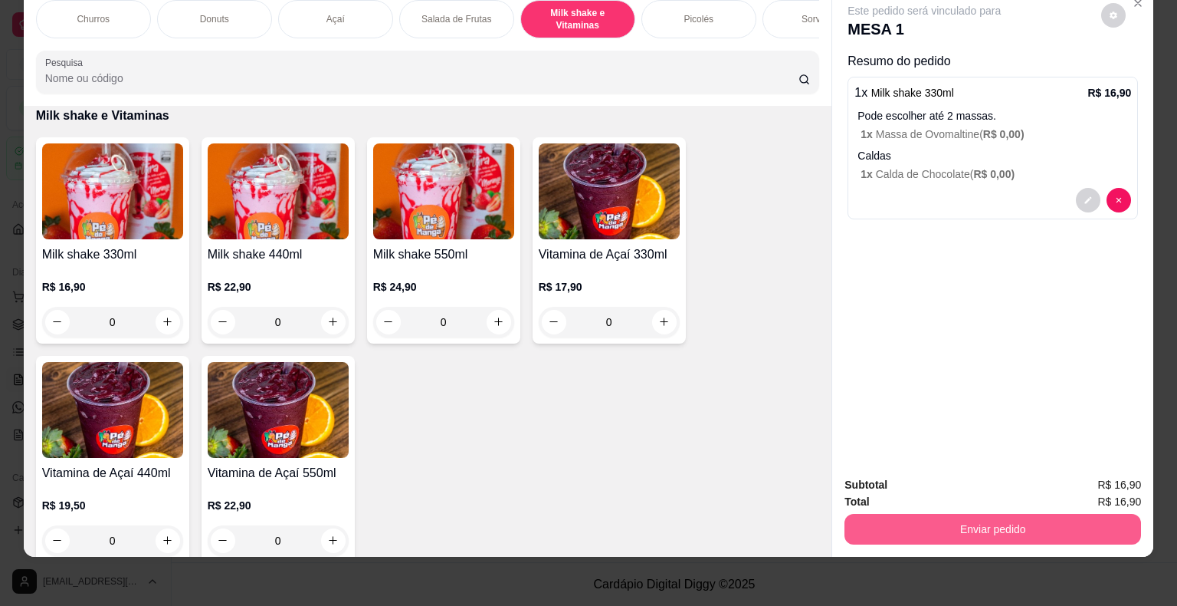
click at [1046, 531] on button "Enviar pedido" at bounding box center [993, 529] width 297 height 31
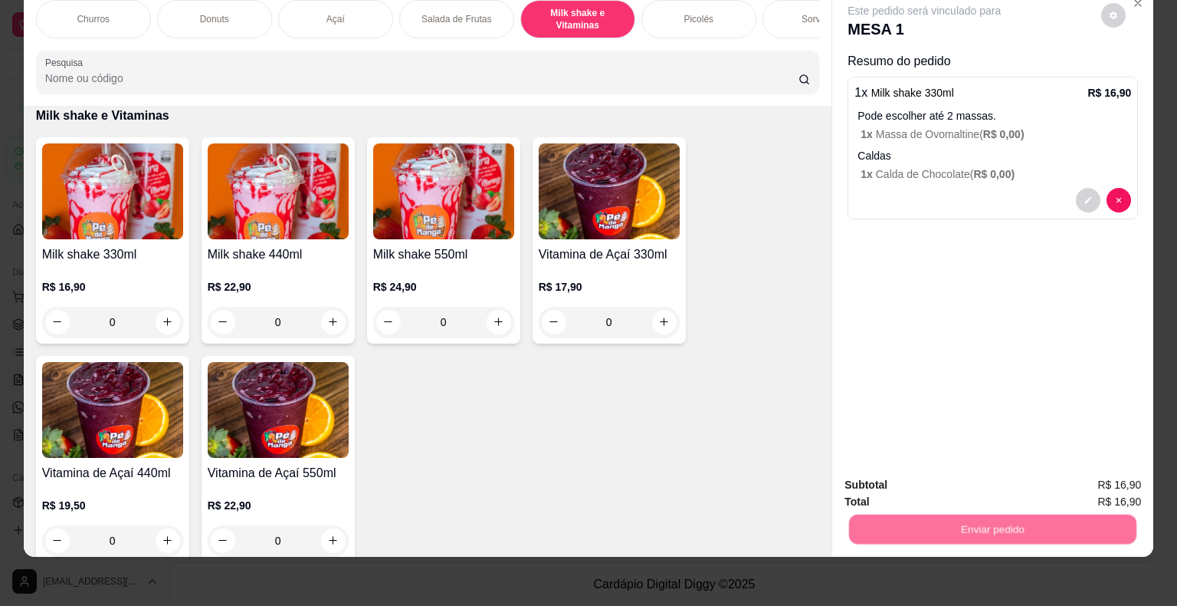
click at [969, 491] on button "Não registrar e enviar pedido" at bounding box center [942, 479] width 155 height 28
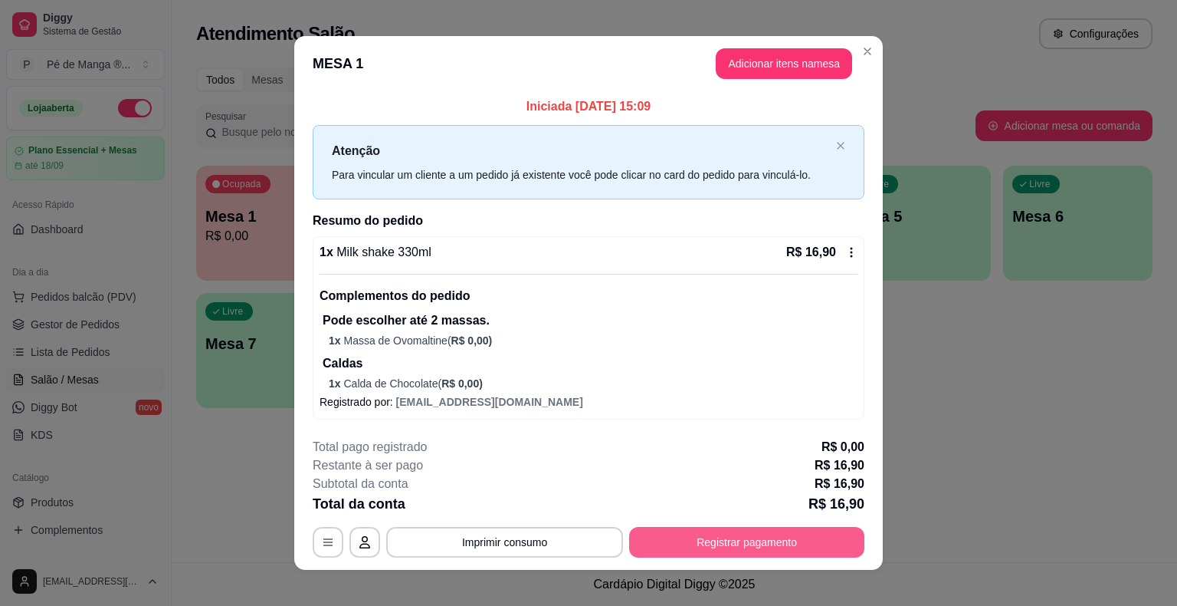
click at [774, 543] on button "Registrar pagamento" at bounding box center [746, 542] width 235 height 31
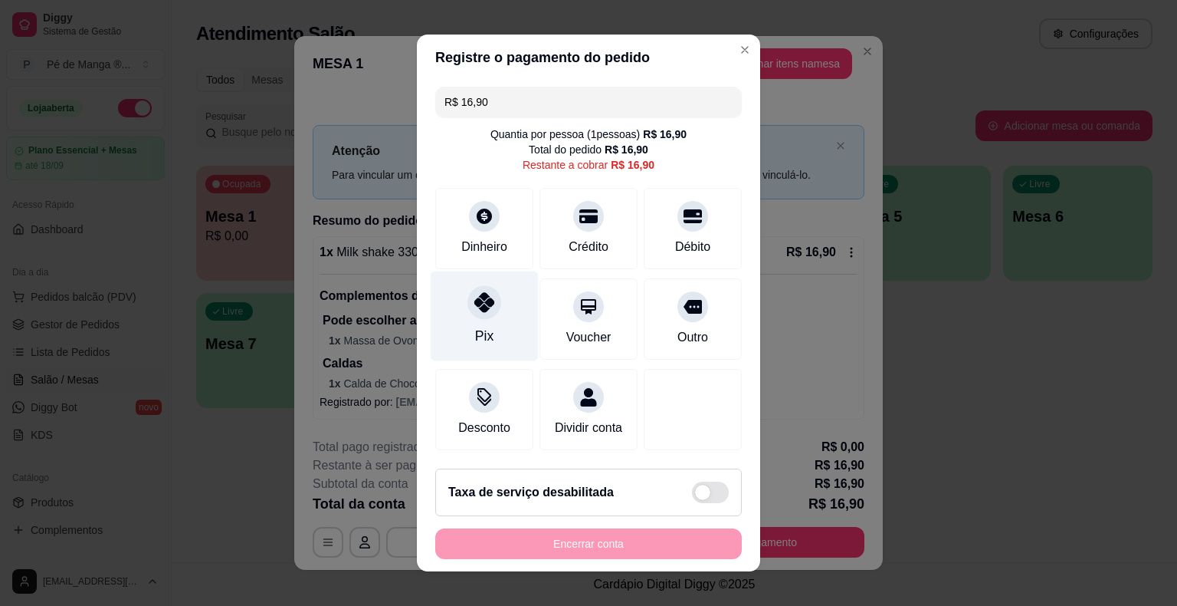
drag, startPoint x: 463, startPoint y: 329, endPoint x: 474, endPoint y: 339, distance: 14.6
click at [464, 329] on div "Pix" at bounding box center [485, 316] width 108 height 90
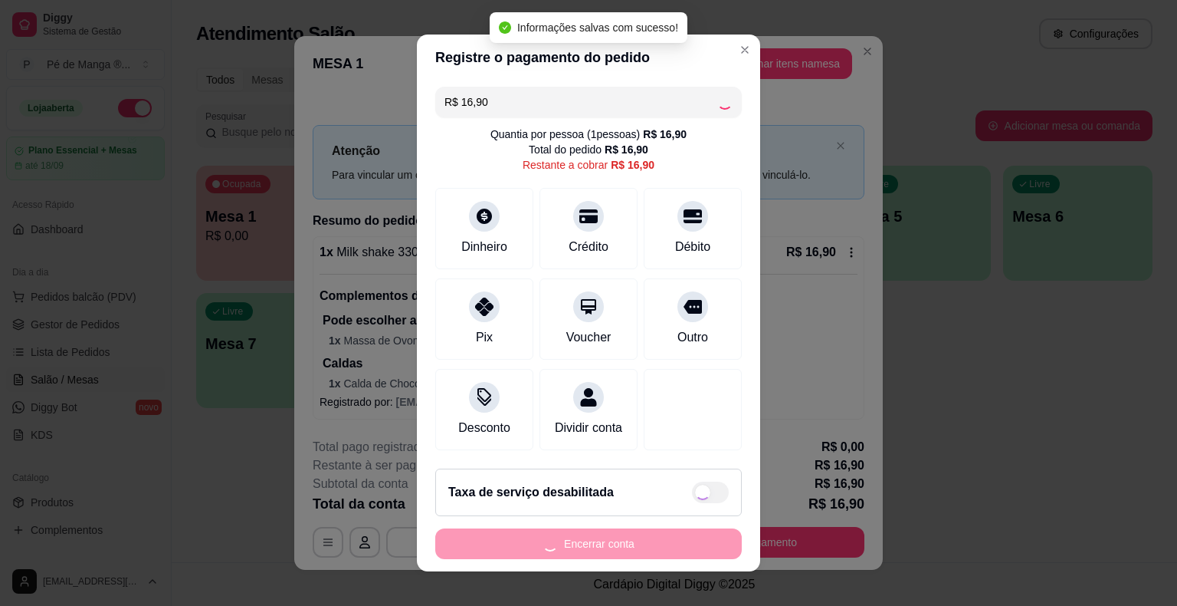
type input "R$ 0,00"
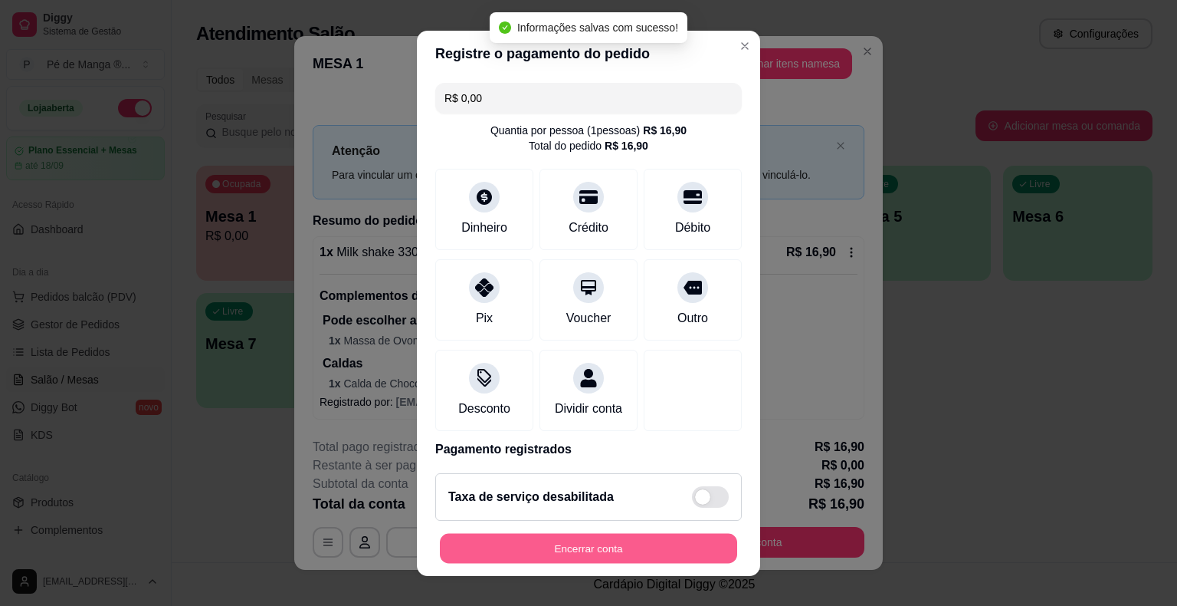
click at [601, 543] on button "Encerrar conta" at bounding box center [588, 548] width 297 height 30
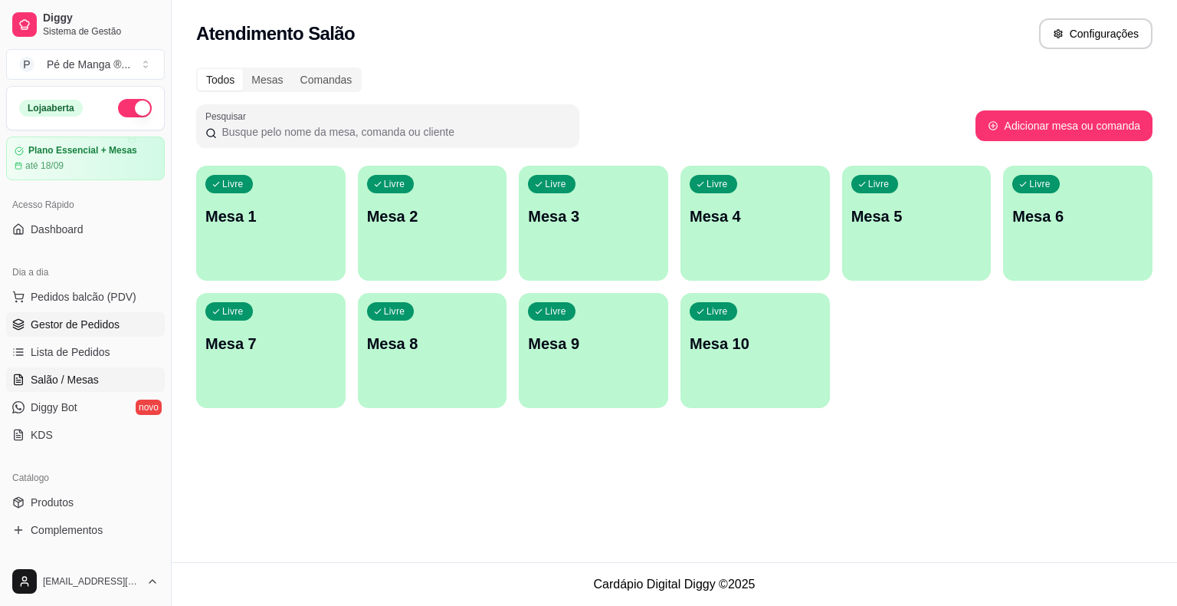
click at [120, 319] on link "Gestor de Pedidos" at bounding box center [85, 324] width 159 height 25
click at [120, 320] on link "Gestor de Pedidos" at bounding box center [85, 324] width 159 height 25
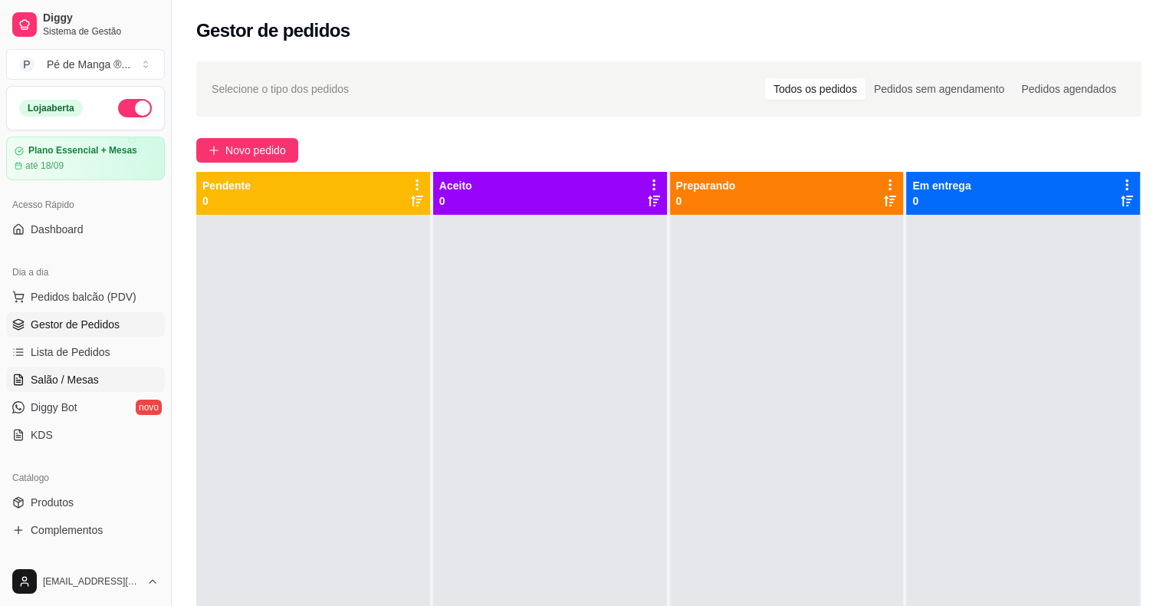
click at [87, 378] on span "Salão / Mesas" at bounding box center [65, 379] width 68 height 15
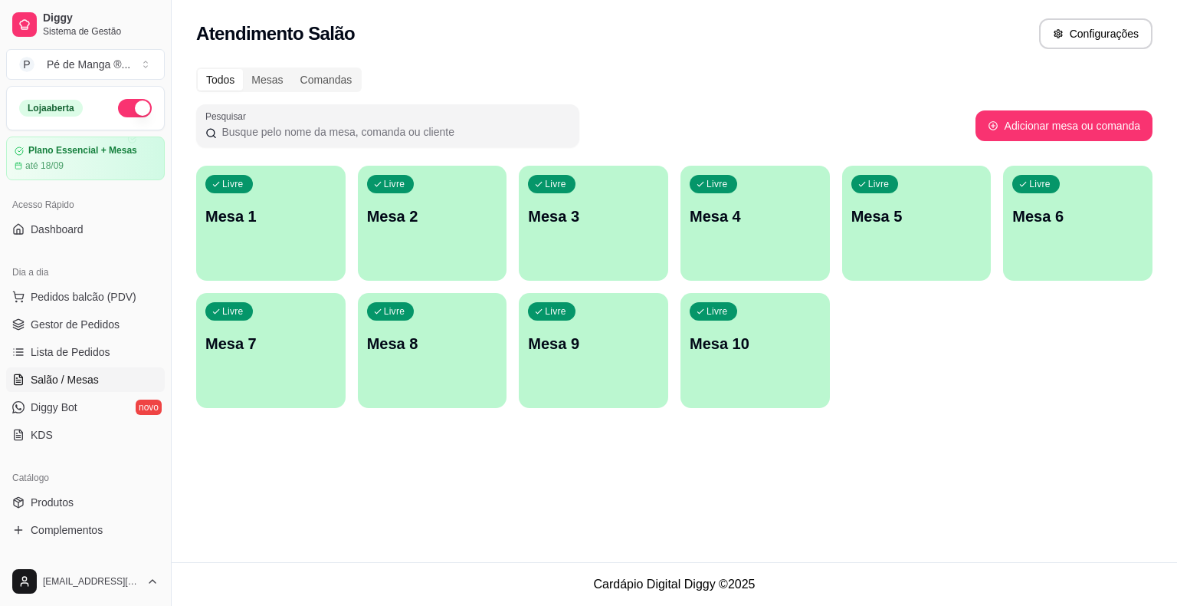
click at [86, 375] on span "Salão / Mesas" at bounding box center [65, 379] width 68 height 15
click at [120, 317] on link "Gestor de Pedidos" at bounding box center [85, 324] width 159 height 25
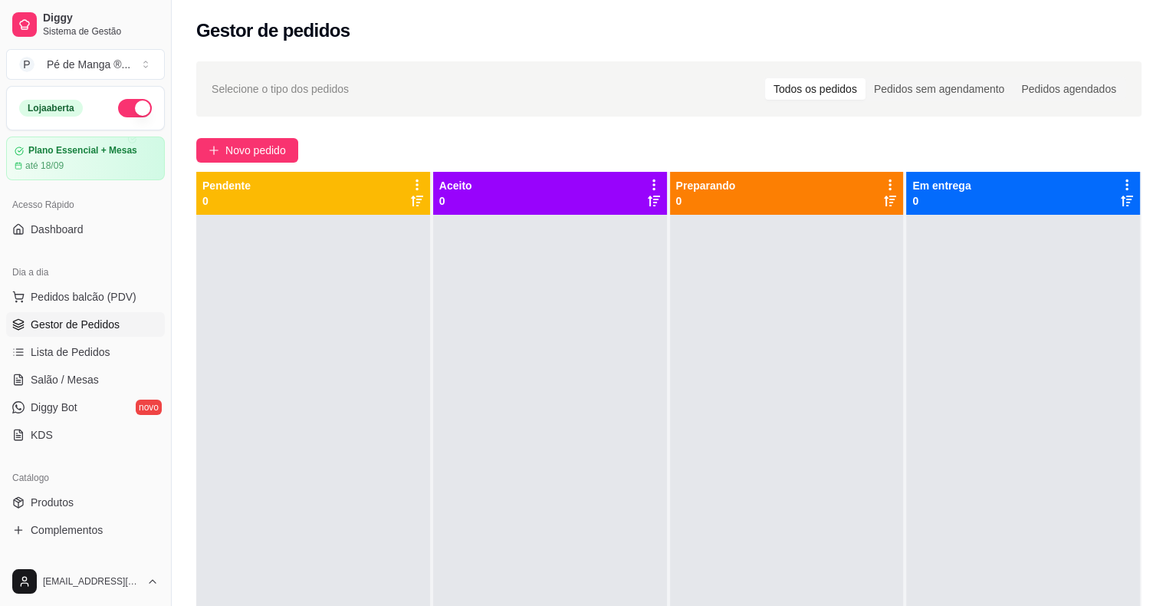
click at [119, 317] on link "Gestor de Pedidos" at bounding box center [85, 324] width 159 height 25
click at [123, 379] on link "Salão / Mesas" at bounding box center [85, 379] width 159 height 25
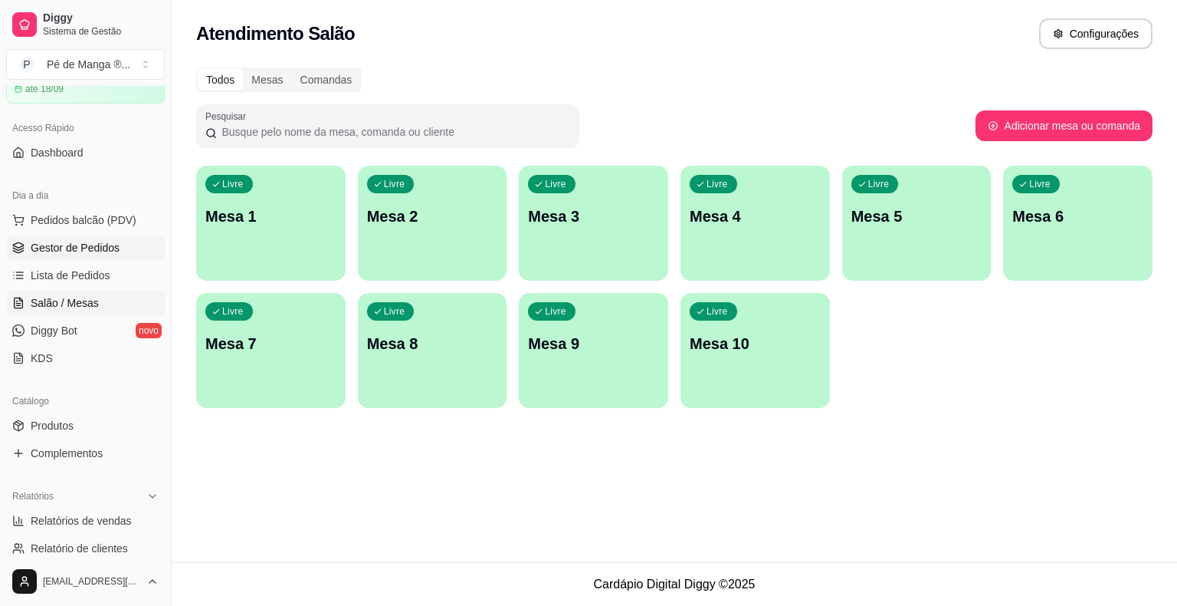
scroll to position [153, 0]
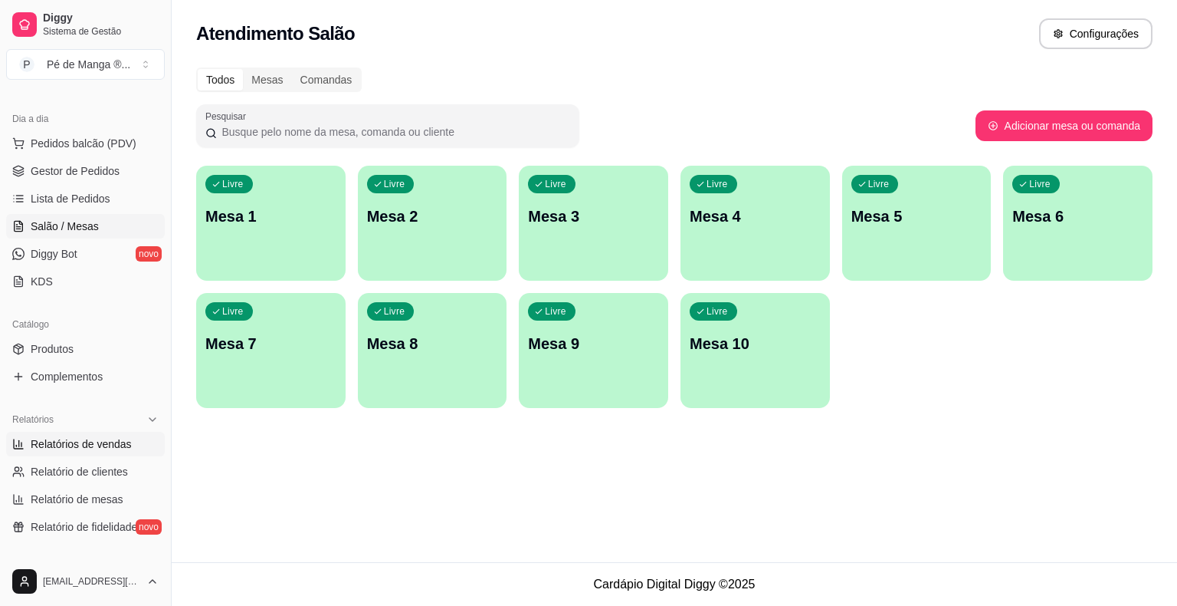
click at [114, 443] on span "Relatórios de vendas" at bounding box center [81, 443] width 101 height 15
select select "ALL"
select select "0"
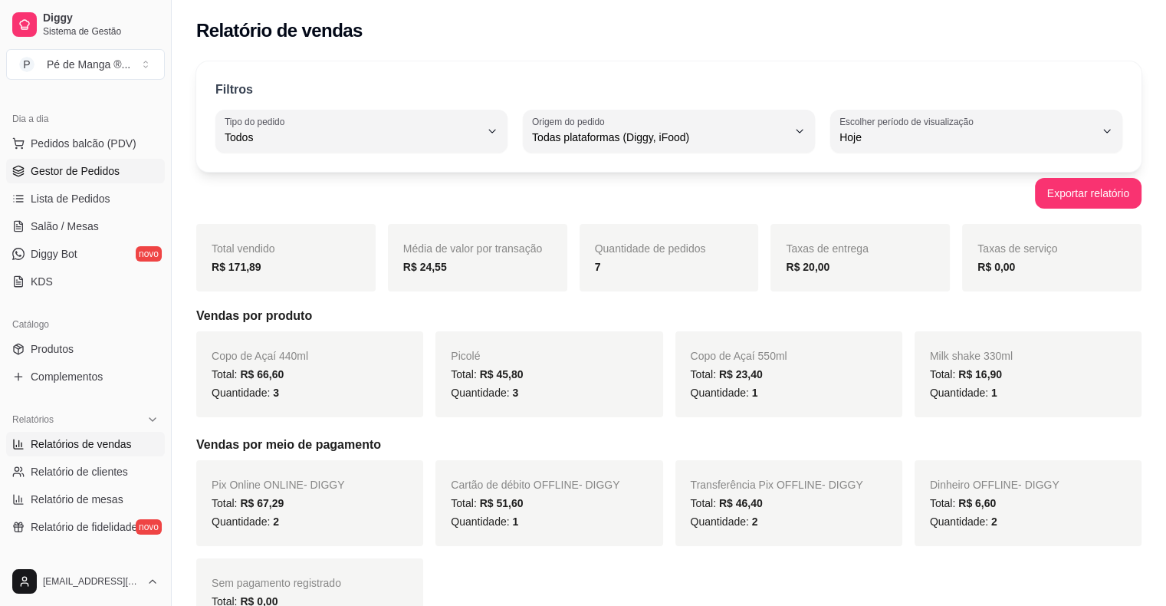
click at [42, 167] on span "Gestor de Pedidos" at bounding box center [75, 170] width 89 height 15
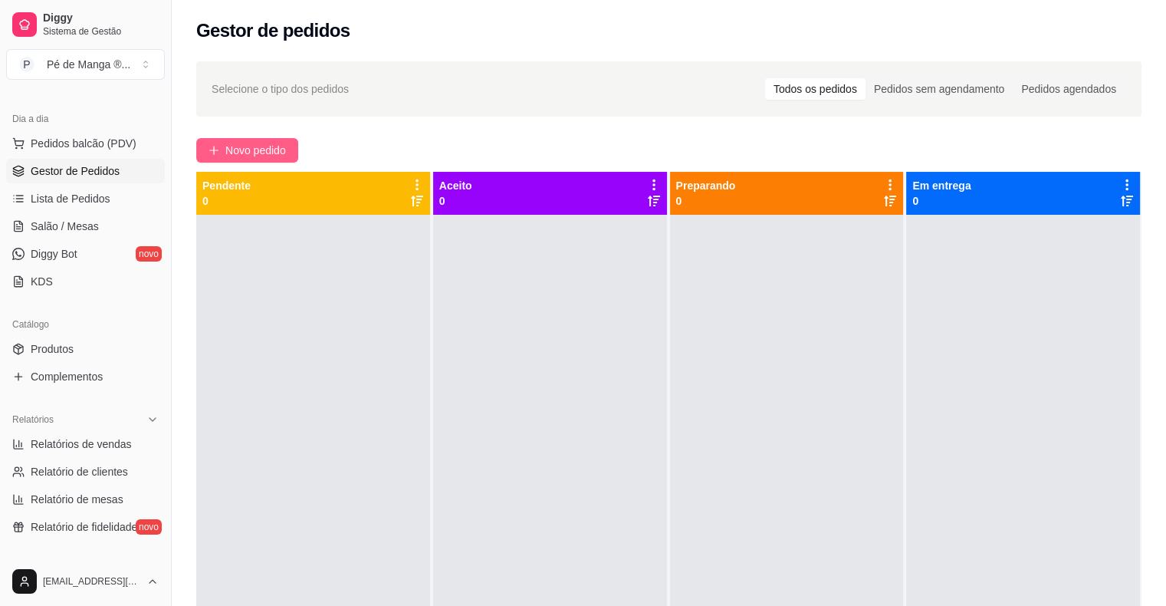
click at [253, 146] on button "Novo pedido" at bounding box center [247, 150] width 102 height 25
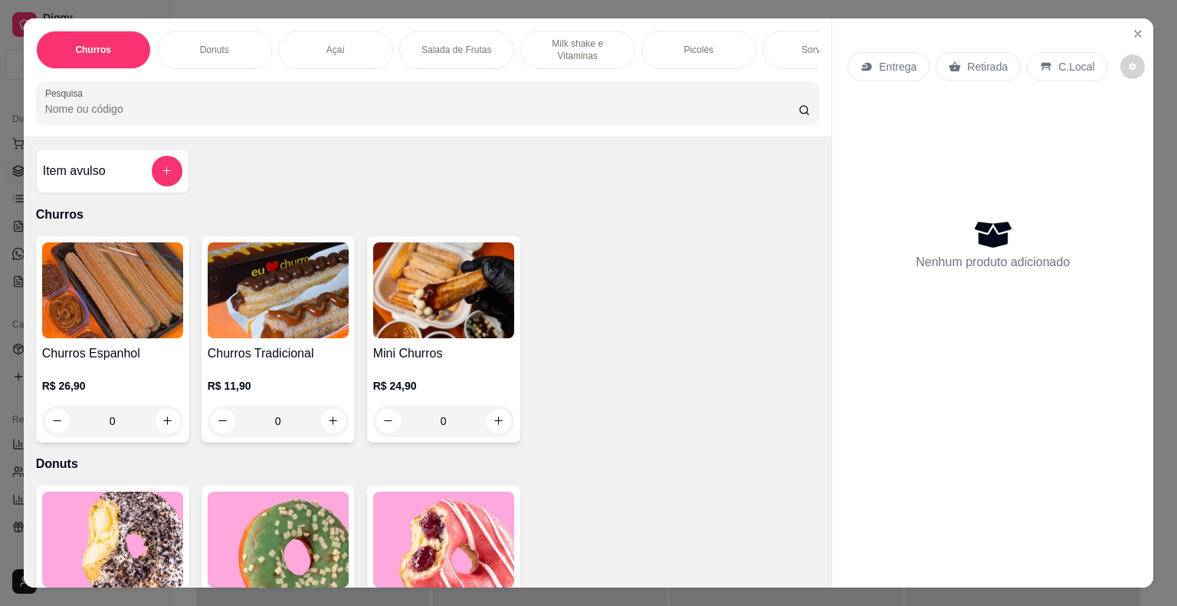
click at [296, 45] on div "Açaí" at bounding box center [335, 50] width 115 height 38
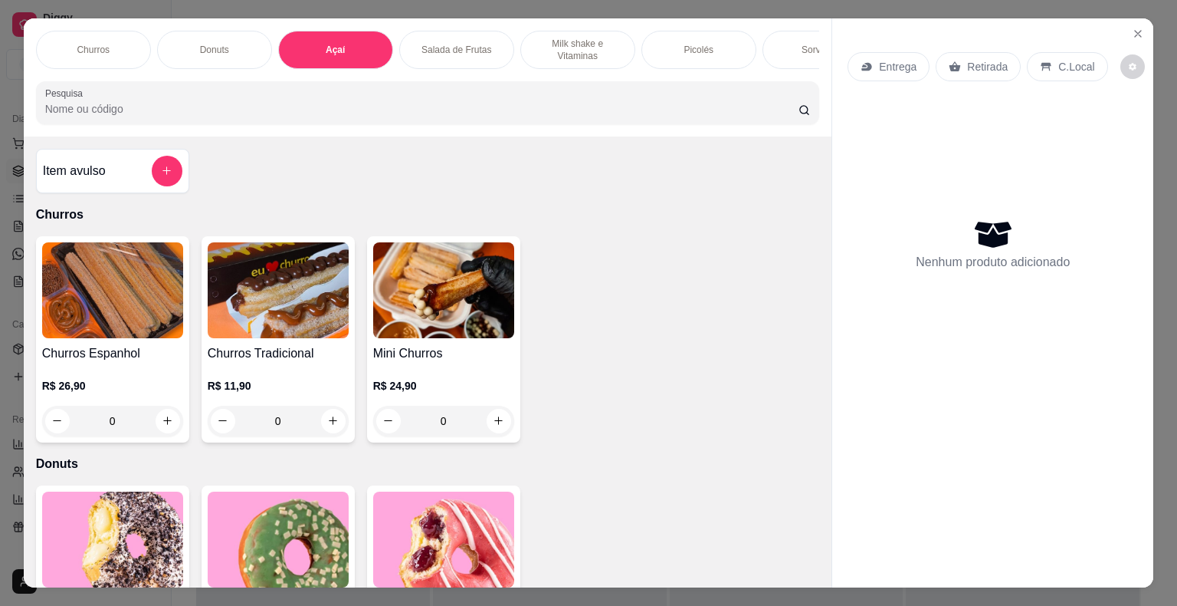
scroll to position [37, 0]
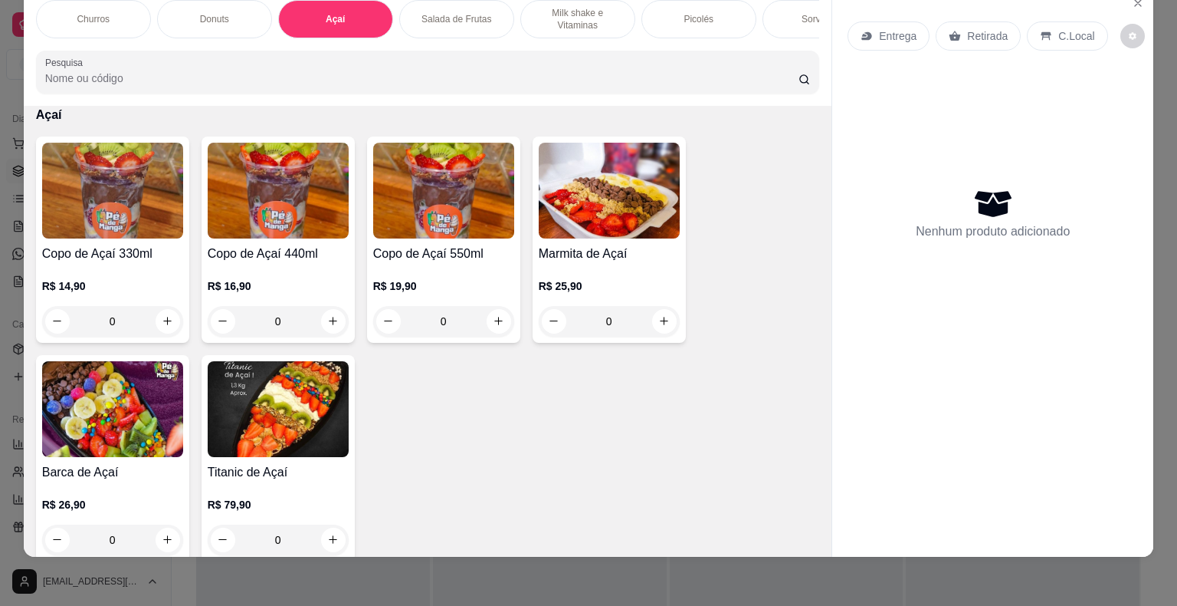
click at [659, 310] on div "0" at bounding box center [609, 321] width 141 height 31
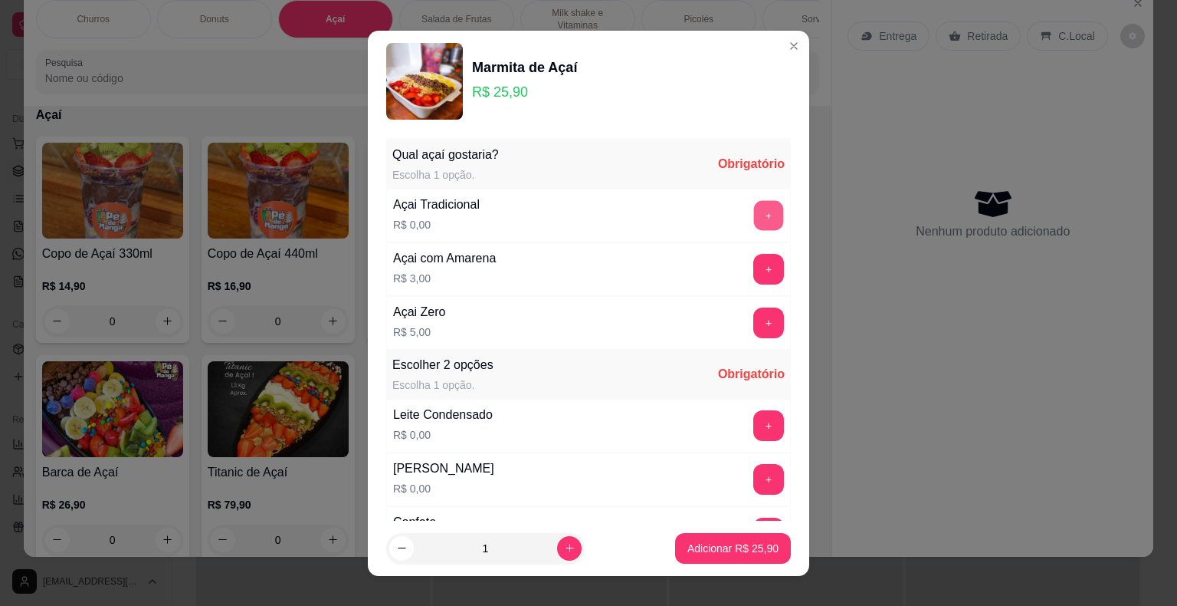
click at [754, 206] on button "+" at bounding box center [769, 215] width 30 height 30
click at [753, 265] on button "+" at bounding box center [768, 269] width 31 height 31
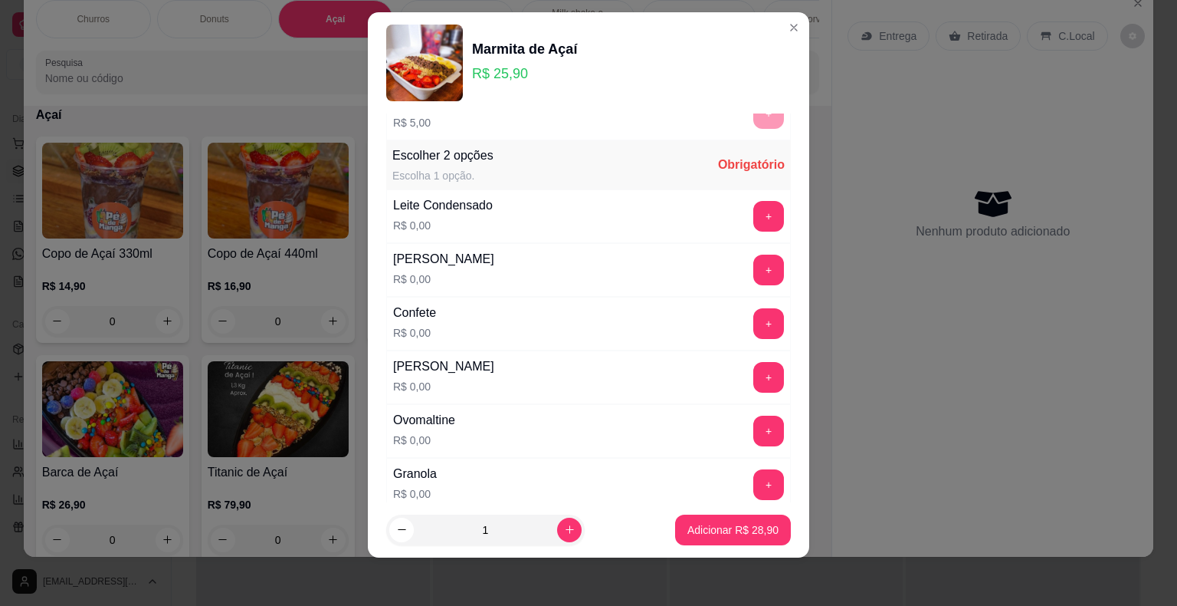
scroll to position [216, 0]
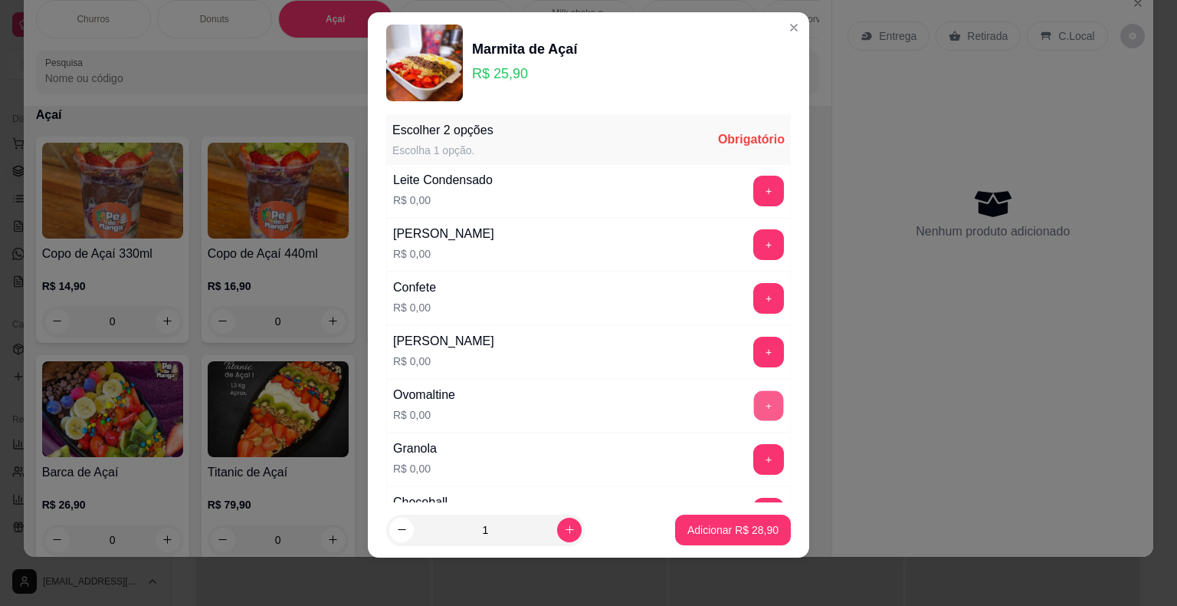
click at [754, 403] on button "+" at bounding box center [769, 405] width 30 height 30
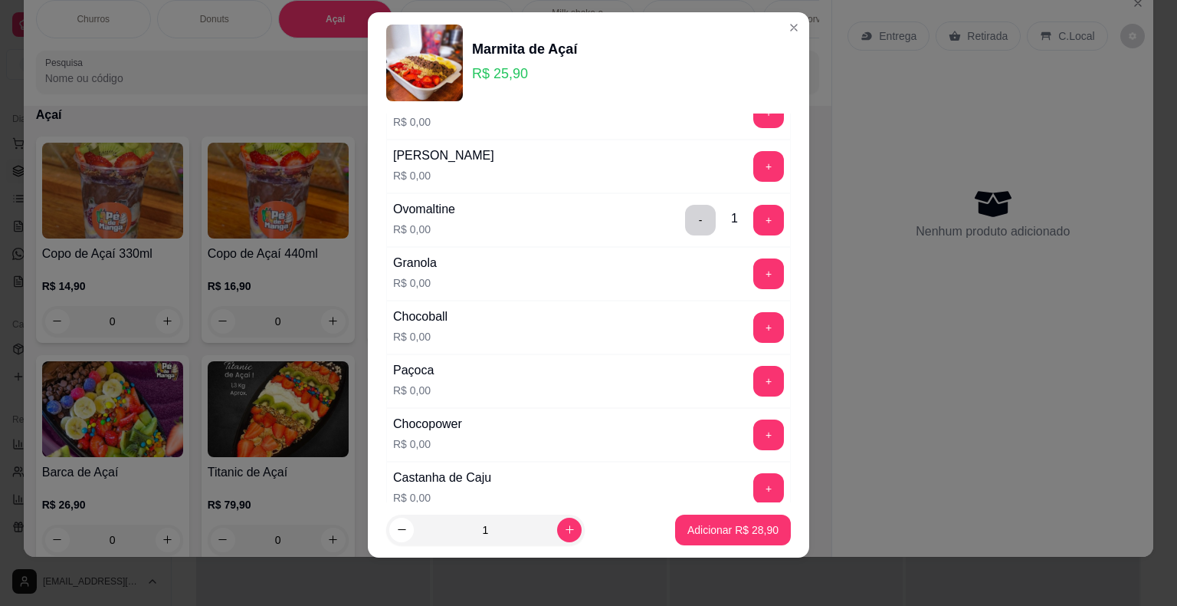
scroll to position [523, 0]
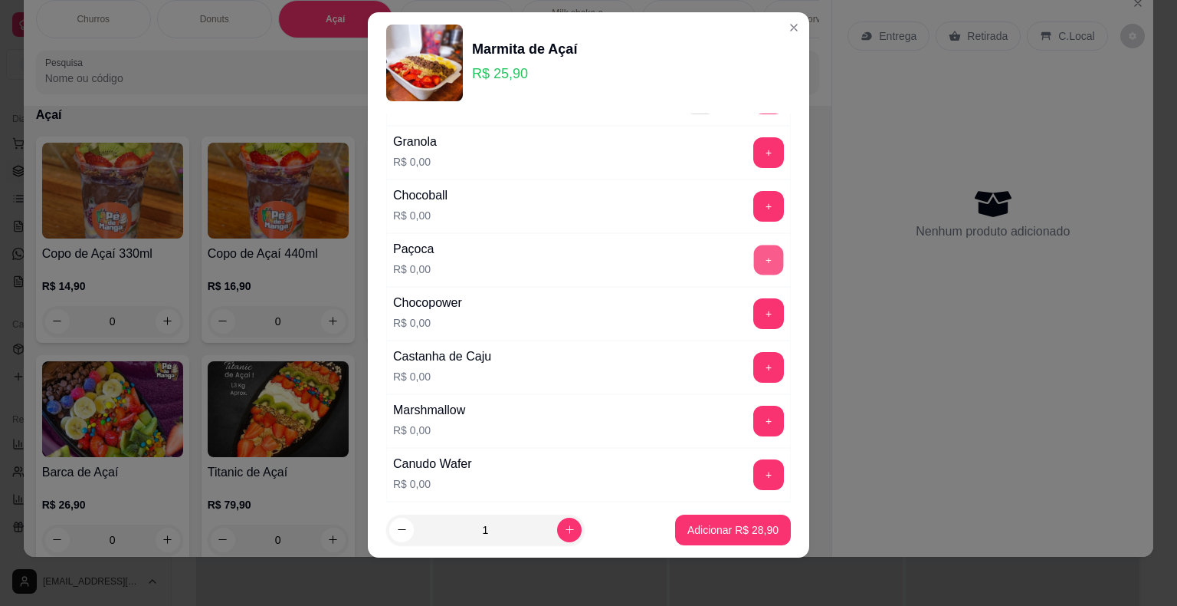
click at [754, 254] on button "+" at bounding box center [769, 260] width 30 height 30
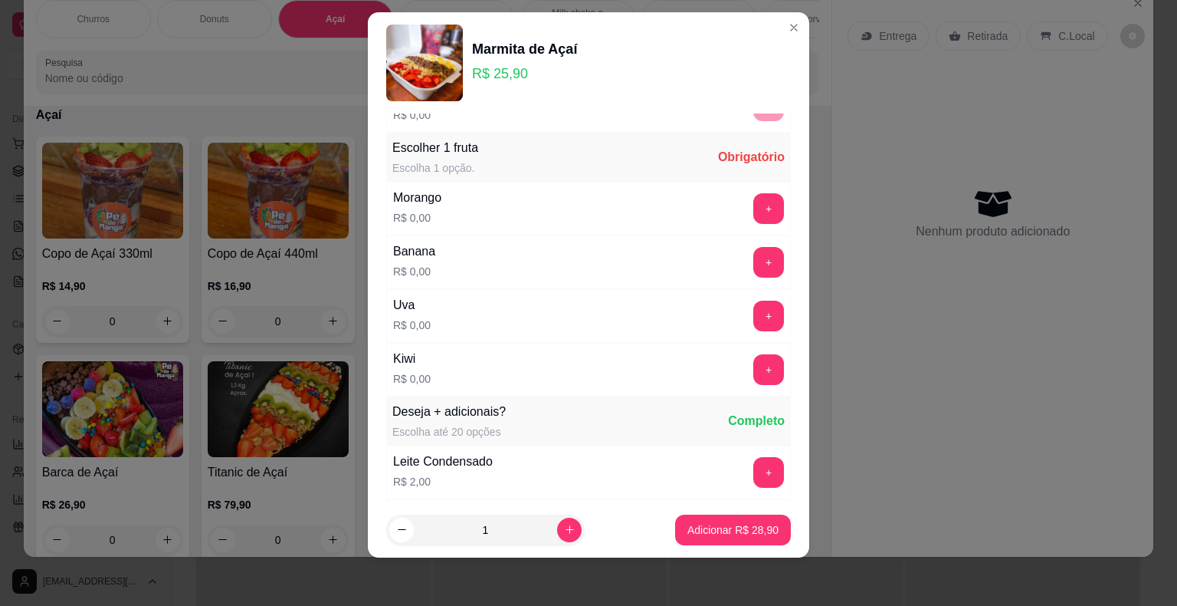
scroll to position [1119, 0]
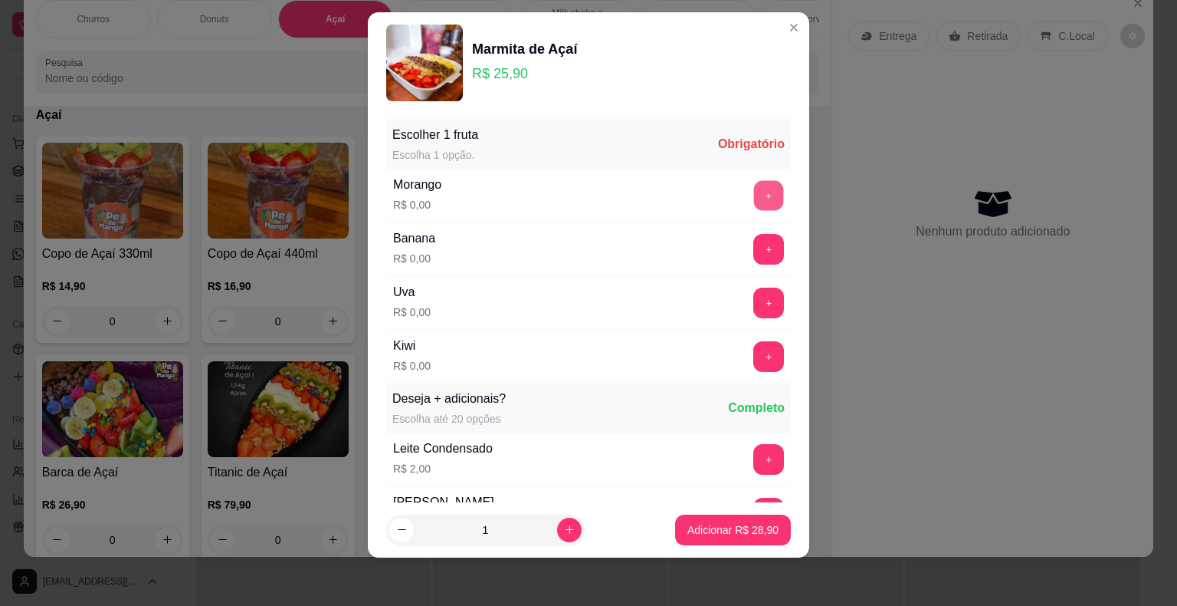
click at [754, 187] on button "+" at bounding box center [769, 195] width 30 height 30
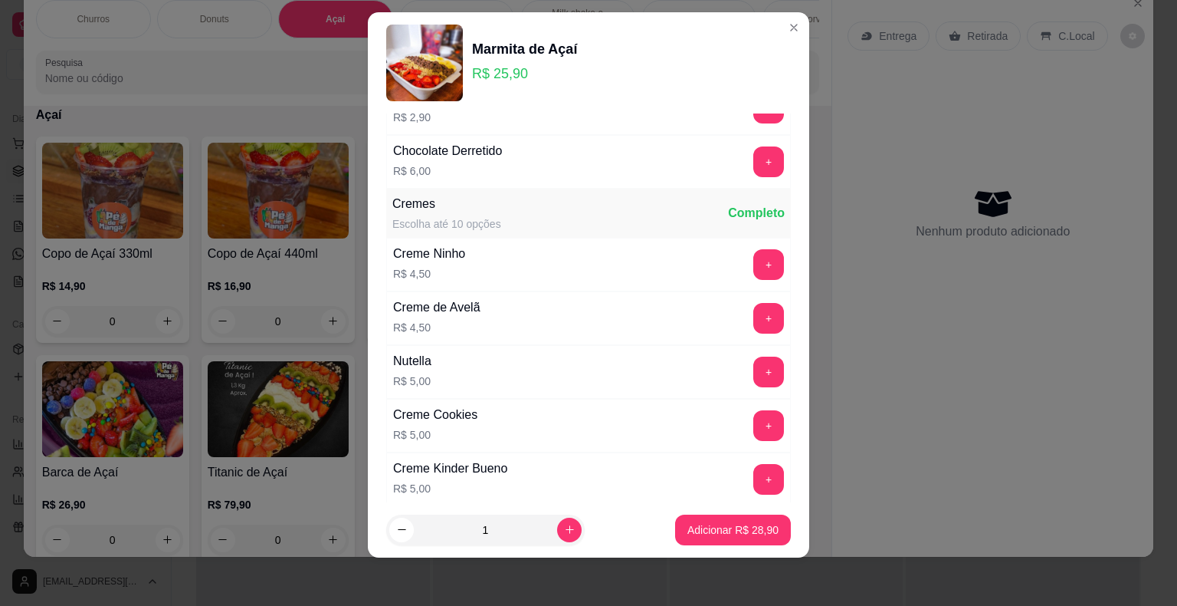
scroll to position [2301, 0]
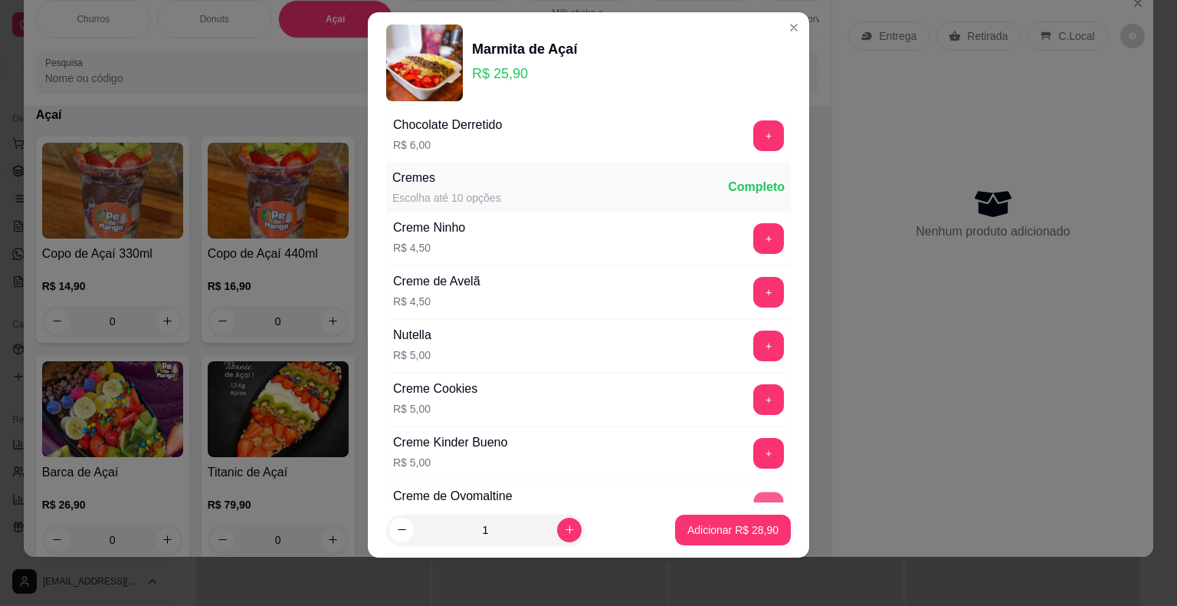
click at [754, 491] on button "+" at bounding box center [769, 506] width 30 height 30
click at [753, 337] on button "+" at bounding box center [768, 345] width 31 height 31
click at [740, 538] on button "Adicionar R$ 40,90" at bounding box center [733, 529] width 113 height 30
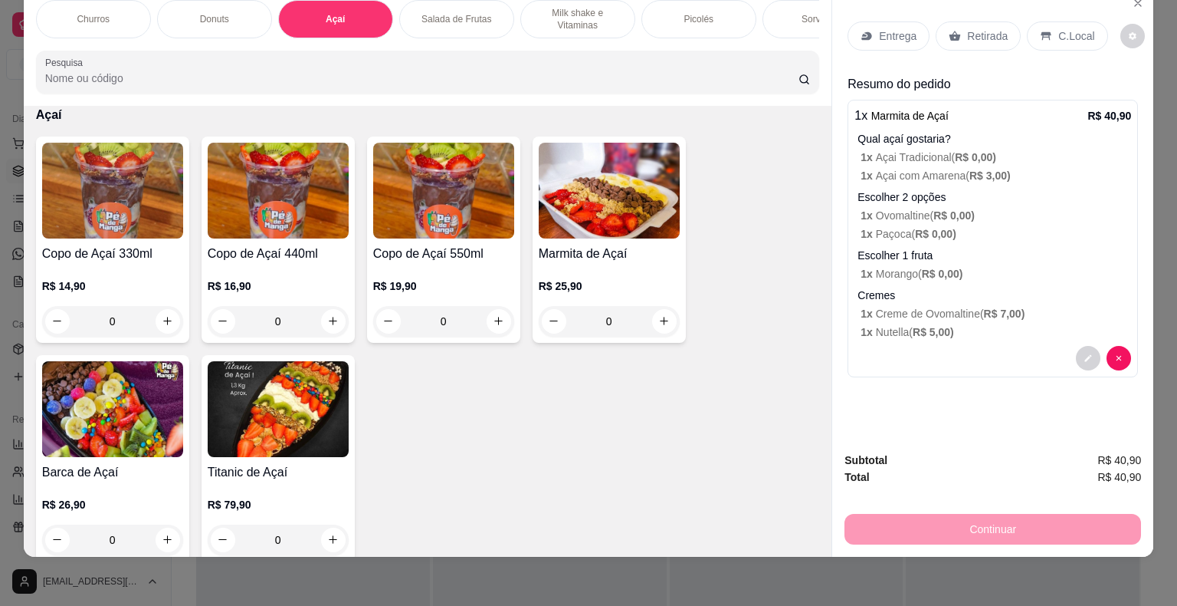
click at [878, 35] on div "Entrega" at bounding box center [889, 35] width 82 height 29
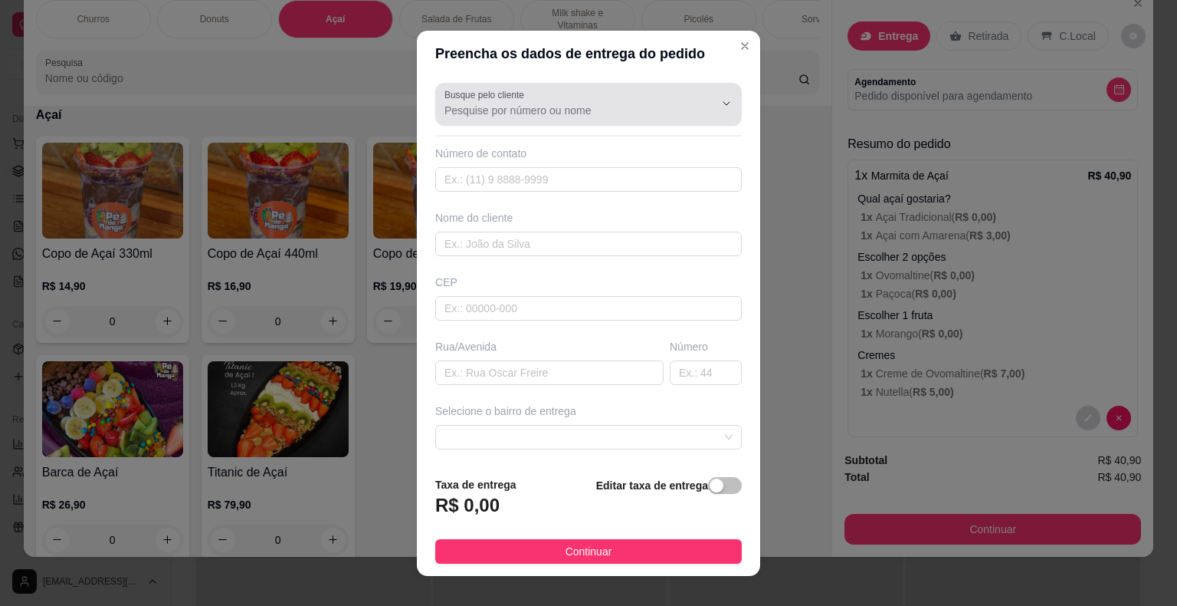
click at [539, 110] on input "Busque pelo cliente" at bounding box center [567, 110] width 245 height 15
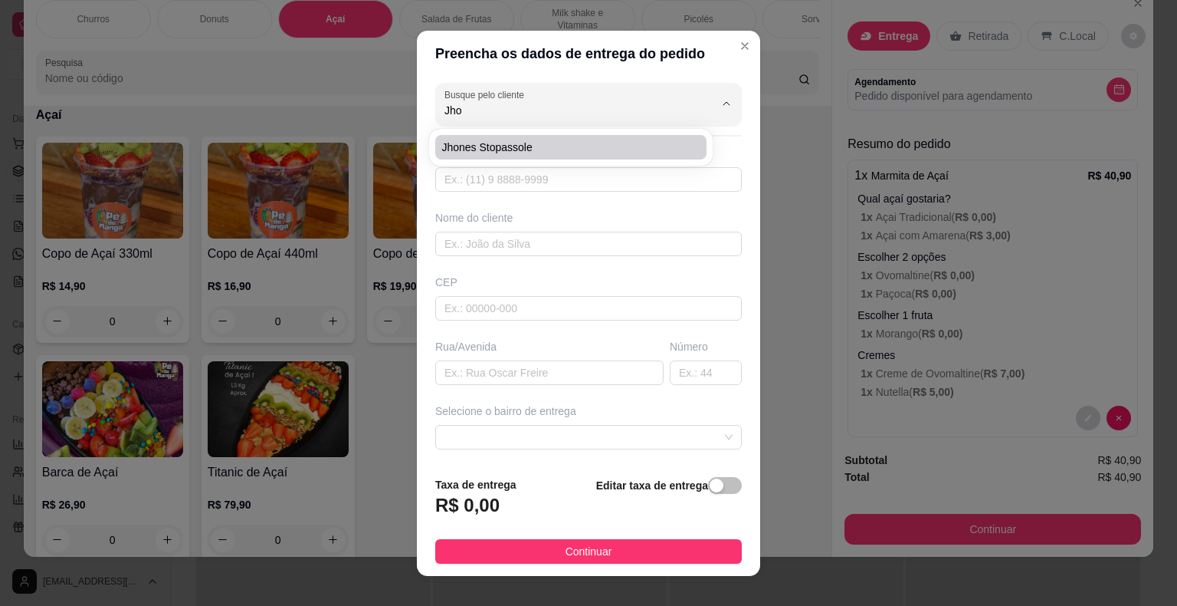
click at [608, 146] on span "Jhones Stopassole" at bounding box center [564, 147] width 244 height 15
type input "Jhones Stopassole"
type input "6793322673"
type input "Jhones Stopassole"
type input "18440-000"
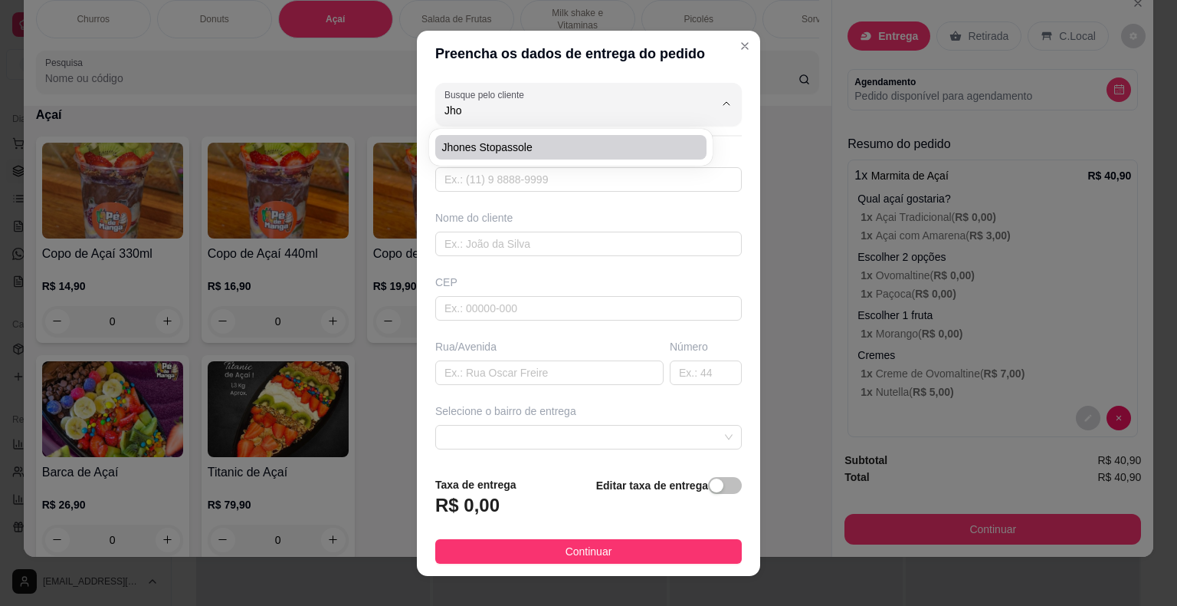
type input "[GEOGRAPHIC_DATA][PERSON_NAME]/No prédio do Everaldo"
type input "Itaberá"
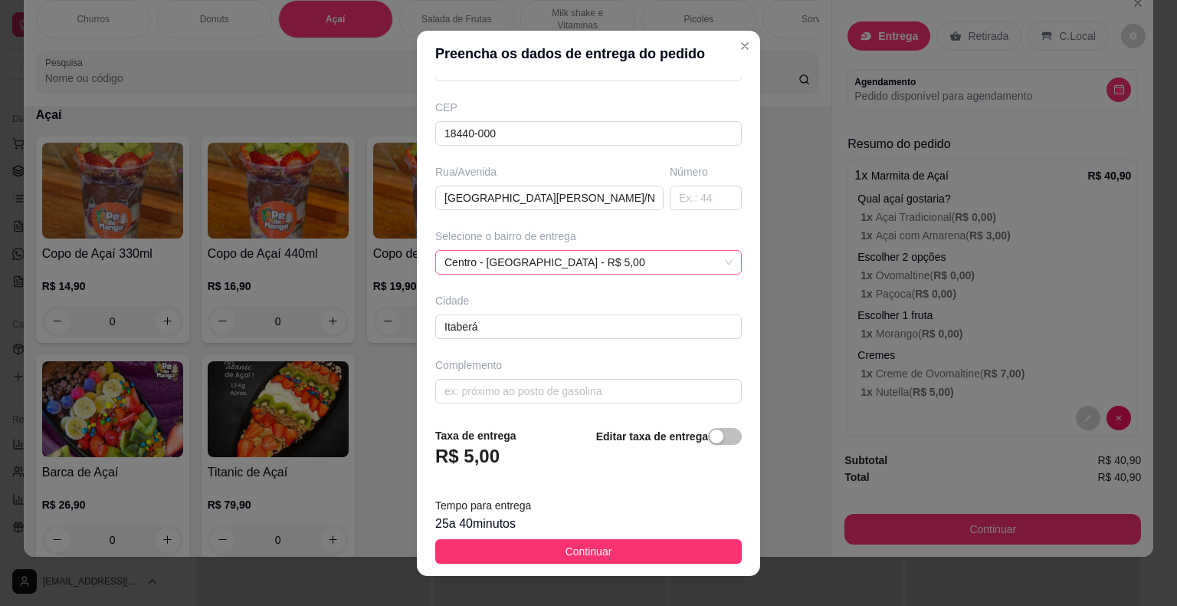
scroll to position [176, 0]
type input "Jhones Stopassole"
click at [564, 392] on input "text" at bounding box center [588, 390] width 307 height 25
type input "p"
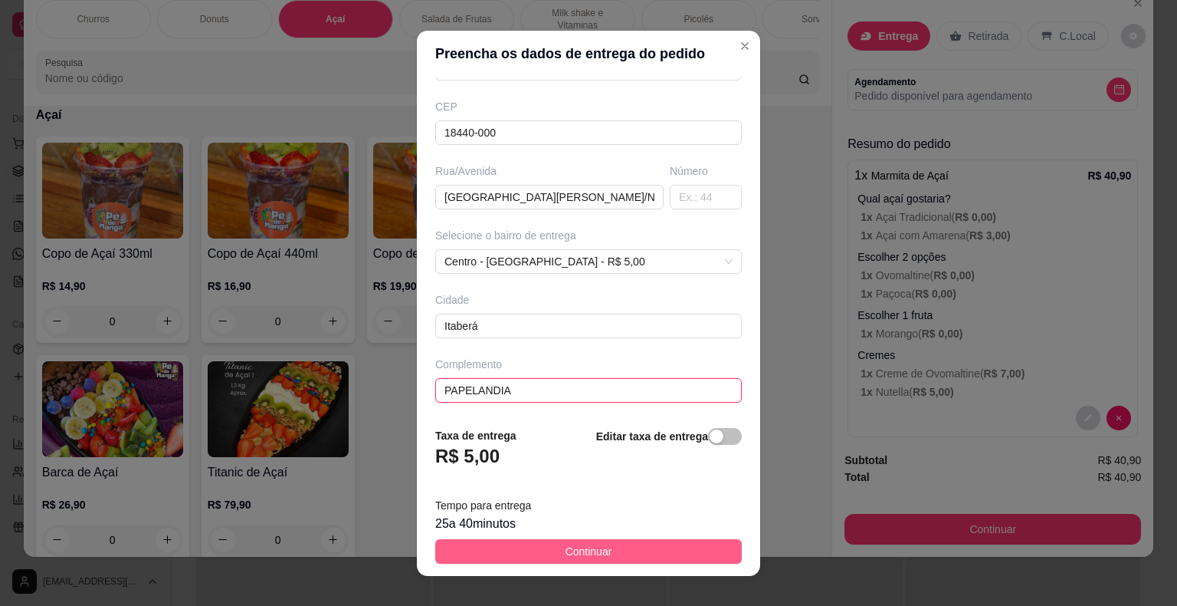
type input "PAPELANDIA"
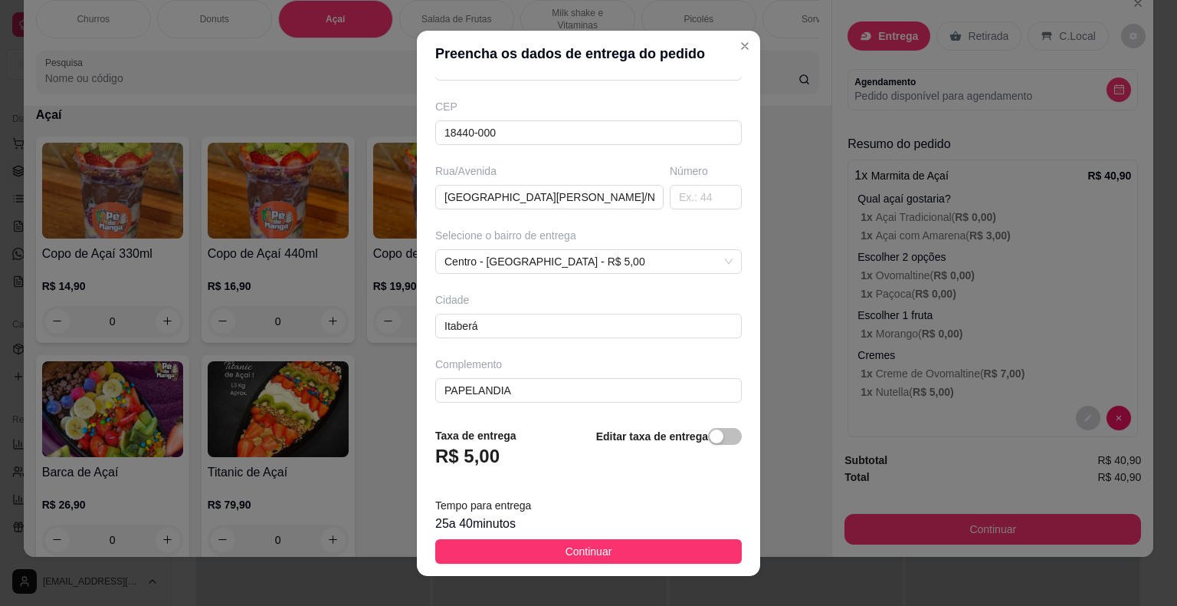
drag, startPoint x: 595, startPoint y: 552, endPoint x: 602, endPoint y: 537, distance: 16.8
click at [597, 549] on span "Continuar" at bounding box center [589, 551] width 47 height 17
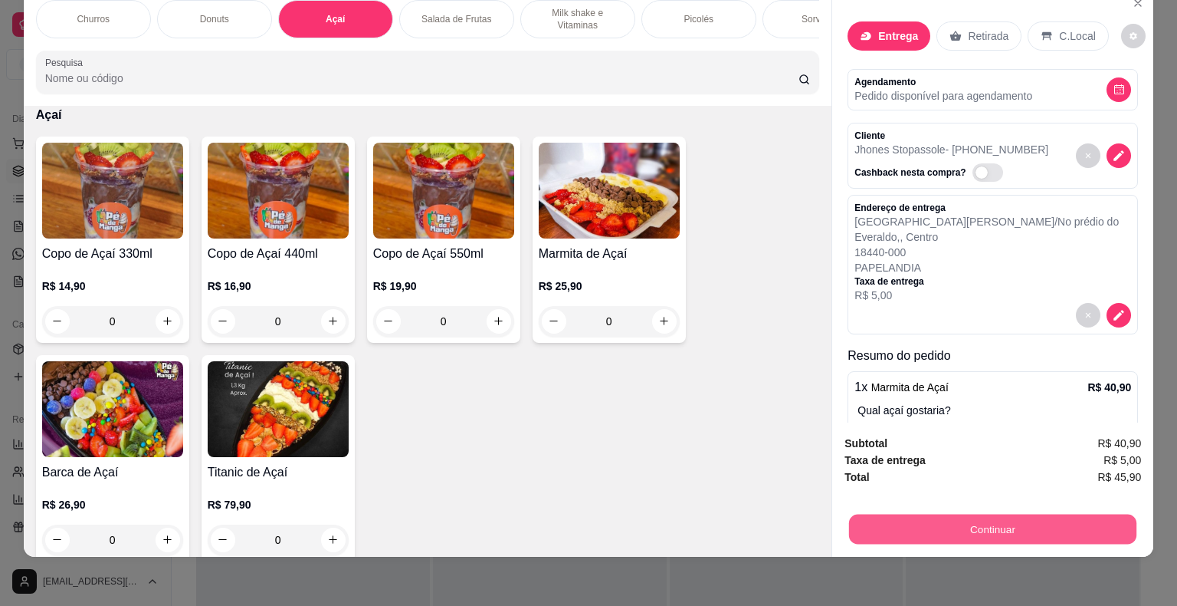
click at [1023, 518] on button "Continuar" at bounding box center [992, 529] width 287 height 30
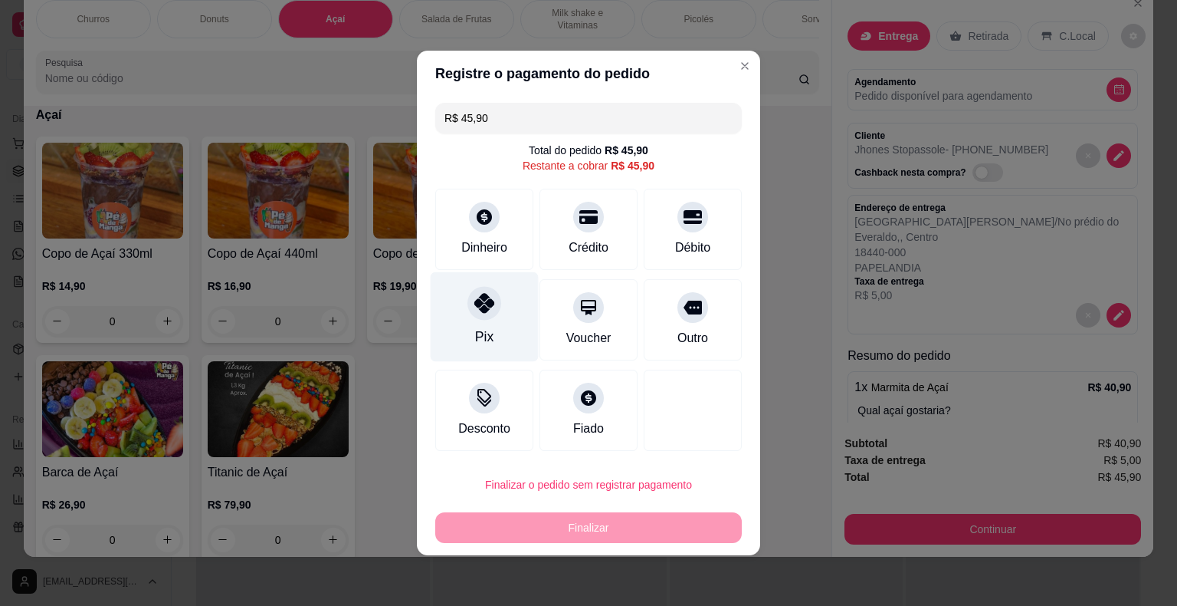
click at [480, 330] on div "Pix" at bounding box center [484, 337] width 18 height 20
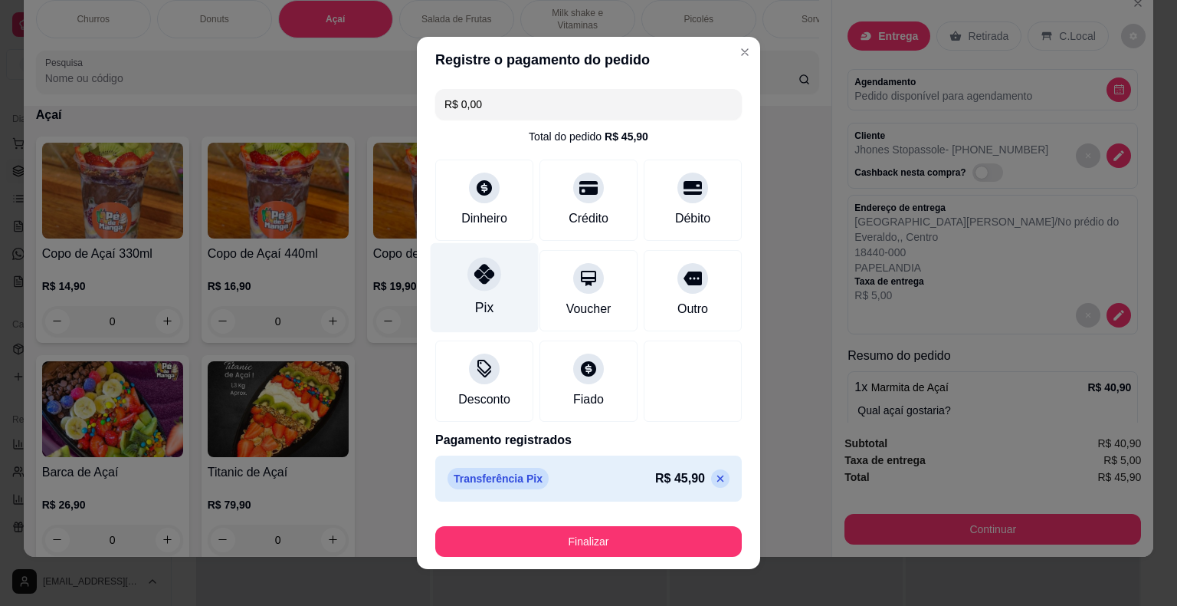
click at [491, 311] on div "Pix" at bounding box center [485, 288] width 108 height 90
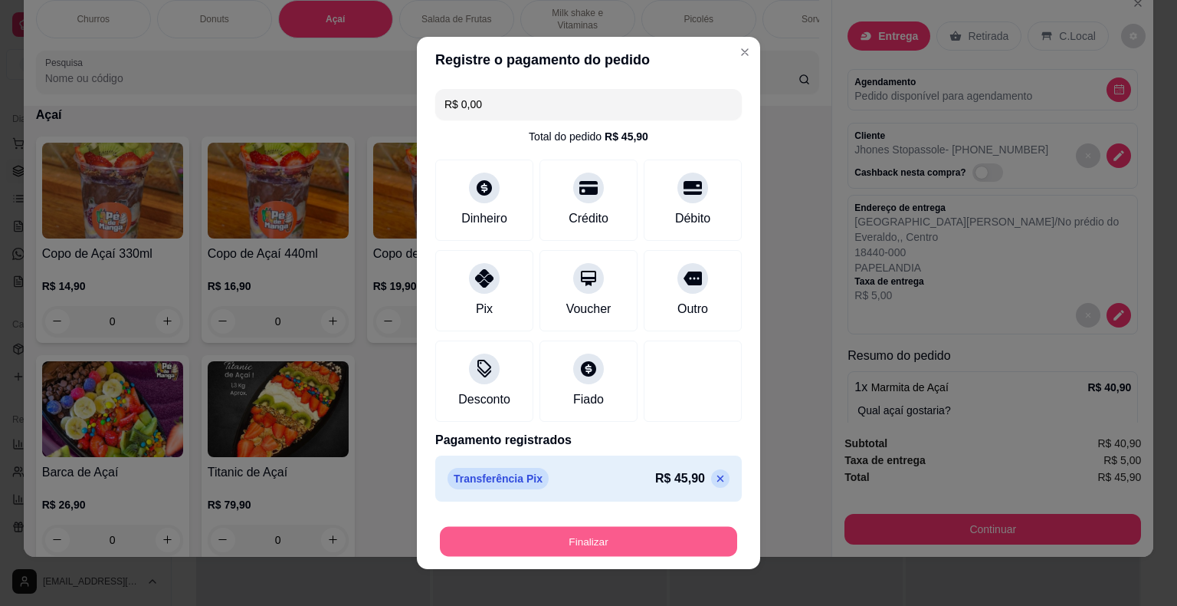
click at [576, 534] on button "Finalizar" at bounding box center [588, 542] width 297 height 30
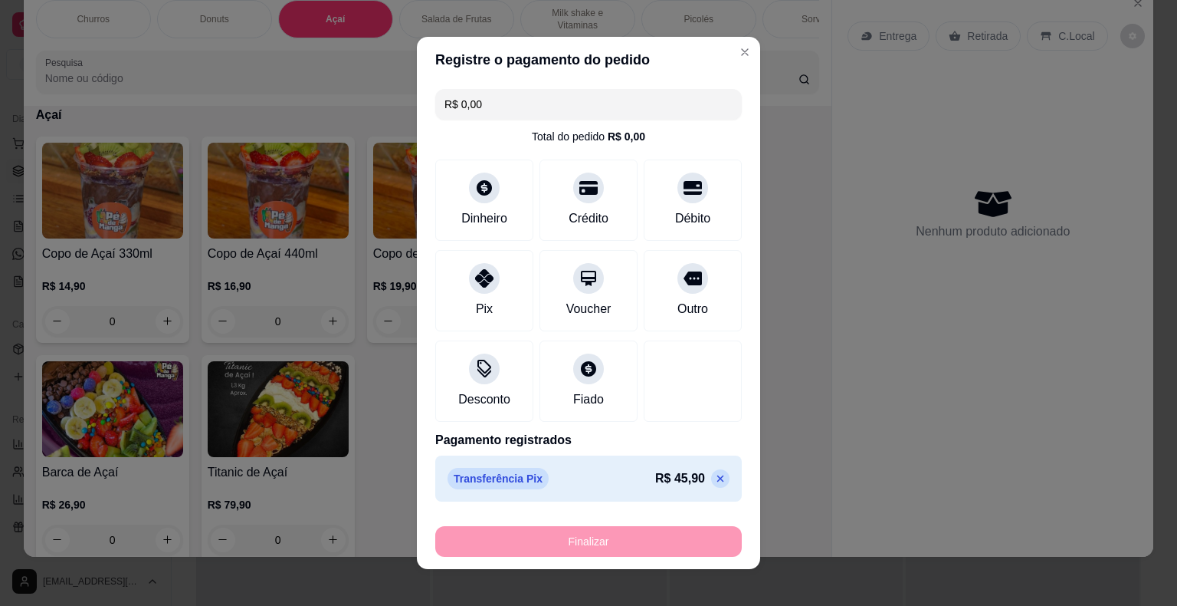
type input "-R$ 45,90"
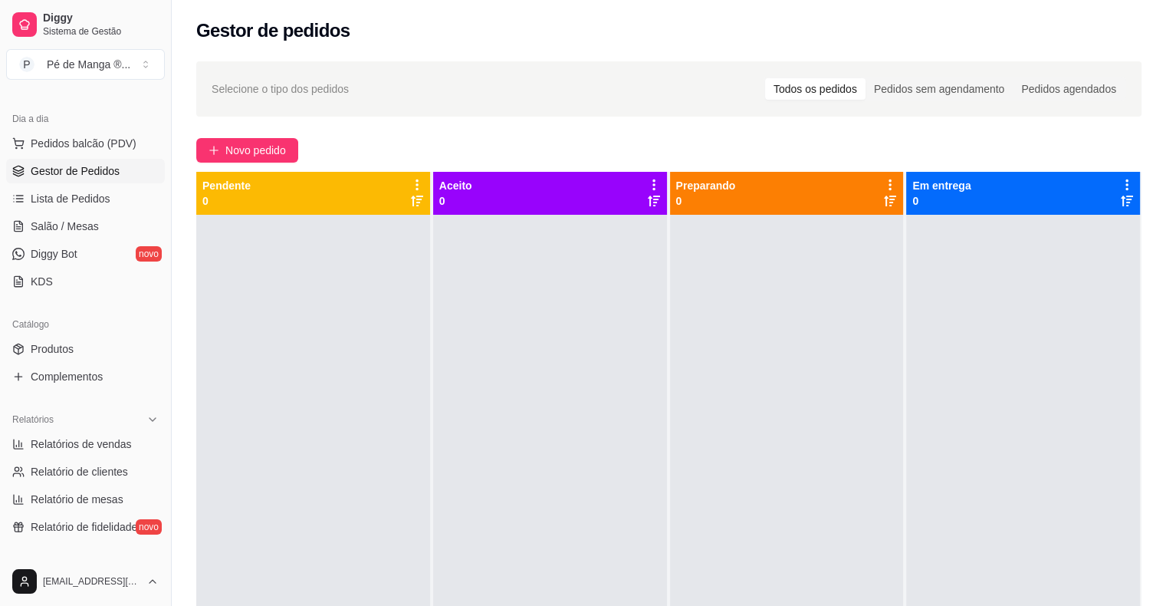
click at [97, 164] on span "Gestor de Pedidos" at bounding box center [75, 170] width 89 height 15
click at [92, 228] on span "Salão / Mesas" at bounding box center [65, 225] width 68 height 15
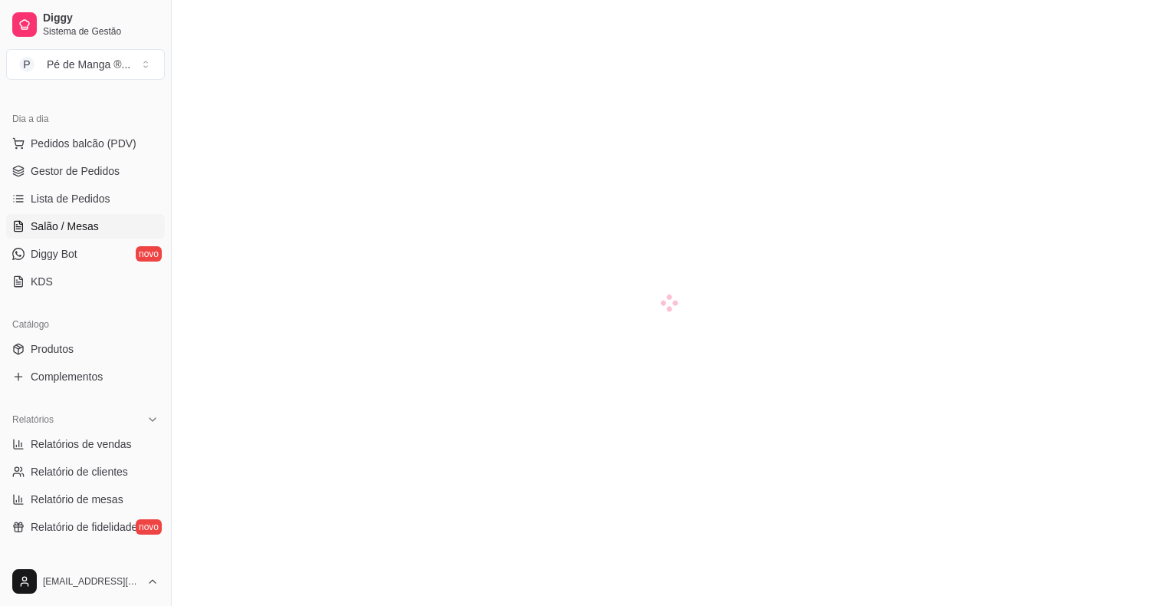
click at [92, 228] on span "Salão / Mesas" at bounding box center [65, 225] width 68 height 15
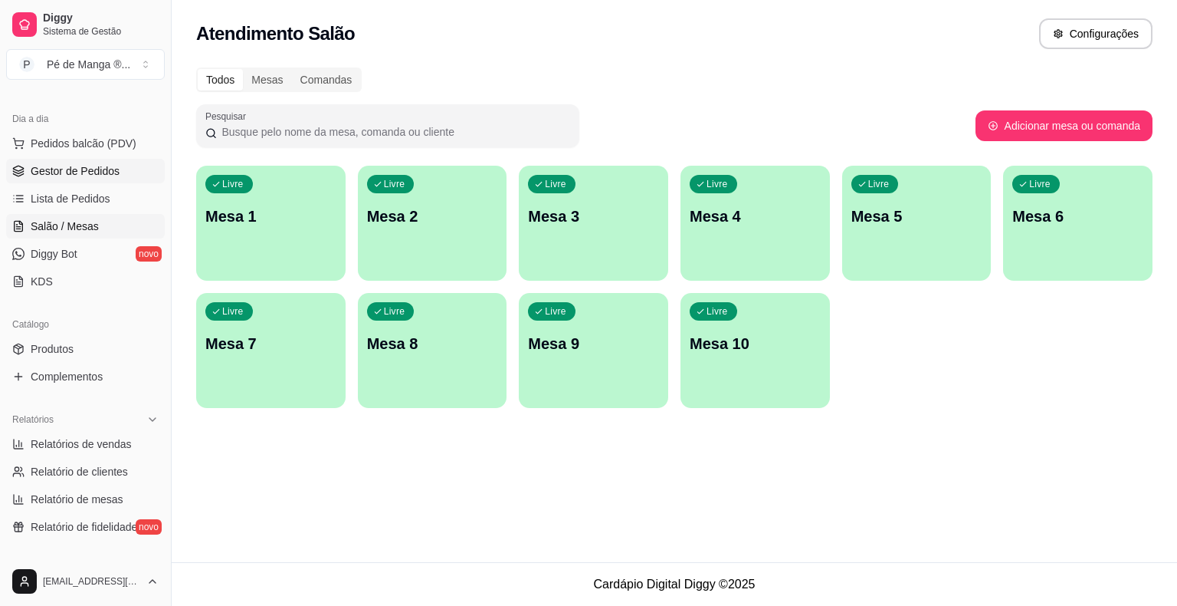
click at [109, 169] on span "Gestor de Pedidos" at bounding box center [75, 170] width 89 height 15
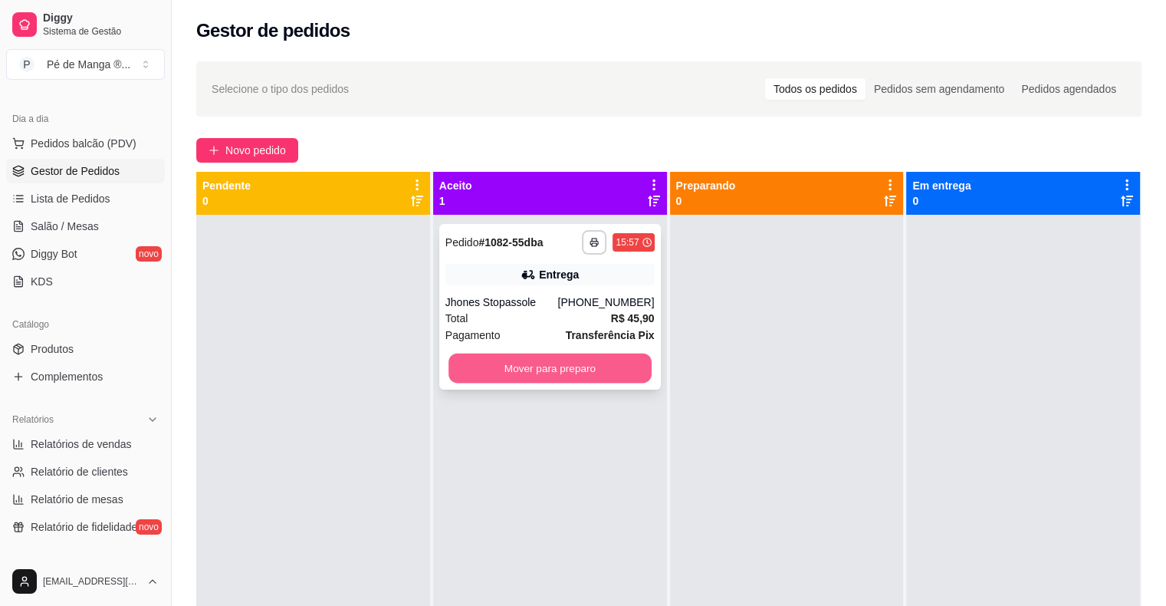
click at [549, 367] on button "Mover para preparo" at bounding box center [549, 368] width 203 height 30
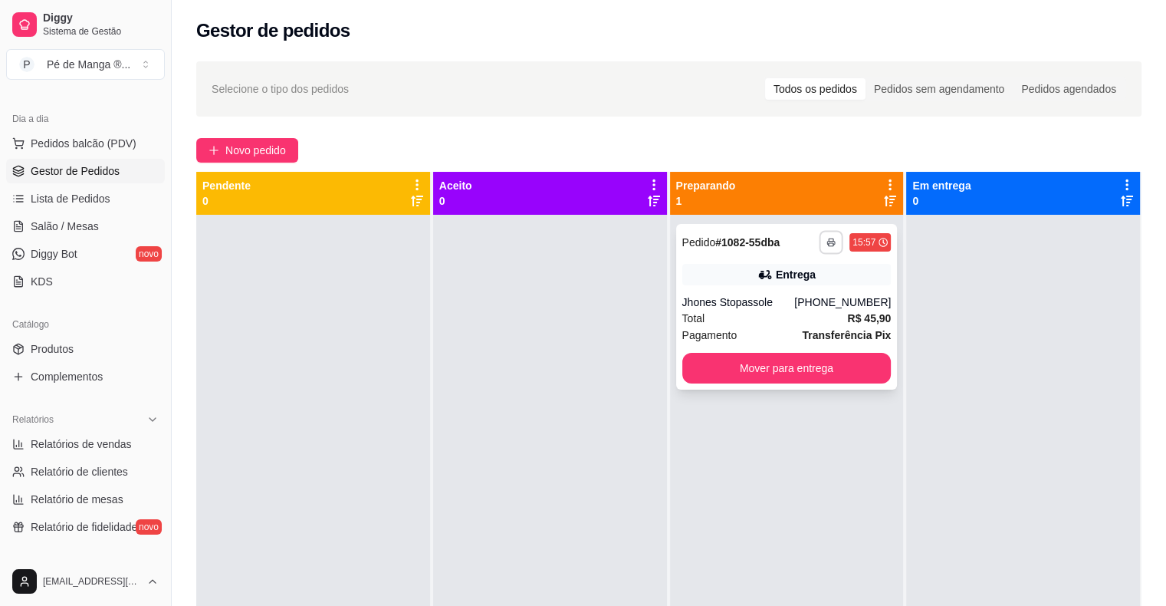
click at [826, 241] on icon "button" at bounding box center [830, 242] width 9 height 9
click at [806, 294] on button "IMPRESSORA" at bounding box center [781, 296] width 107 height 24
click at [753, 291] on div "**********" at bounding box center [787, 307] width 222 height 166
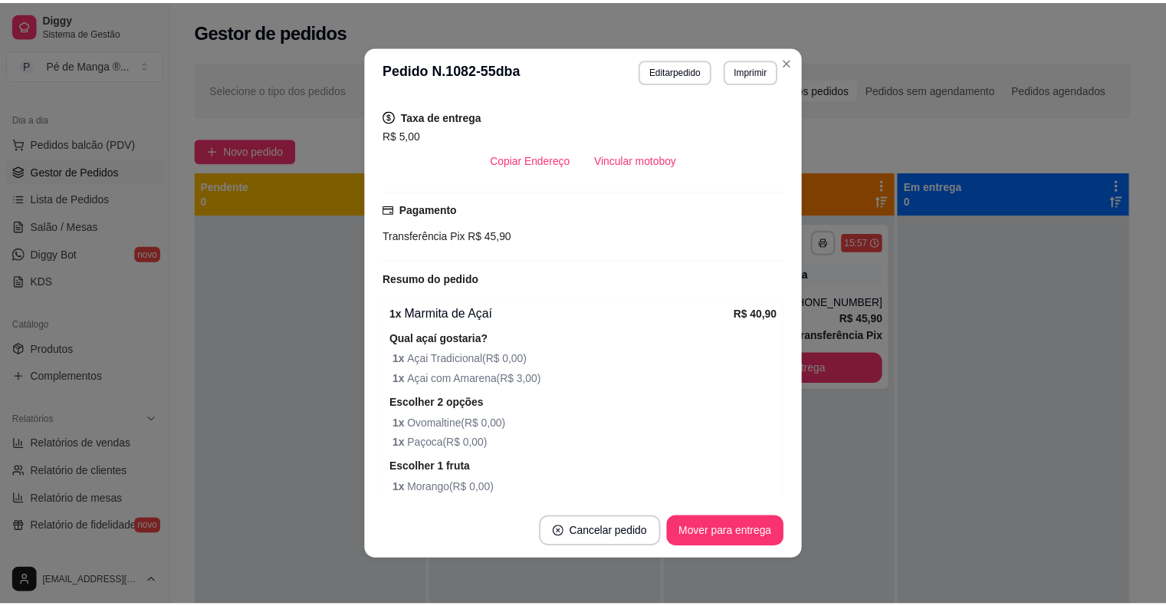
scroll to position [406, 0]
